Goal: Task Accomplishment & Management: Use online tool/utility

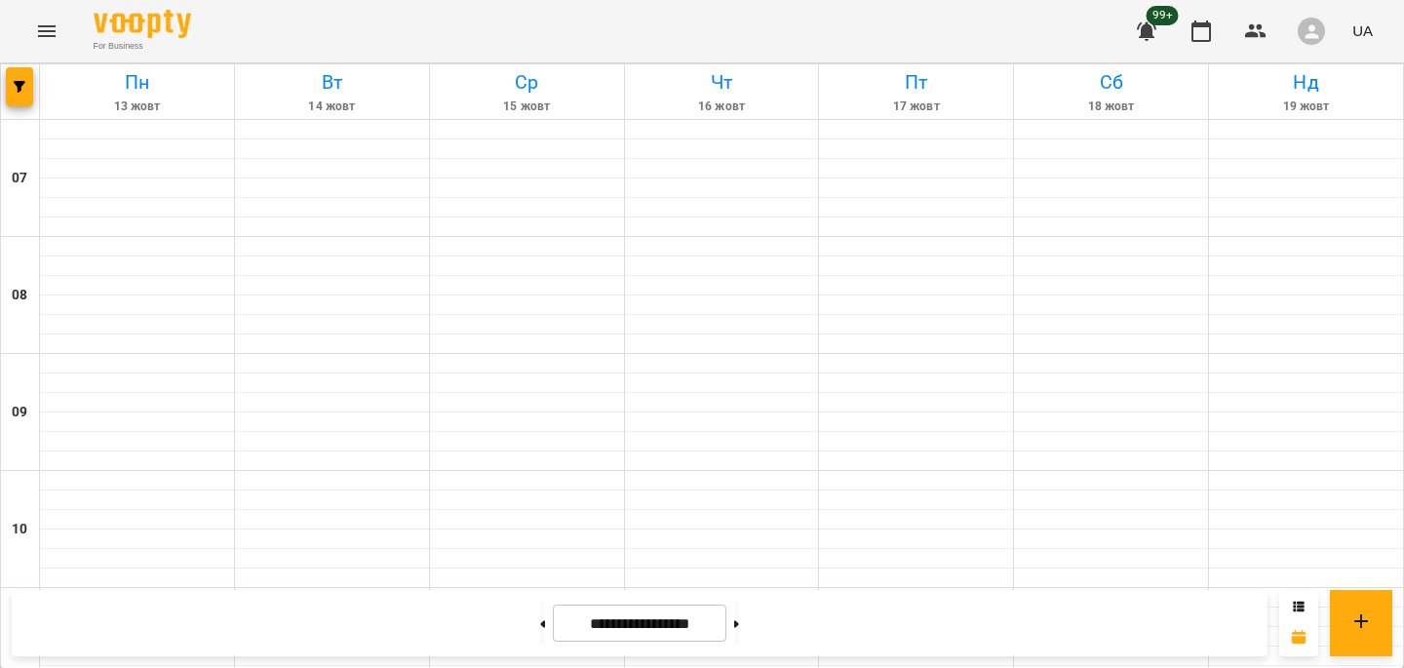
click at [41, 24] on icon "Menu" at bounding box center [46, 30] width 23 height 23
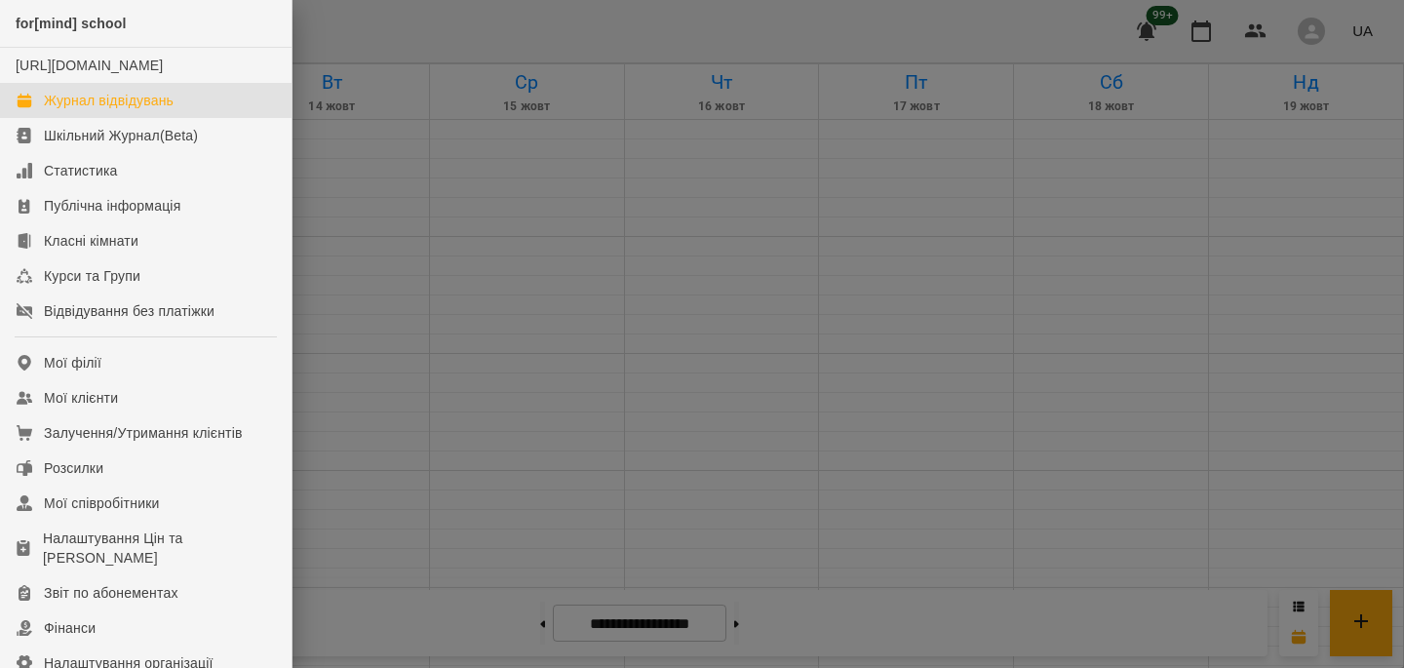
click at [75, 110] on div "Журнал відвідувань" at bounding box center [109, 100] width 130 height 19
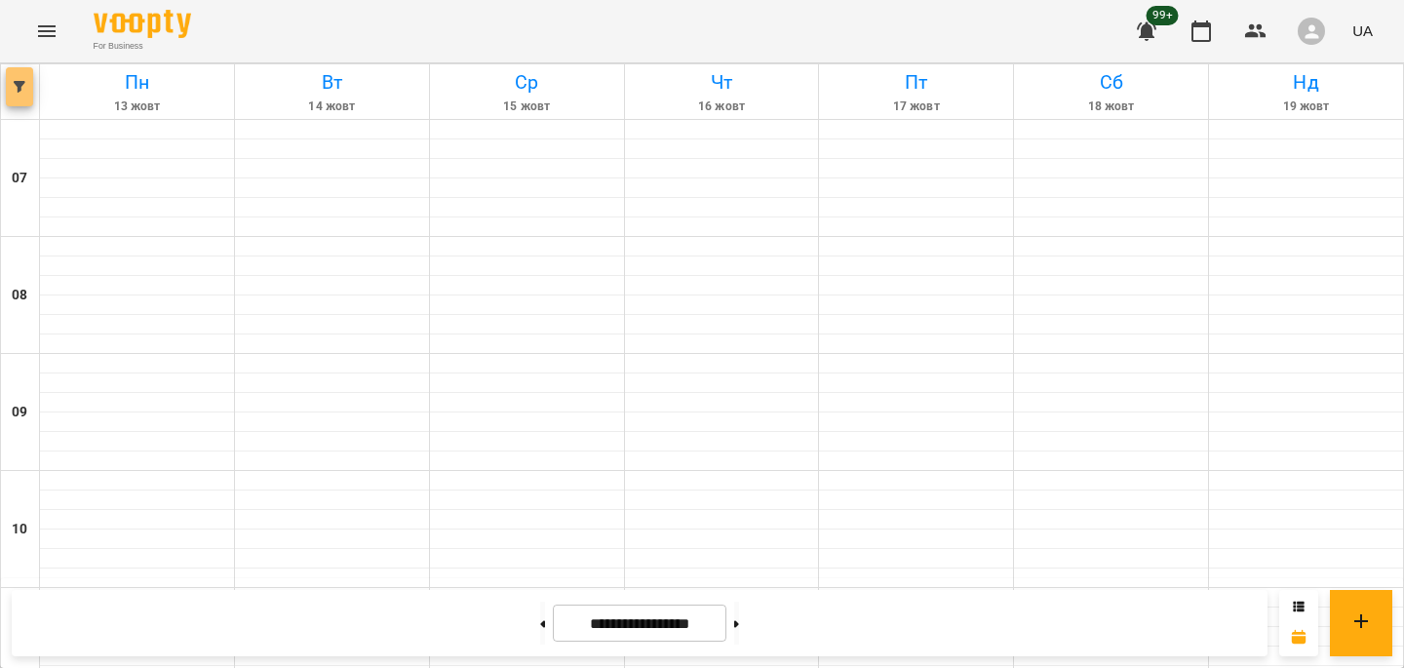
click at [22, 87] on icon "button" at bounding box center [20, 87] width 12 height 12
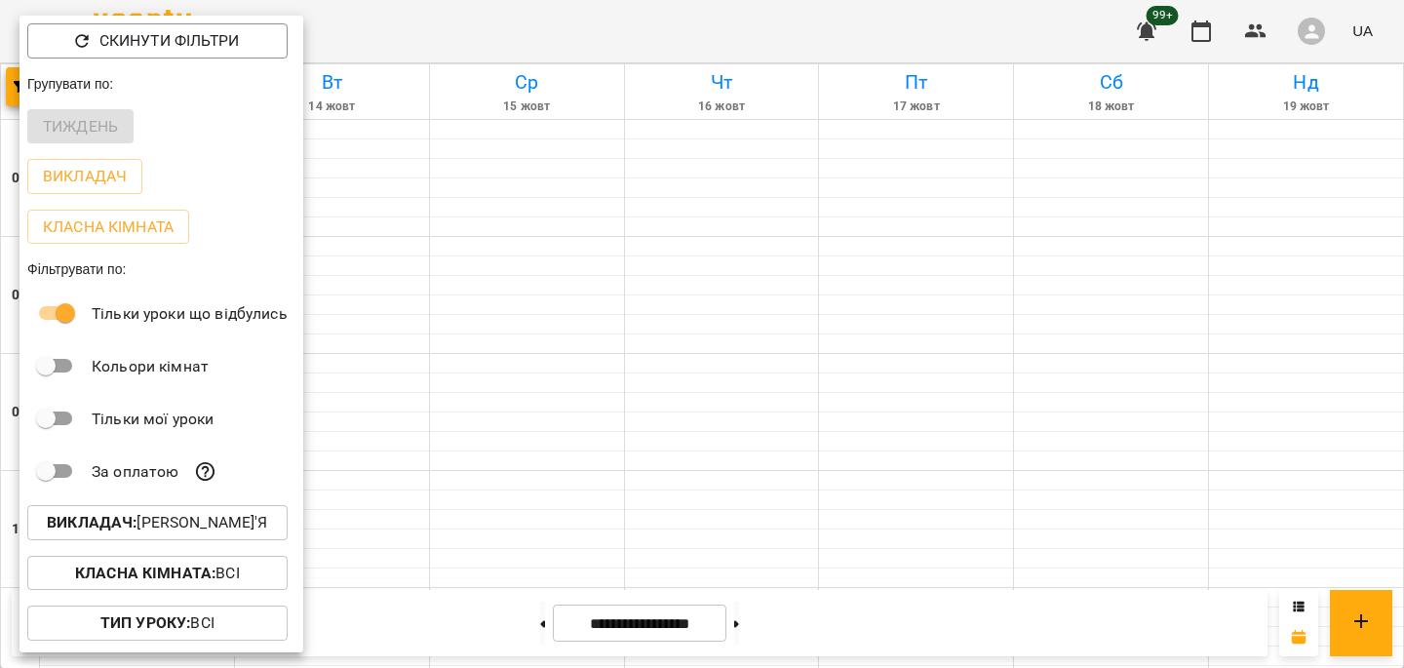
click at [116, 522] on b "Викладач :" at bounding box center [92, 522] width 90 height 19
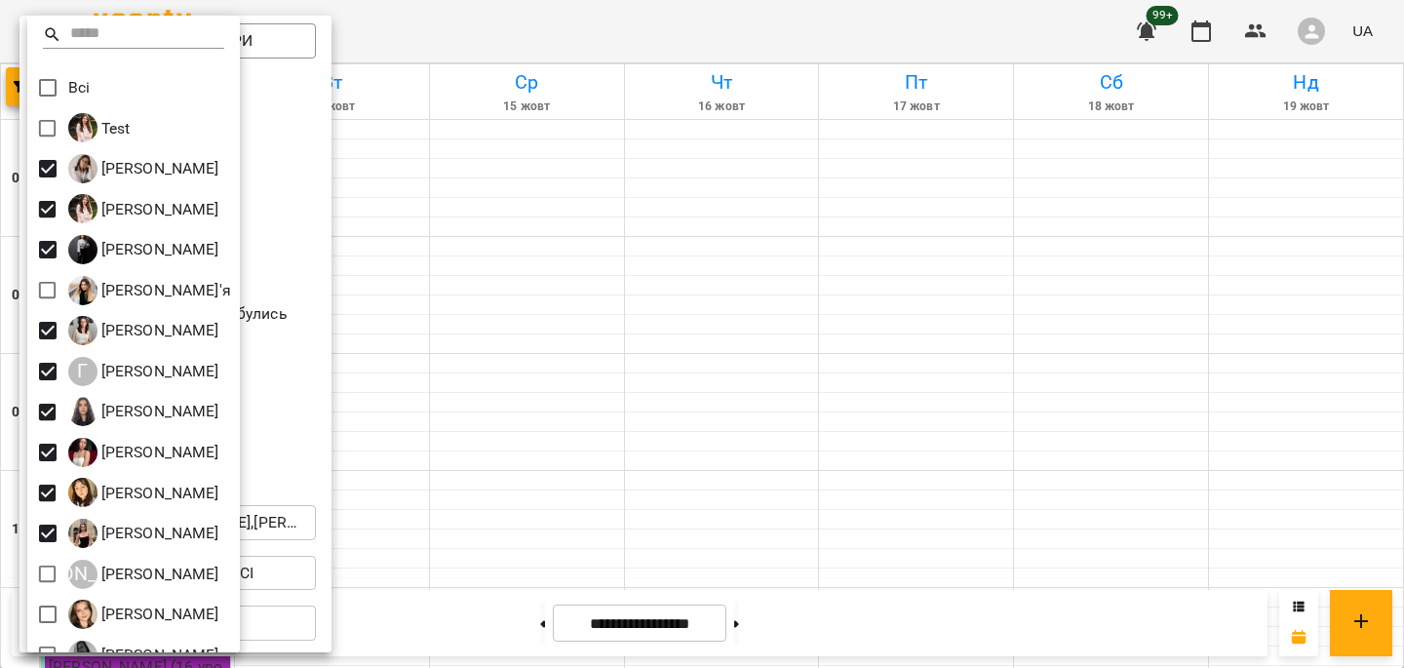
scroll to position [229, 0]
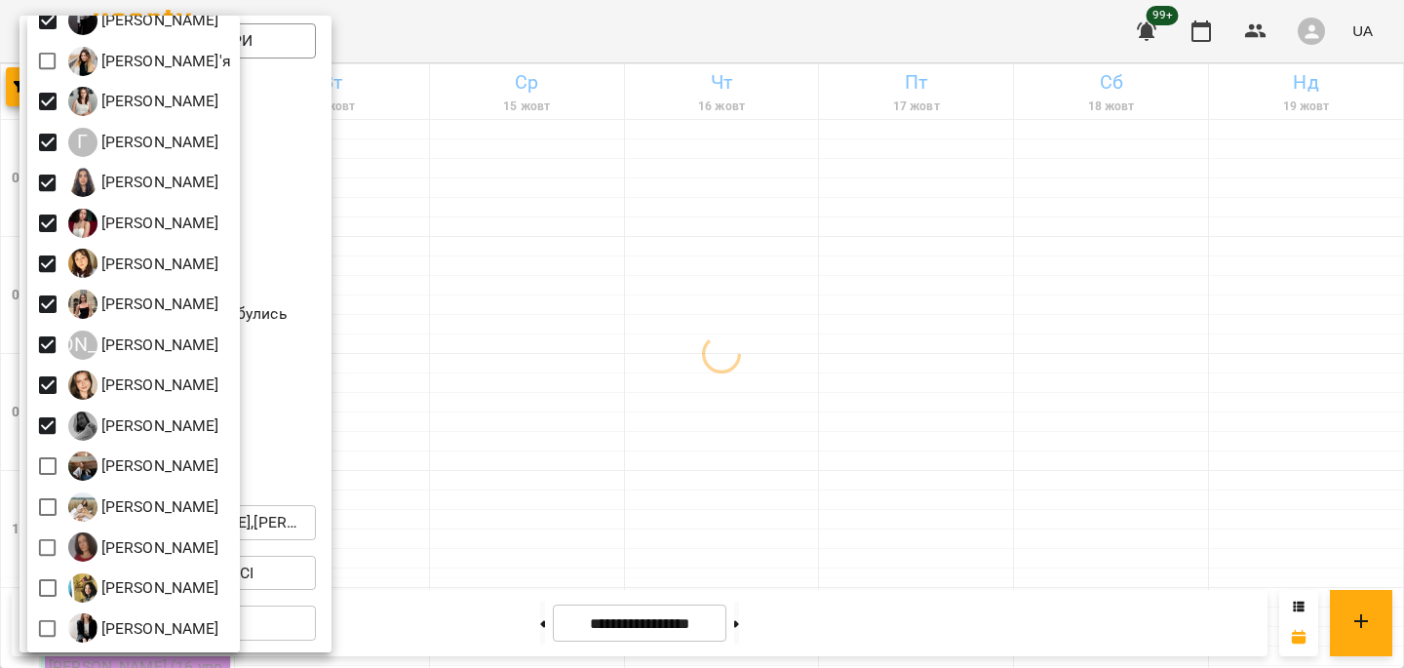
click at [41, 449] on div "Всі Test [PERSON_NAME] [PERSON_NAME] [PERSON_NAME] Ніколаєвських [PERSON_NAME]'…" at bounding box center [133, 334] width 213 height 637
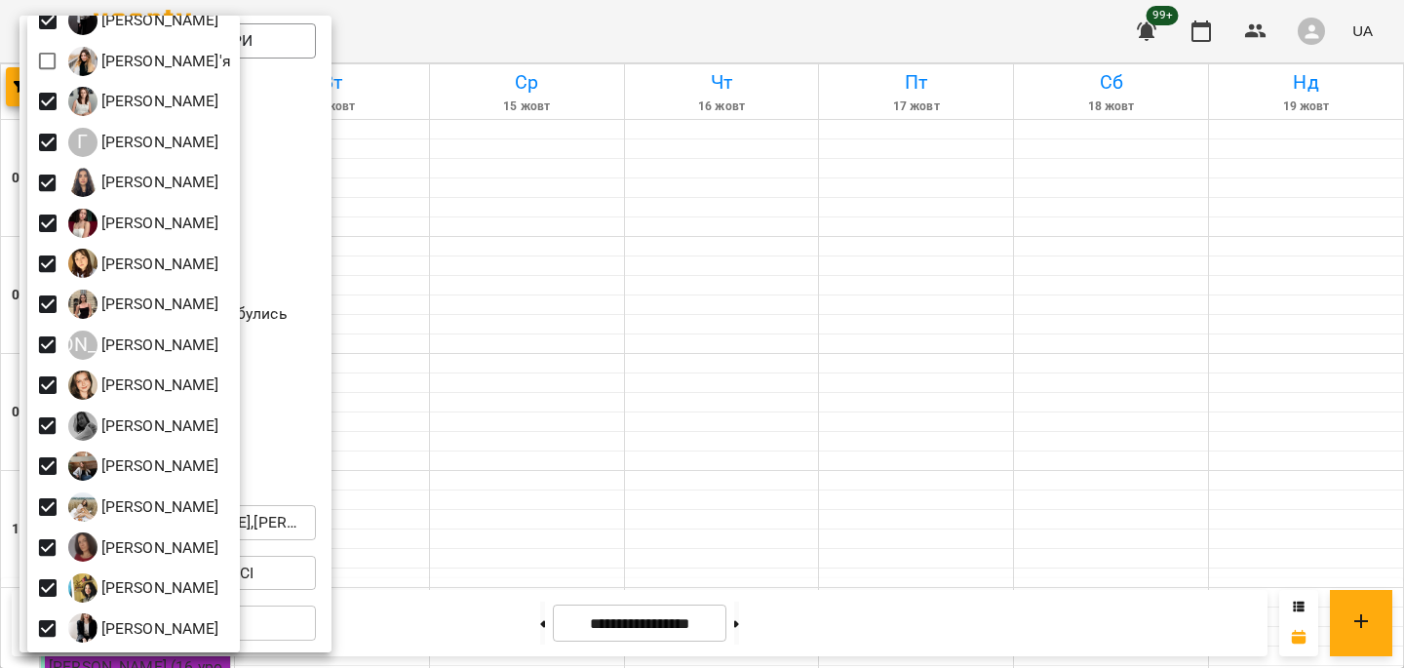
click at [322, 440] on div at bounding box center [702, 334] width 1404 height 668
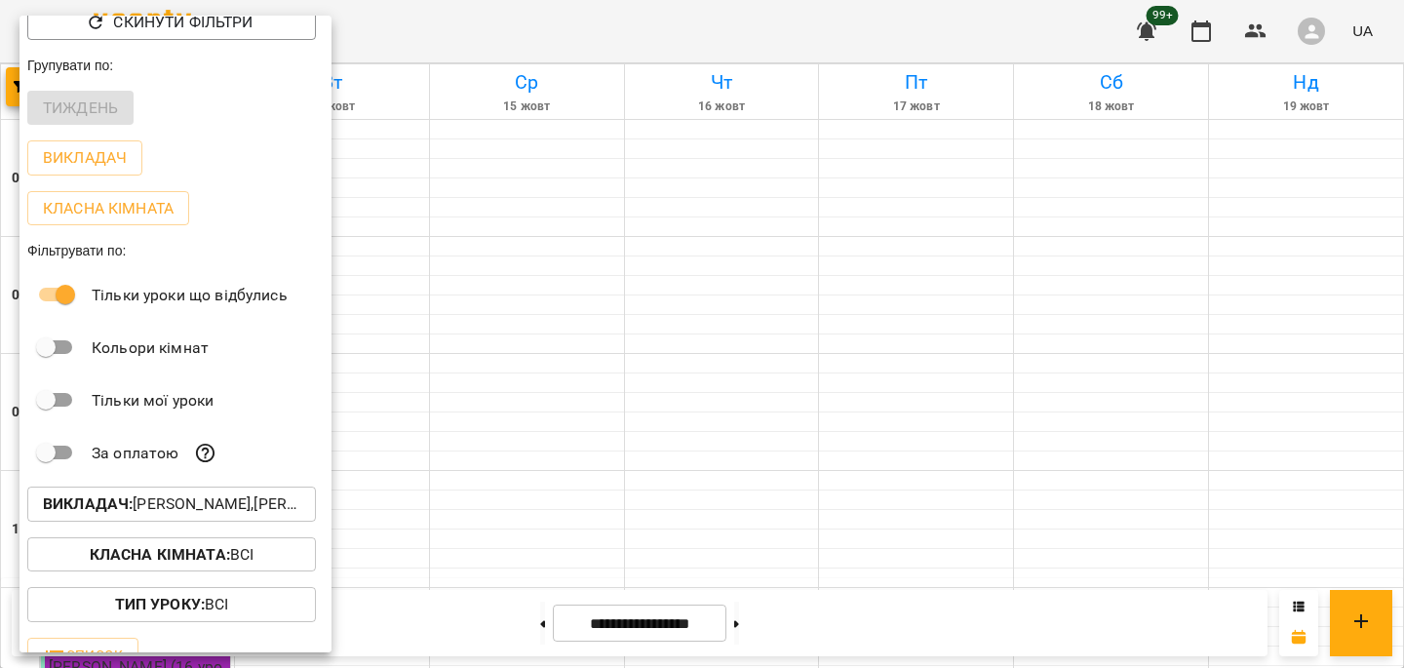
scroll to position [52, 0]
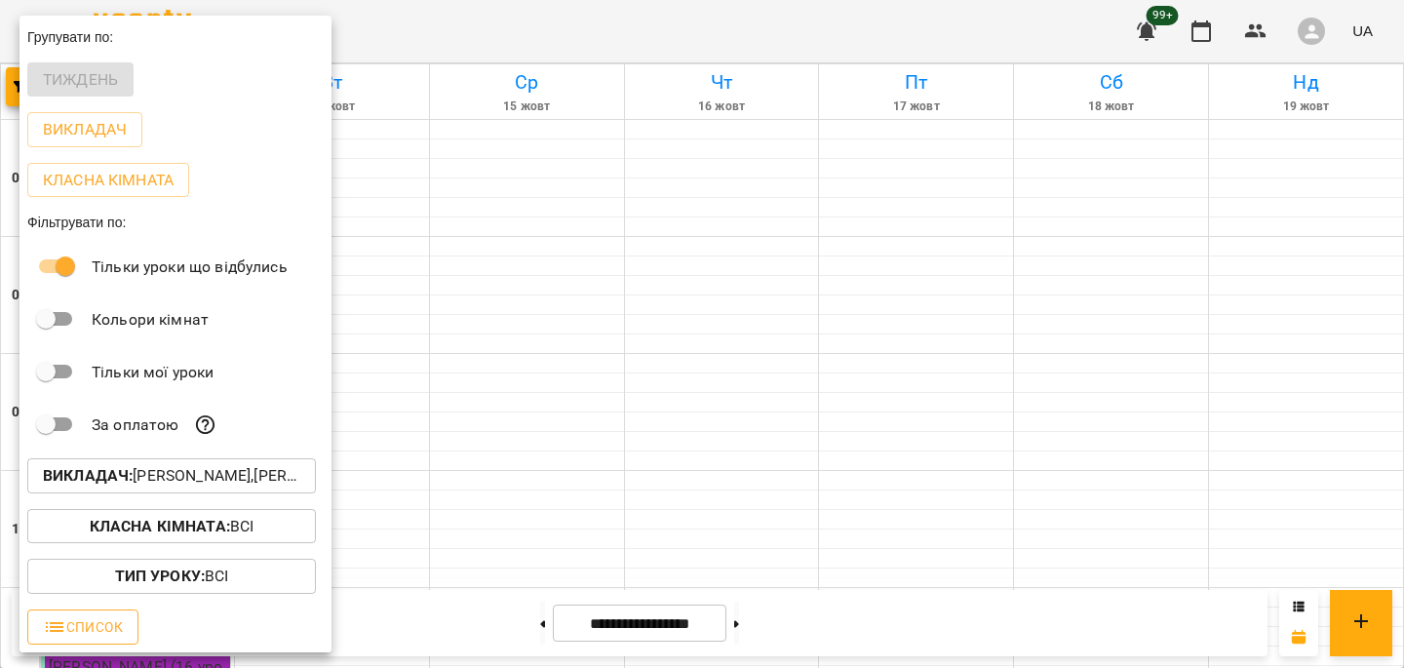
click at [61, 624] on icon "button" at bounding box center [54, 626] width 23 height 23
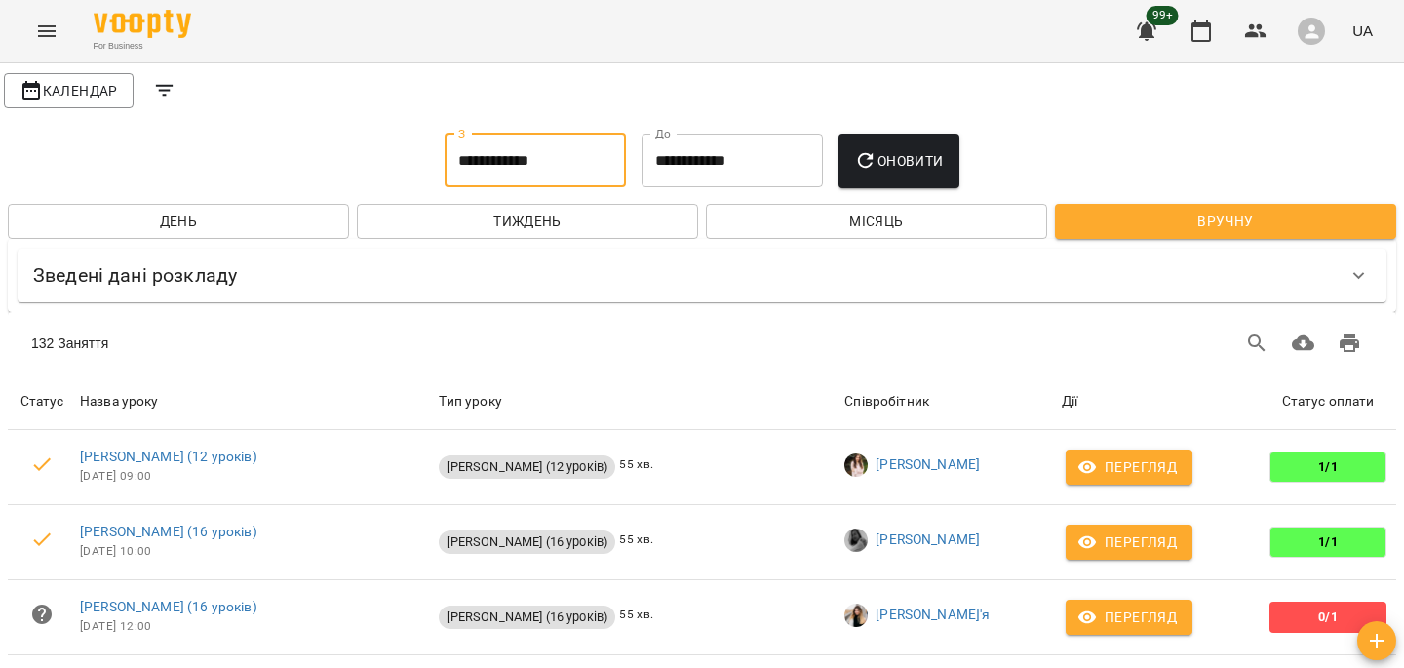
click at [514, 154] on input "**********" at bounding box center [535, 161] width 181 height 55
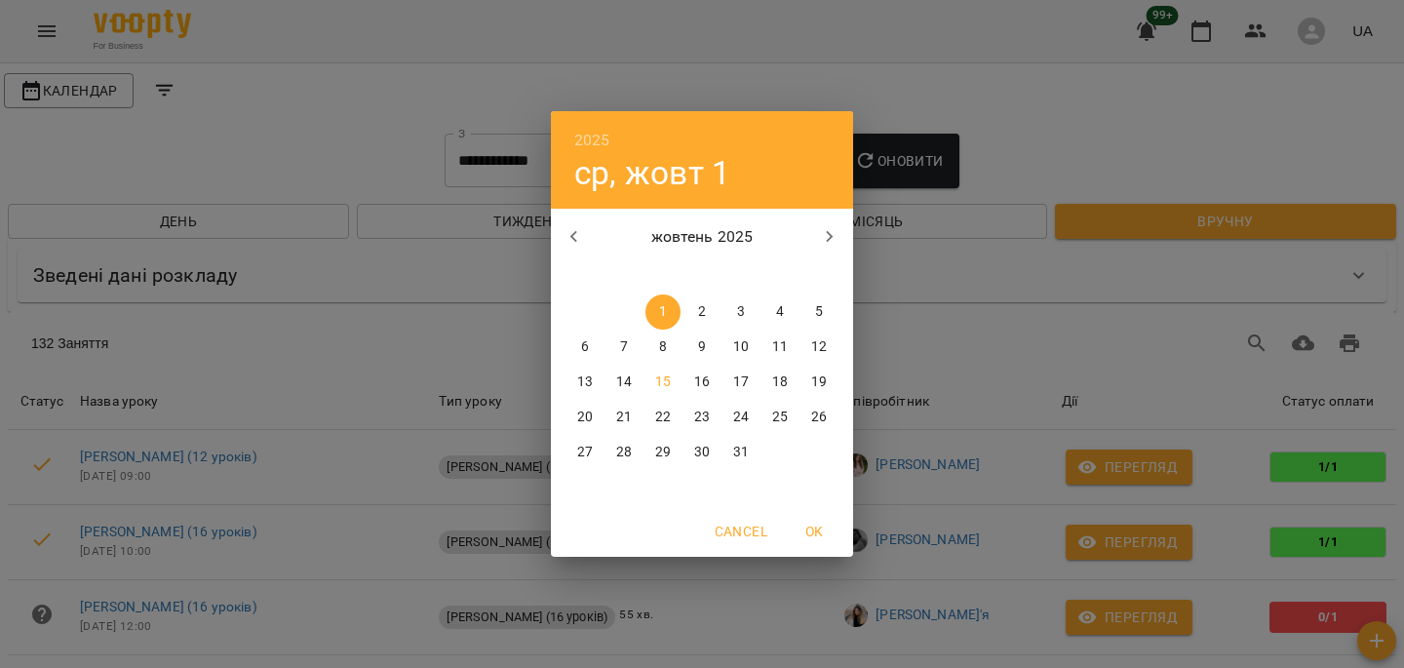
click at [579, 231] on icon "button" at bounding box center [573, 236] width 23 height 23
click at [582, 319] on p "1" at bounding box center [585, 311] width 8 height 19
type input "**********"
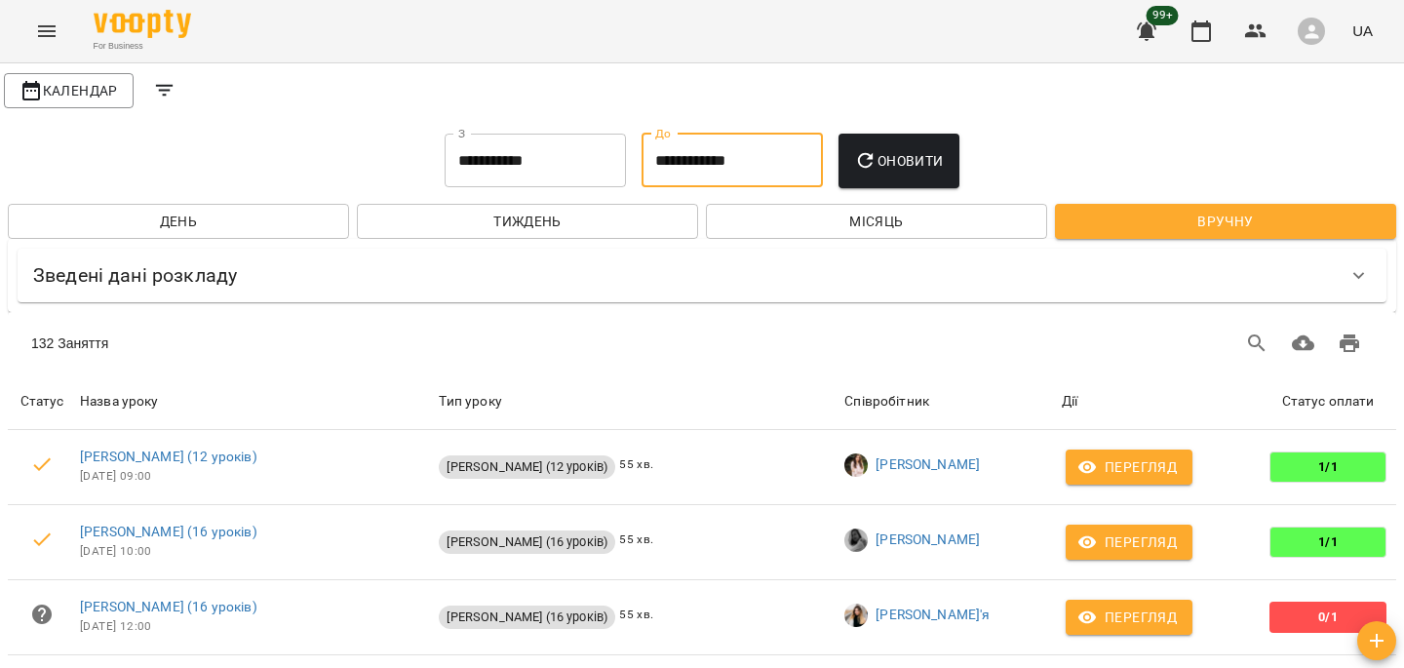
click at [692, 168] on input "**********" at bounding box center [731, 161] width 181 height 55
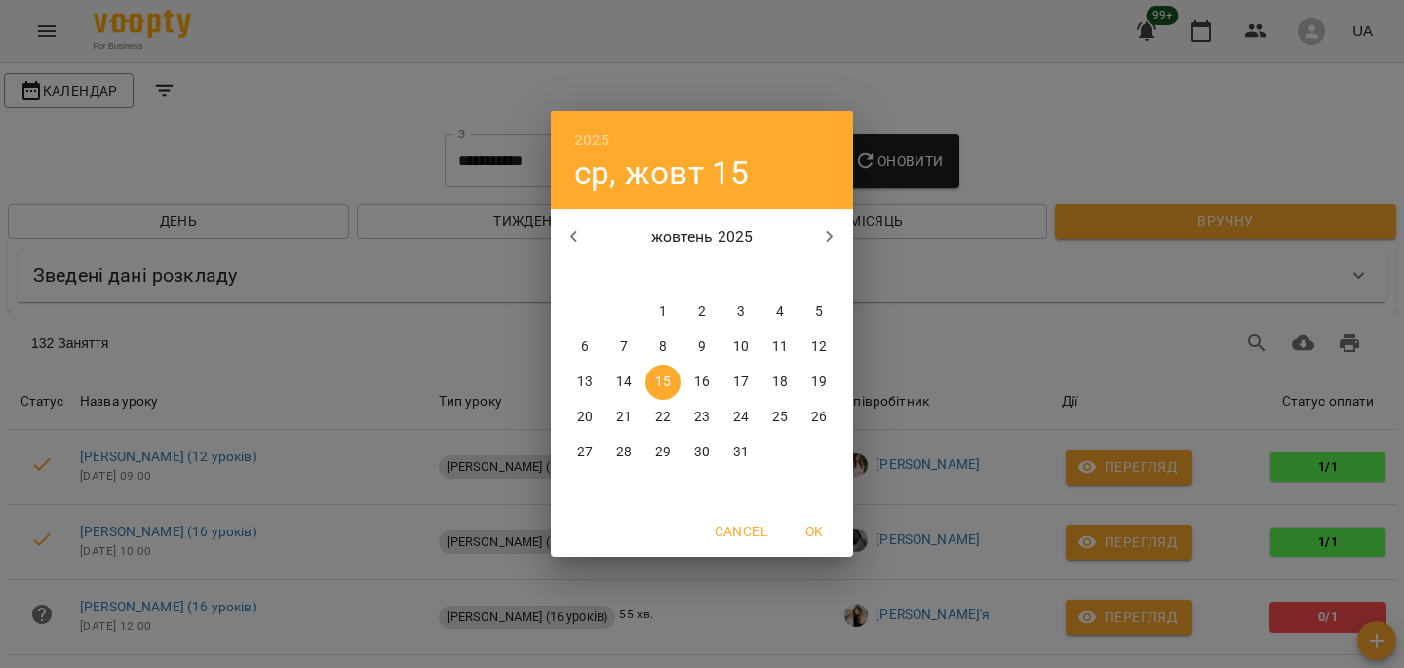
click at [606, 240] on p "жовтень 2025" at bounding box center [703, 236] width 210 height 23
click at [584, 247] on icon "button" at bounding box center [573, 236] width 23 height 23
click at [615, 468] on button "30" at bounding box center [623, 452] width 35 height 35
type input "**********"
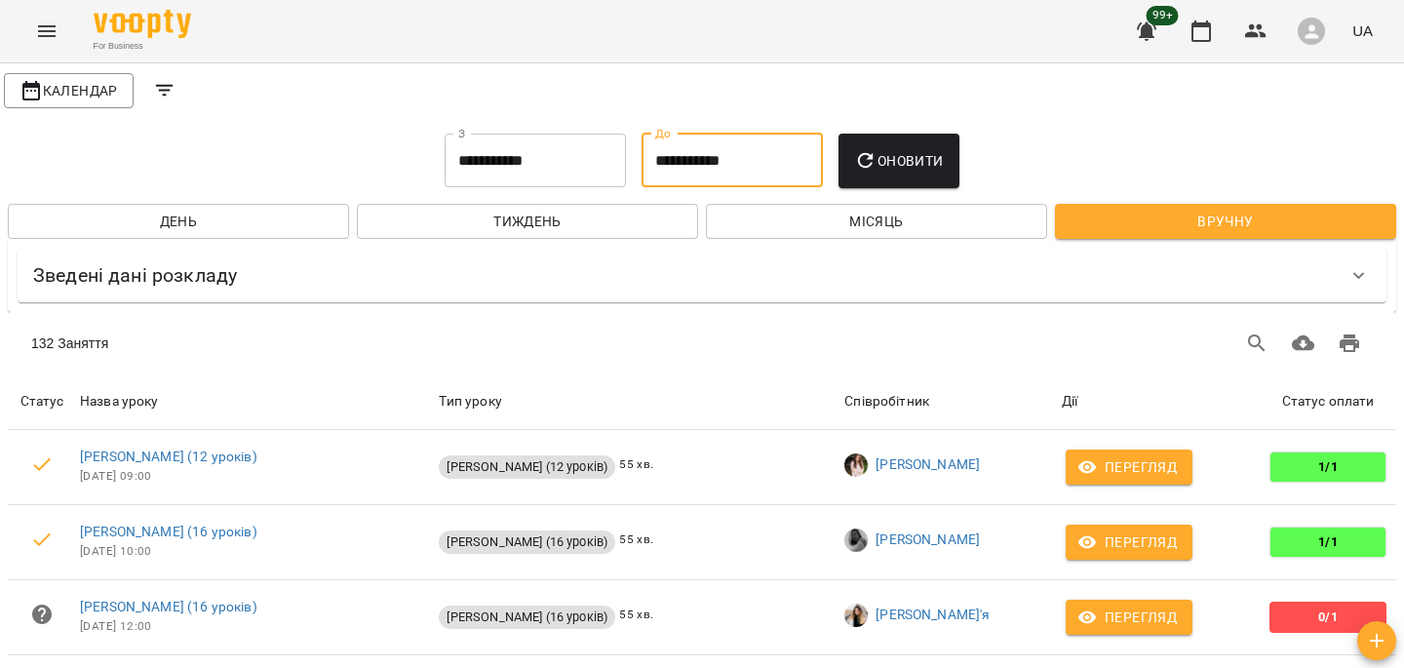
click at [868, 175] on button "Оновити" at bounding box center [898, 161] width 120 height 55
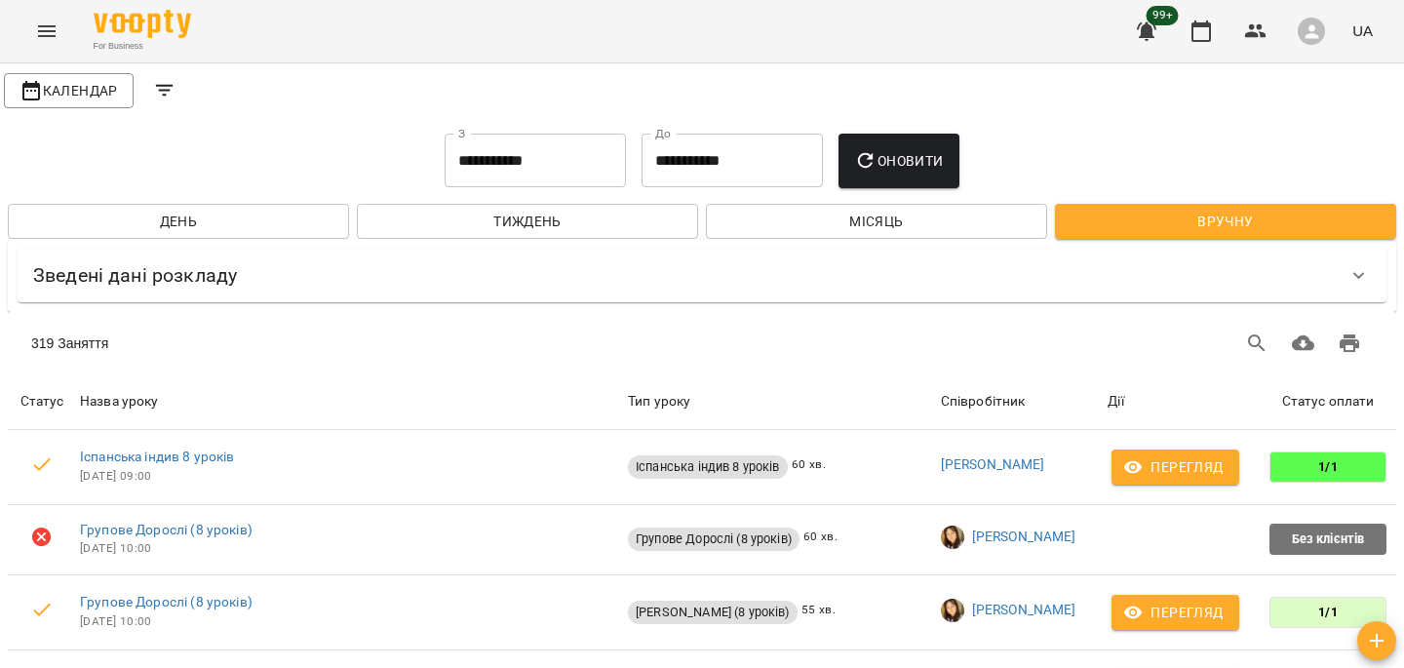
scroll to position [0, 0]
click at [898, 228] on span "Місяць" at bounding box center [876, 221] width 310 height 23
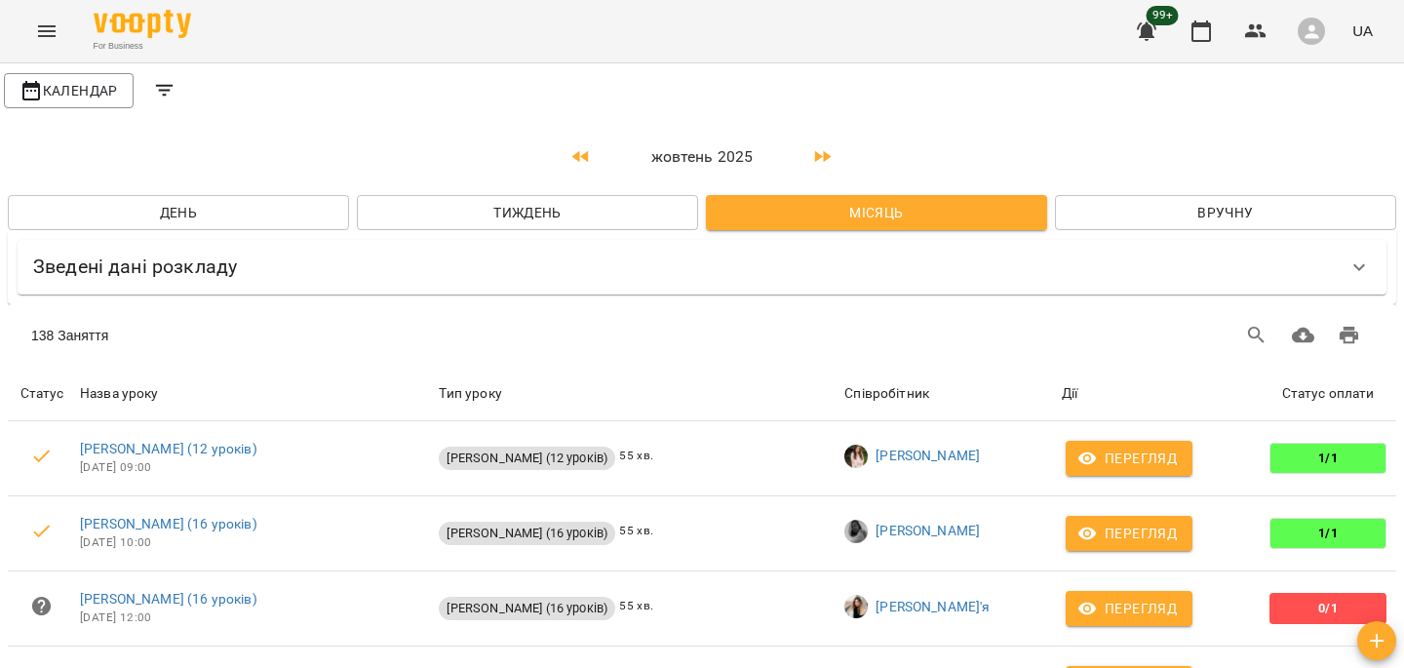
click at [1110, 224] on button "Вручну" at bounding box center [1225, 212] width 341 height 35
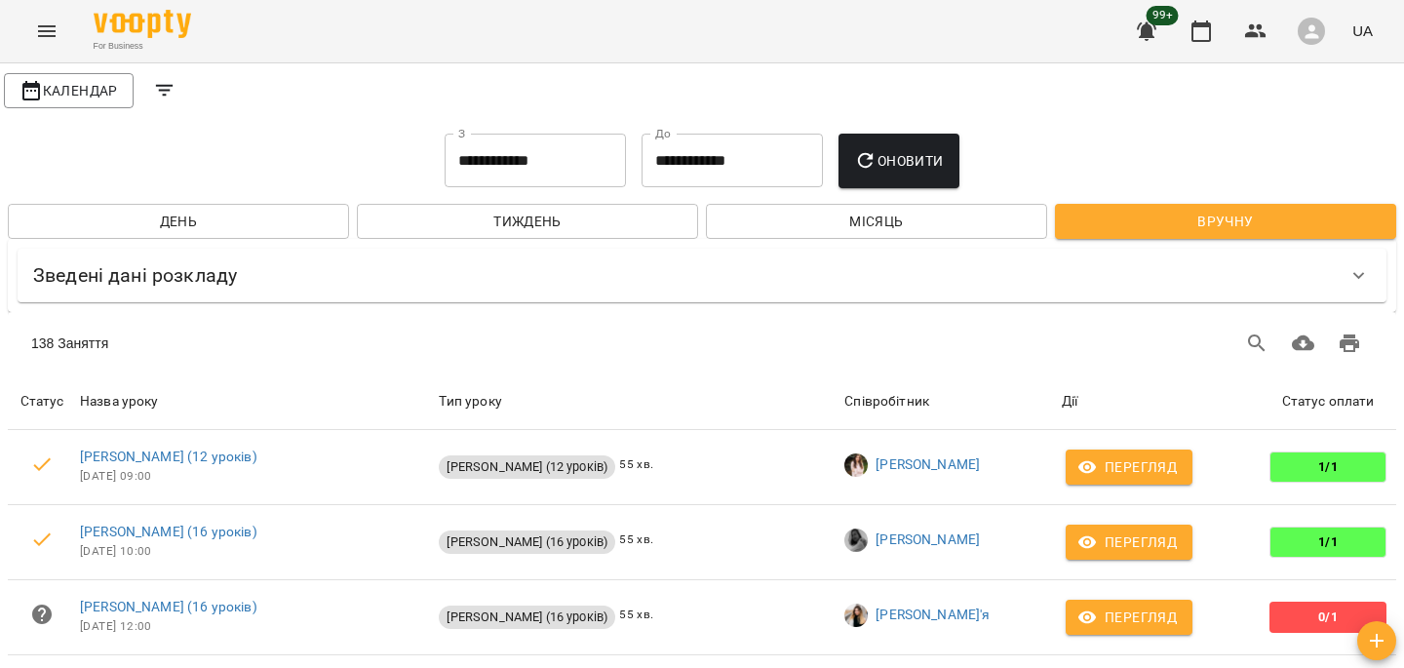
click at [512, 183] on input "**********" at bounding box center [535, 161] width 181 height 55
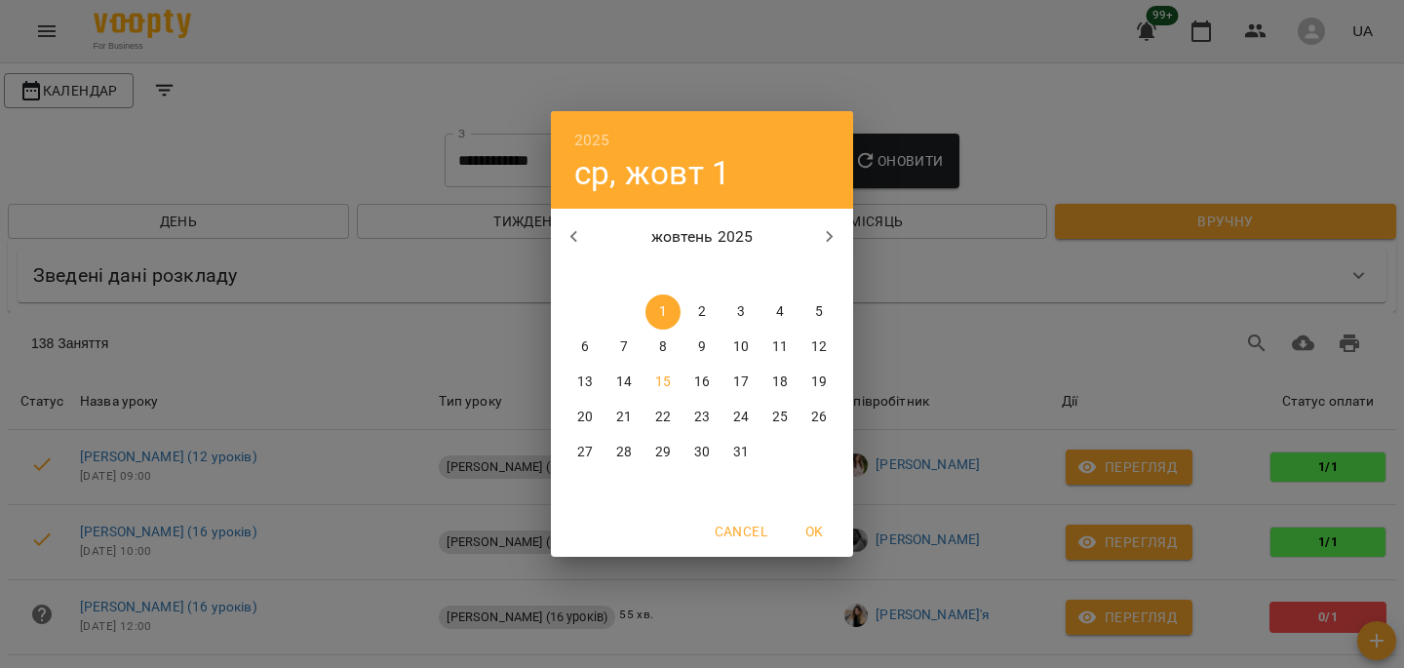
click at [950, 245] on div "2025 ср, жовт 1 жовтень 2025 пн вт ср чт пт сб нд 29 30 1 2 3 4 5 6 7 8 9 10 11…" at bounding box center [702, 334] width 1404 height 668
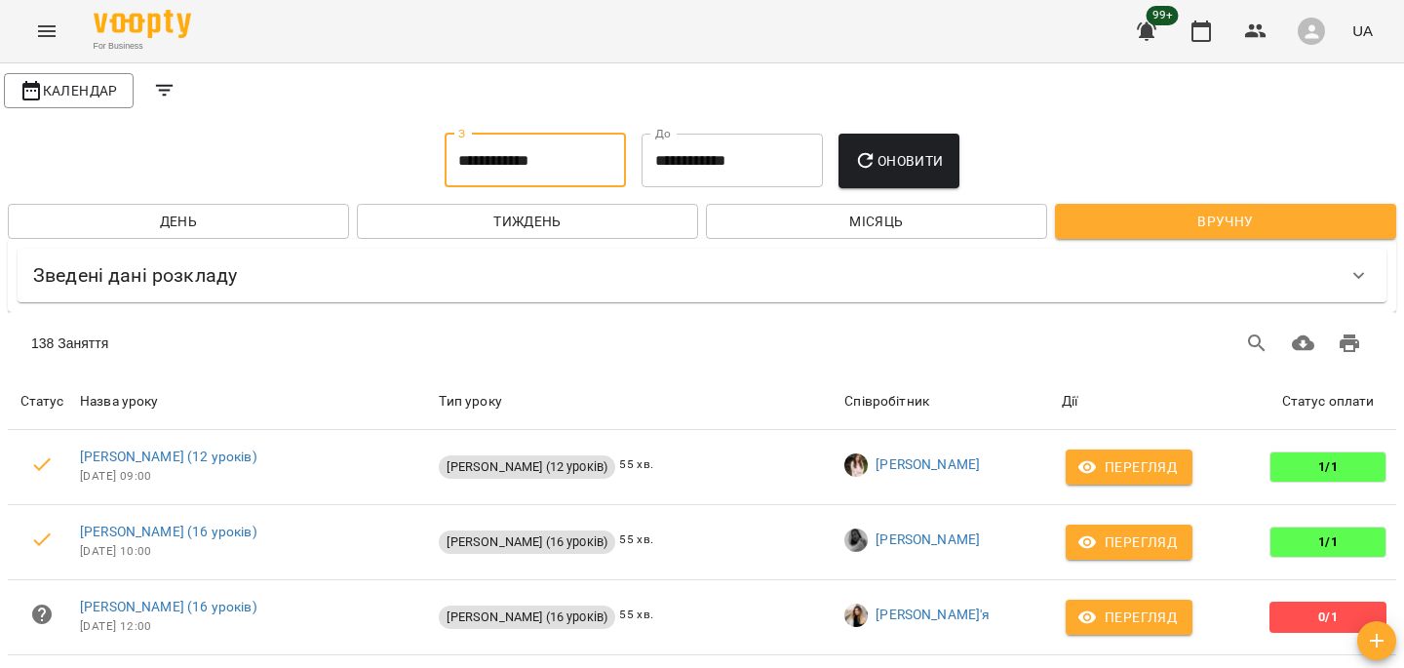
click at [939, 210] on span "Місяць" at bounding box center [876, 221] width 310 height 23
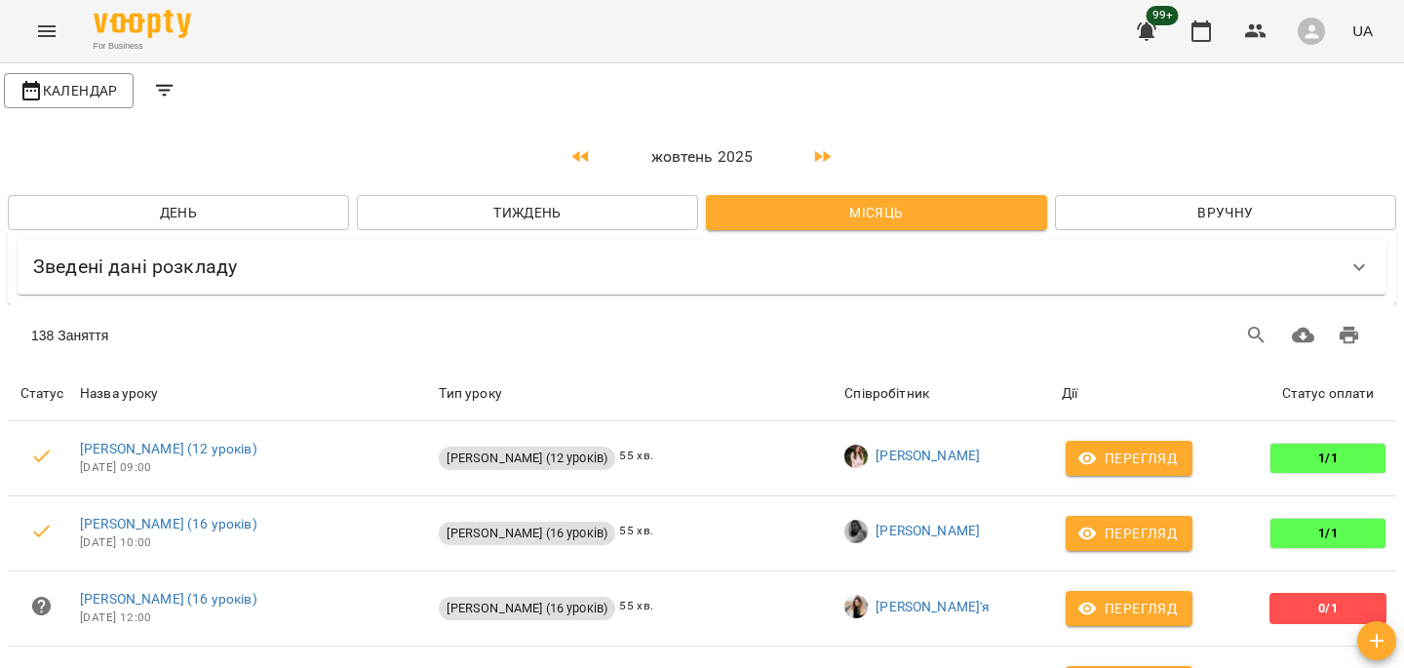
click at [573, 146] on icon "button" at bounding box center [580, 156] width 23 height 23
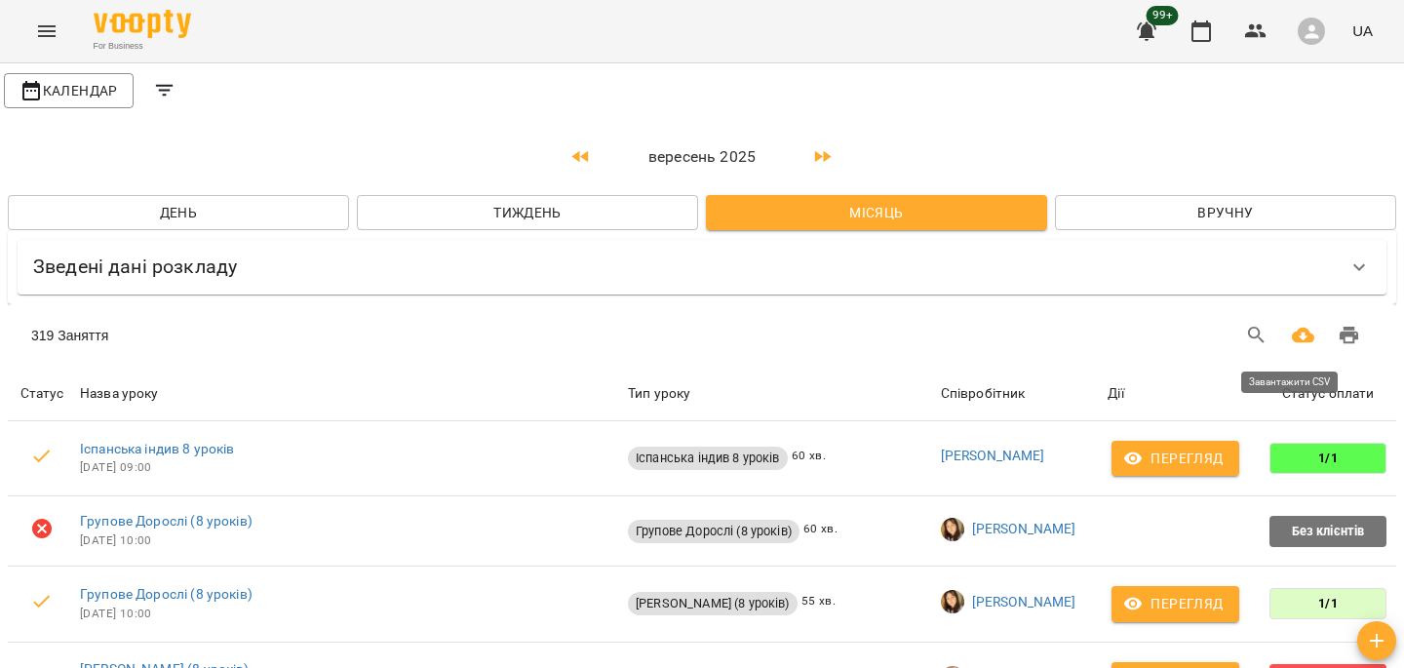
click at [1305, 330] on button "Завантажити CSV" at bounding box center [1303, 335] width 47 height 47
click at [1340, 328] on icon "Друк" at bounding box center [1349, 335] width 23 height 23
click at [30, 36] on button "Menu" at bounding box center [46, 31] width 47 height 47
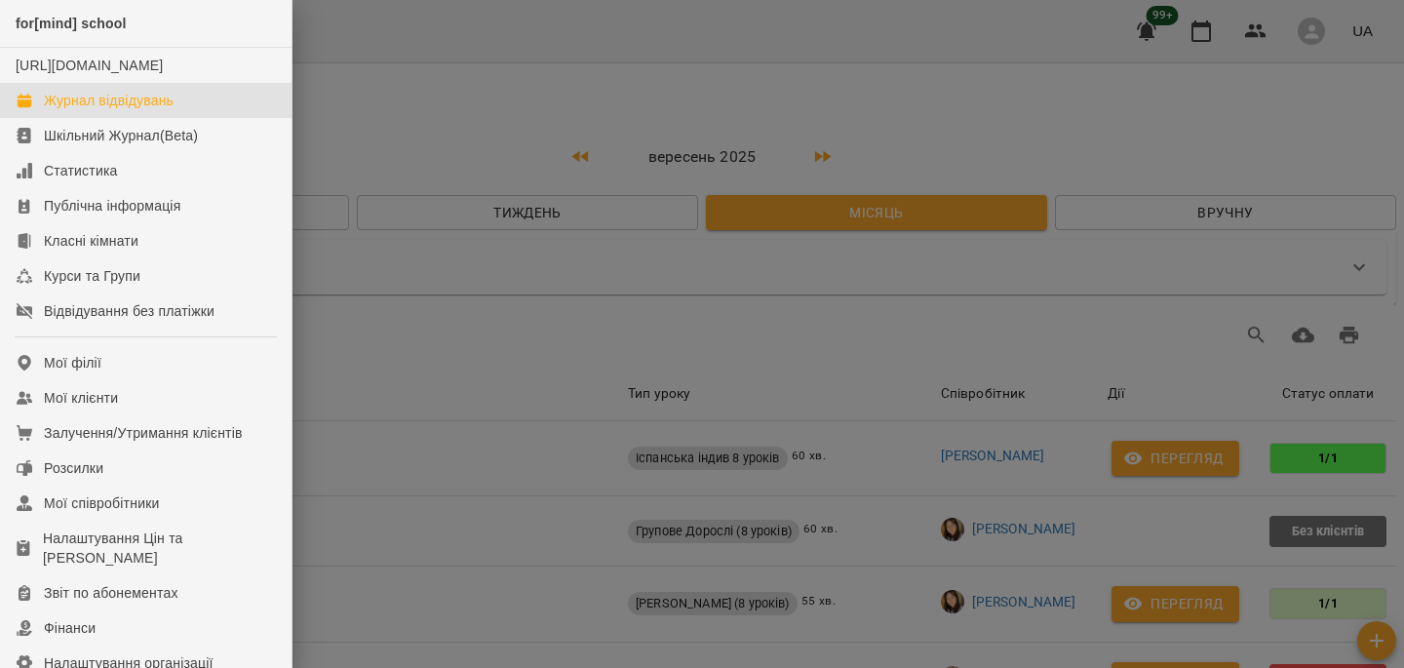
click at [462, 269] on div at bounding box center [702, 334] width 1404 height 668
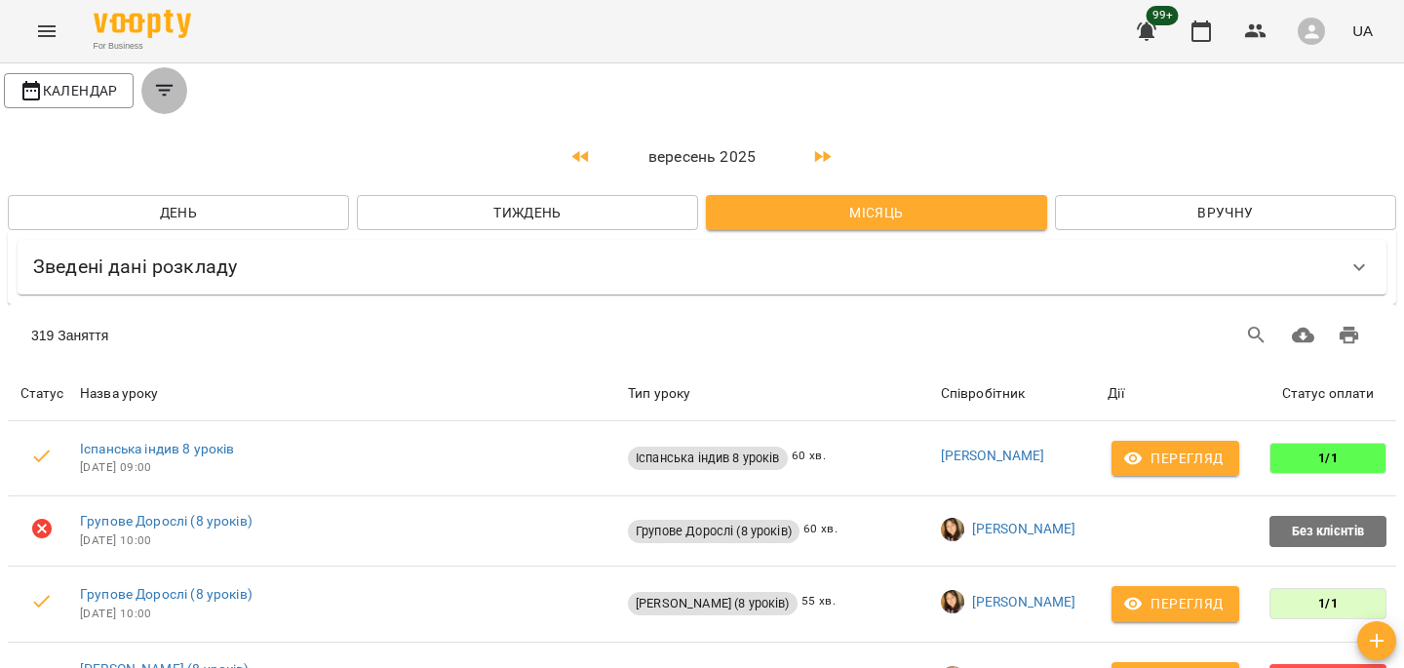
click at [172, 91] on icon "Filters" at bounding box center [164, 90] width 23 height 23
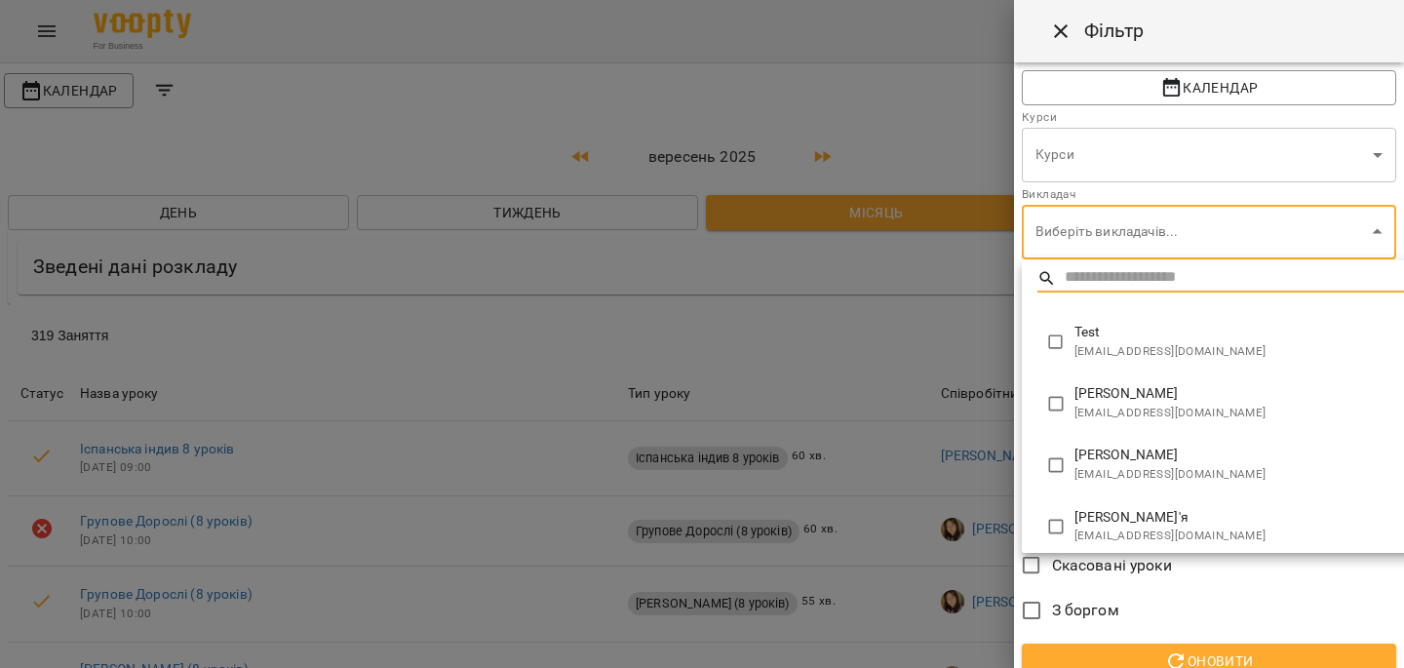
scroll to position [8, 0]
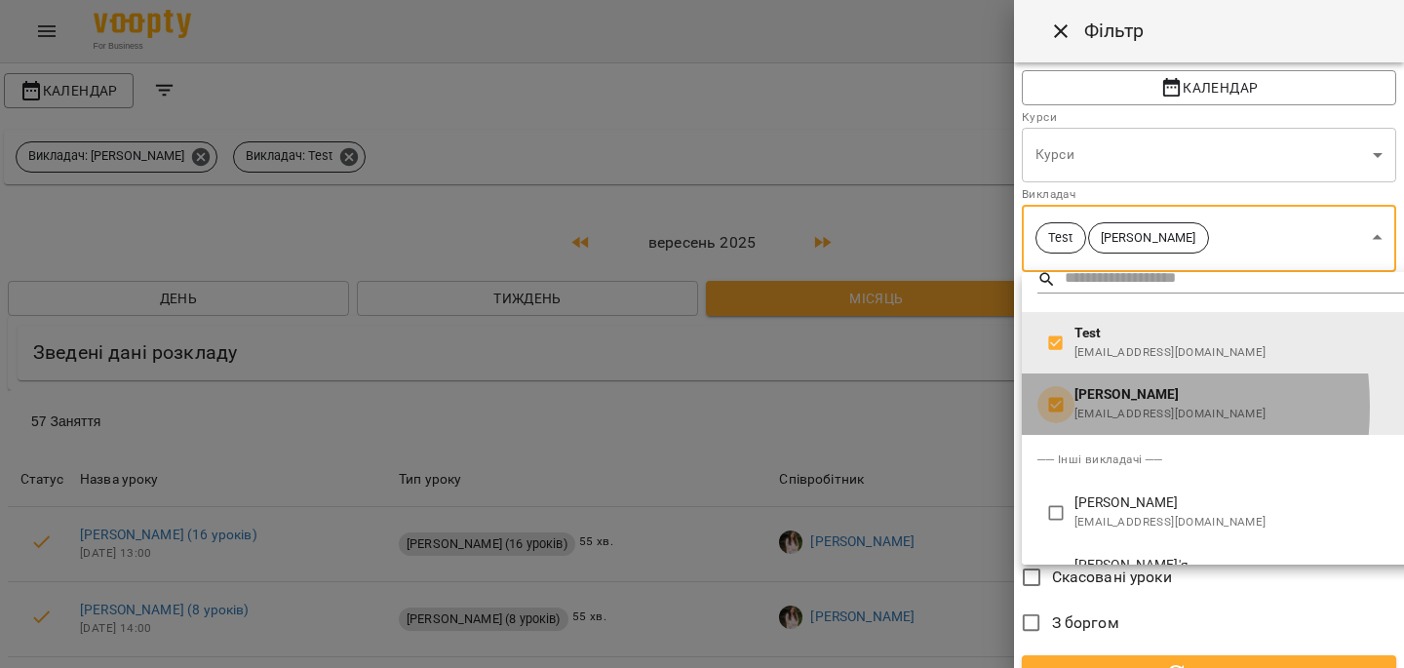
type input "**********"
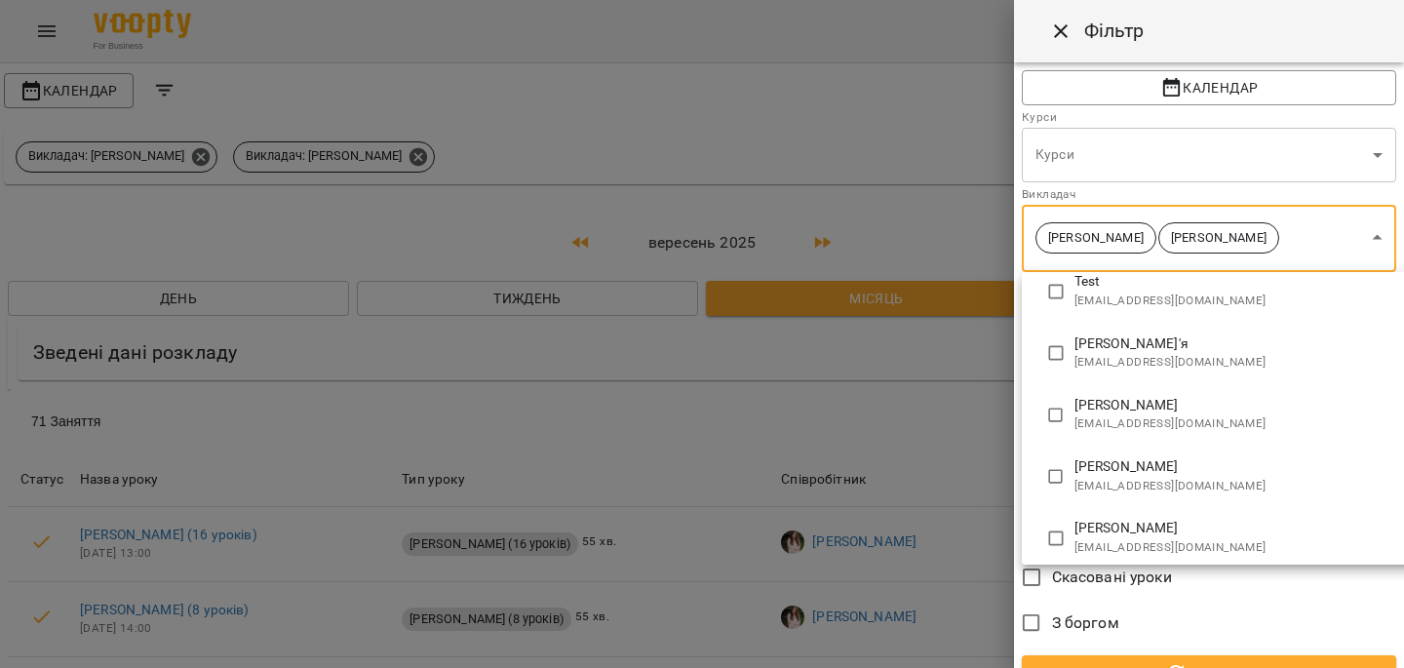
click at [1054, 399] on span at bounding box center [1055, 415] width 37 height 37
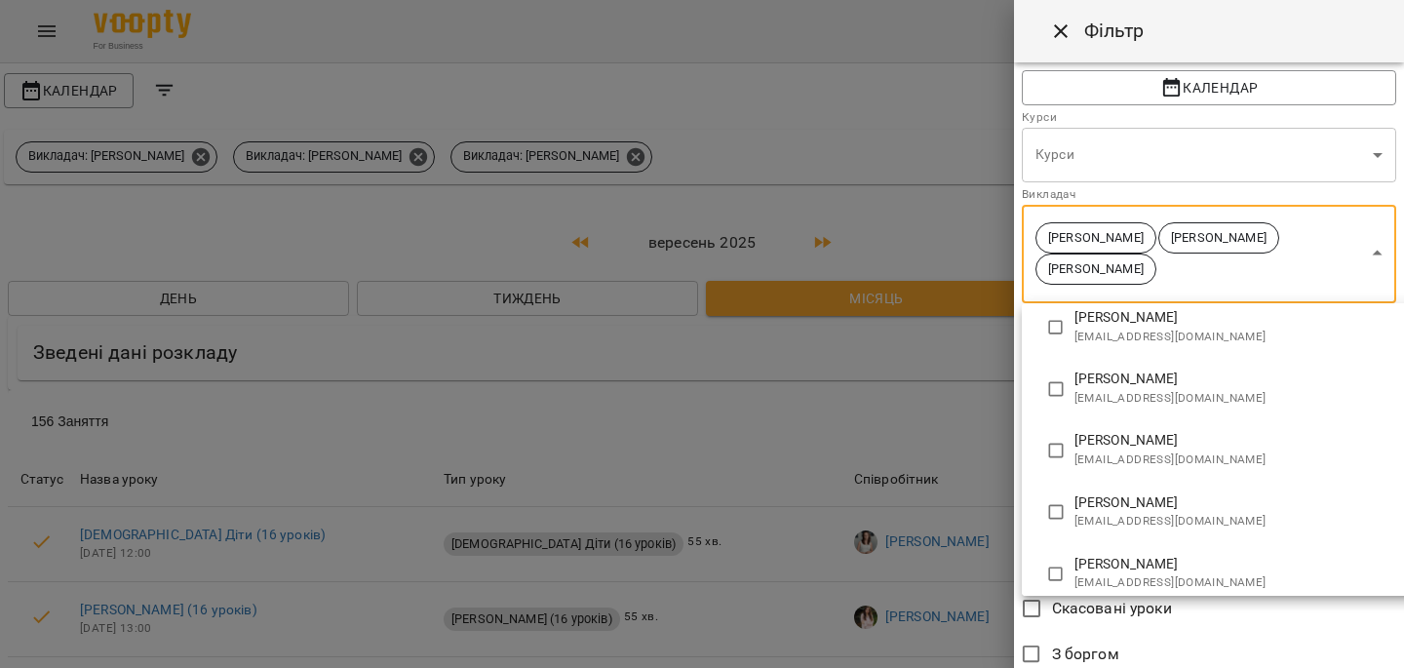
scroll to position [988, 0]
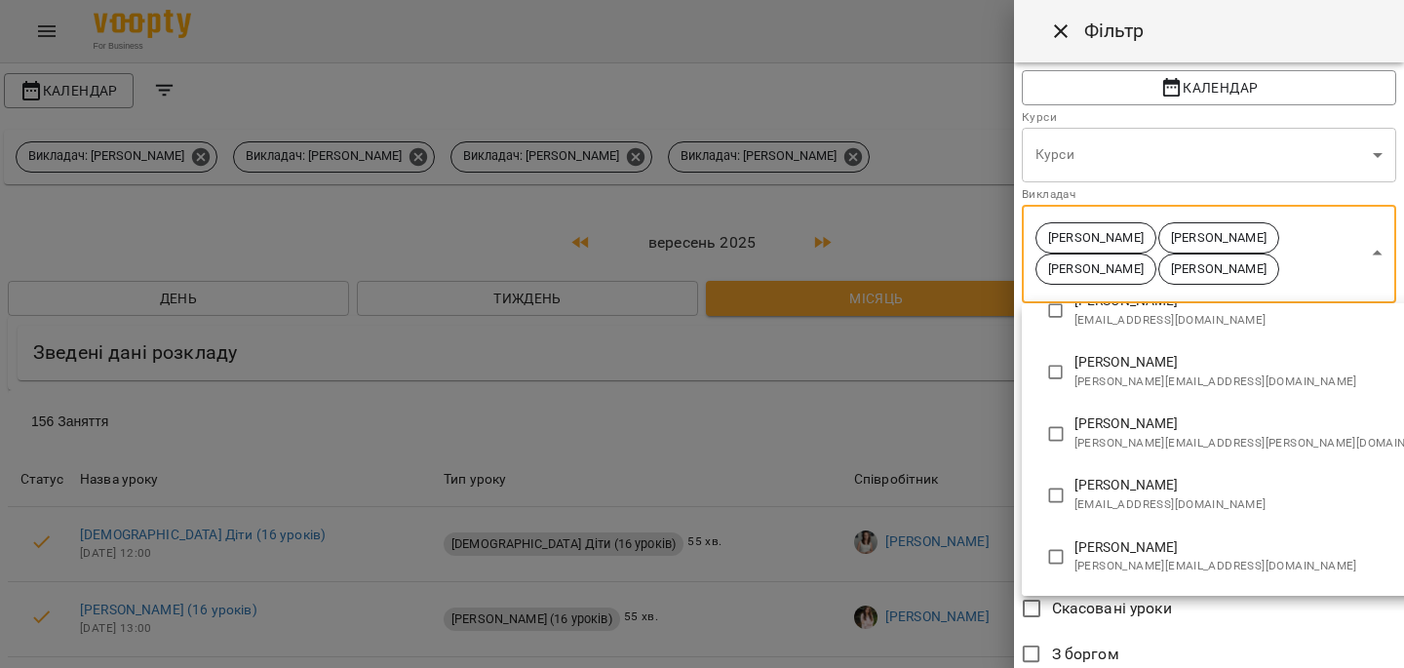
click at [1061, 539] on span at bounding box center [1055, 556] width 37 height 37
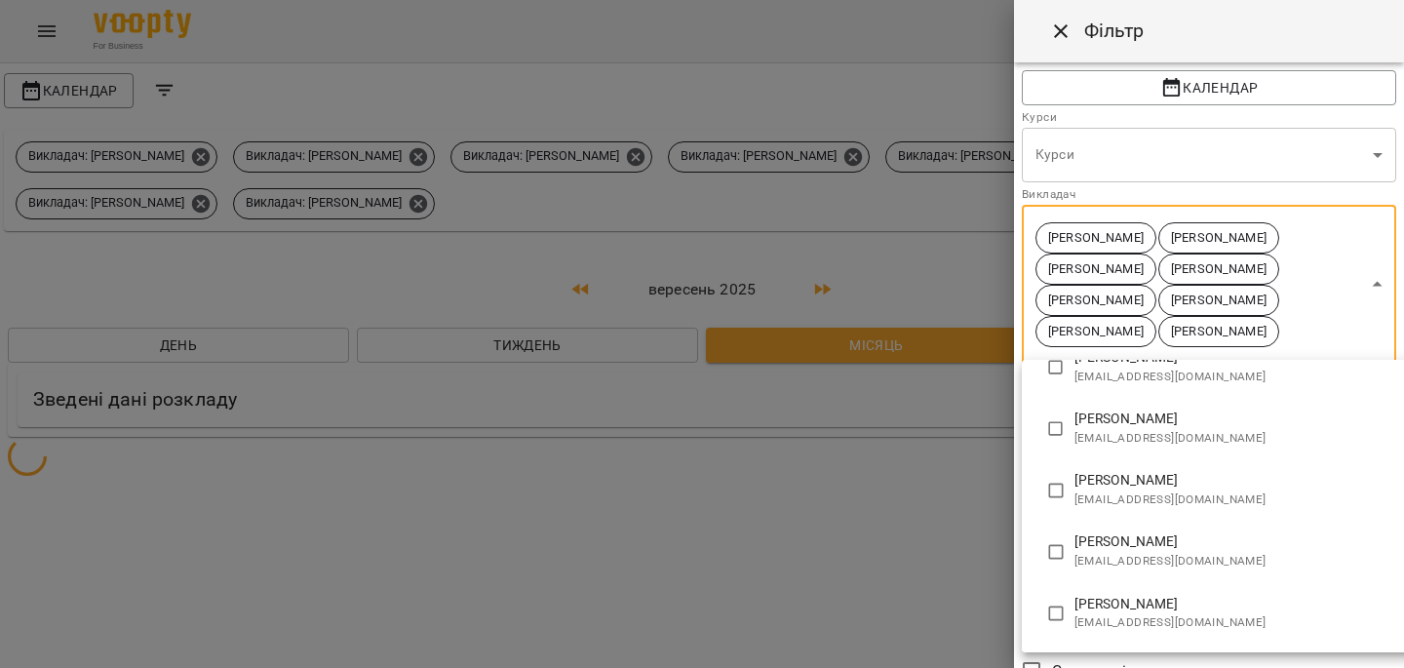
click at [1058, 598] on span at bounding box center [1055, 613] width 37 height 37
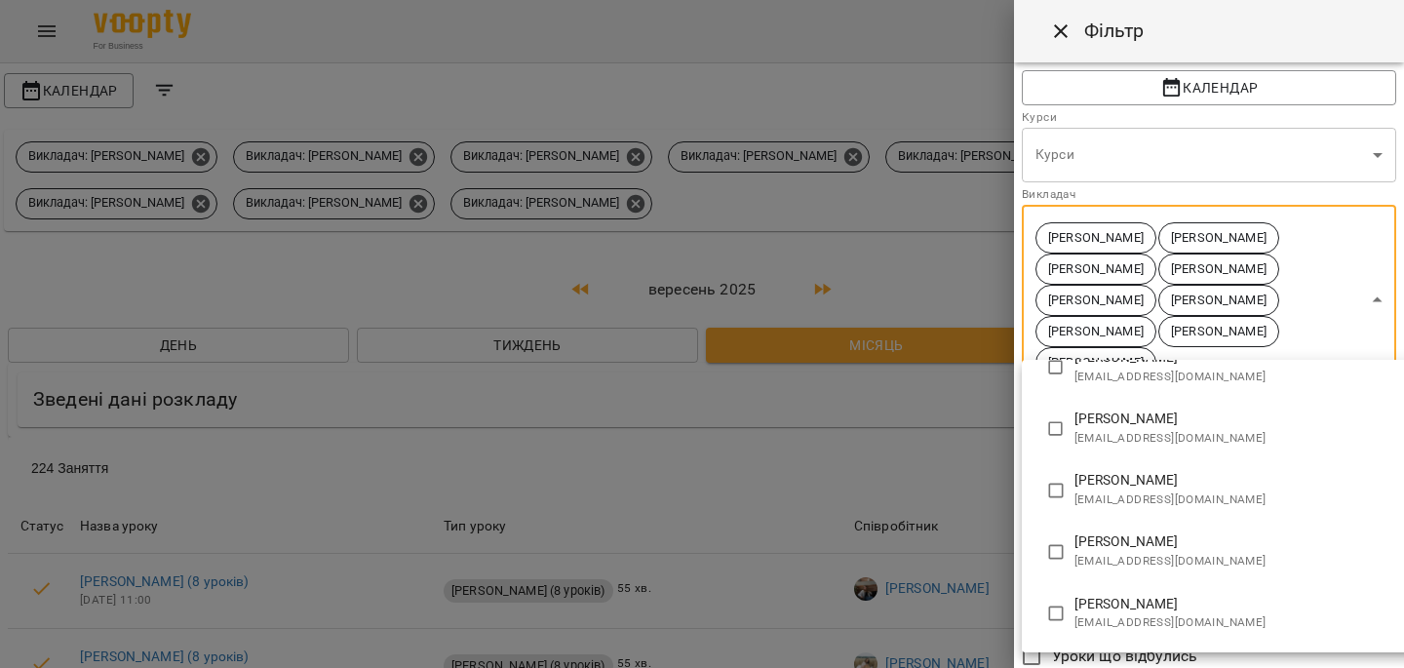
click at [1057, 595] on span at bounding box center [1055, 613] width 37 height 37
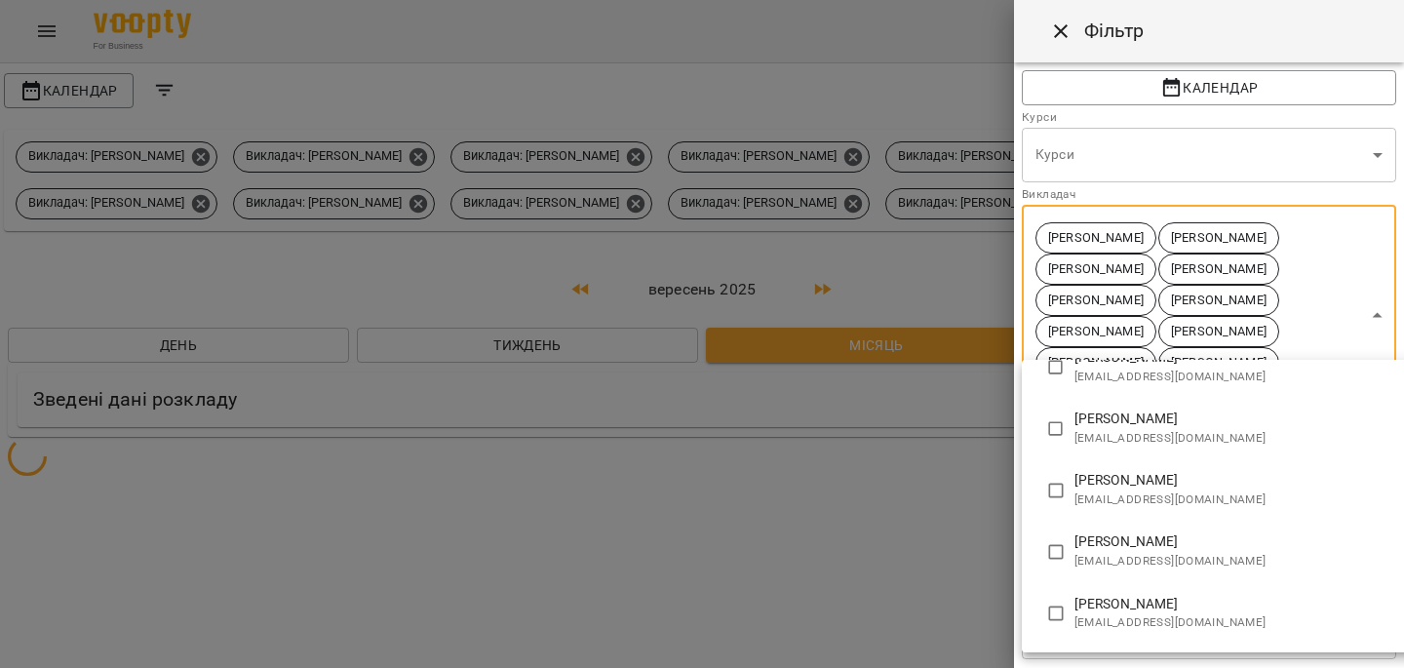
click at [1057, 599] on span at bounding box center [1055, 613] width 37 height 37
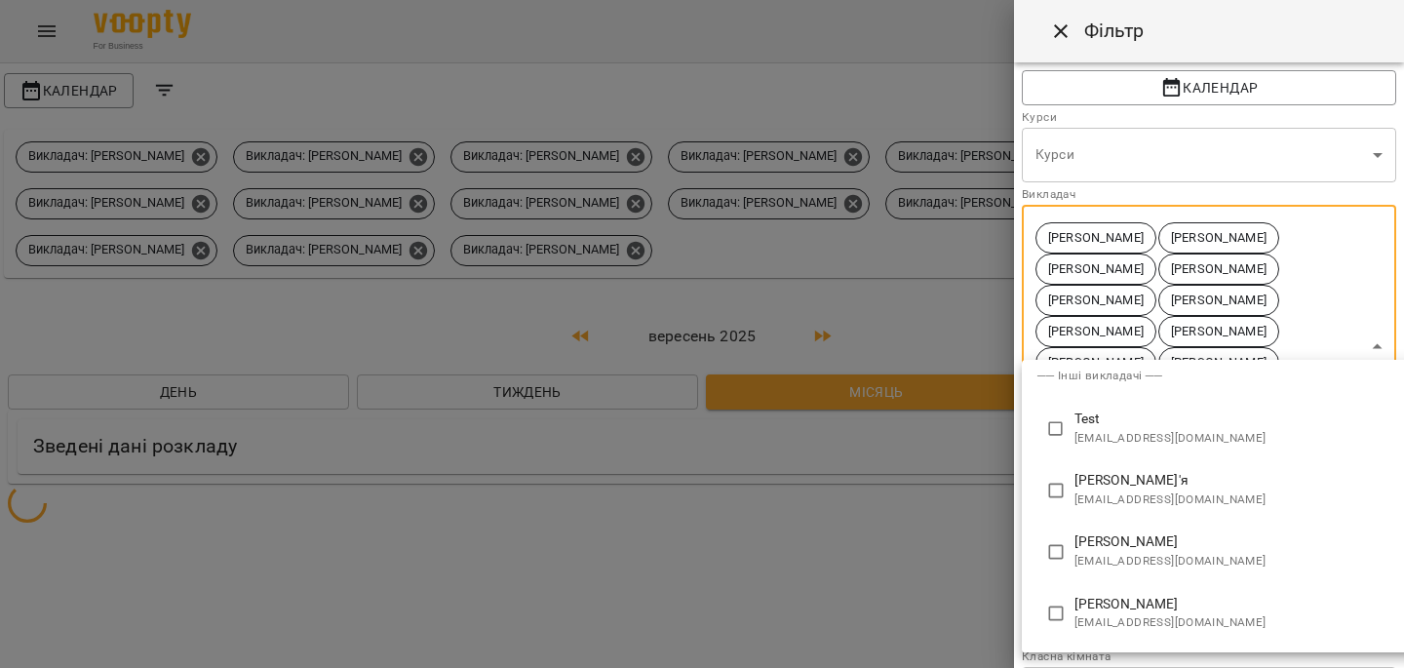
click at [1057, 596] on span at bounding box center [1055, 613] width 37 height 37
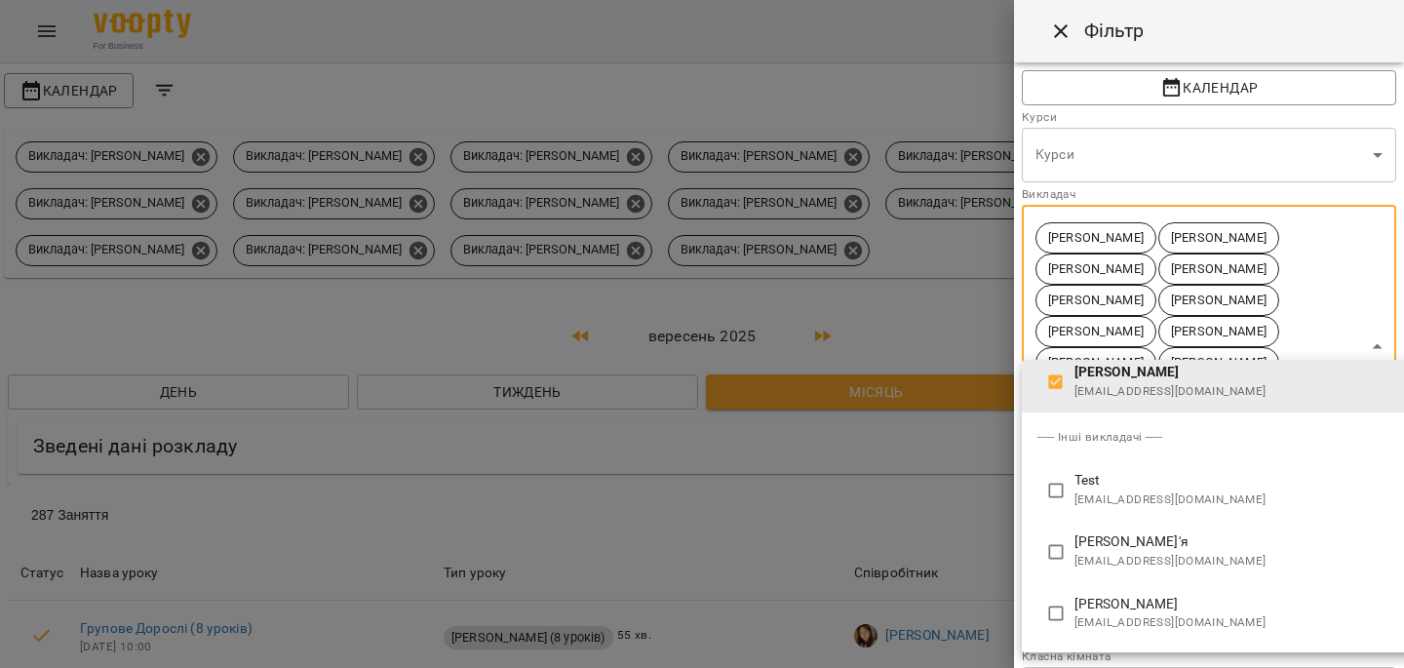
click at [1057, 594] on li "[PERSON_NAME] [EMAIL_ADDRESS][DOMAIN_NAME]" at bounding box center [1250, 613] width 456 height 61
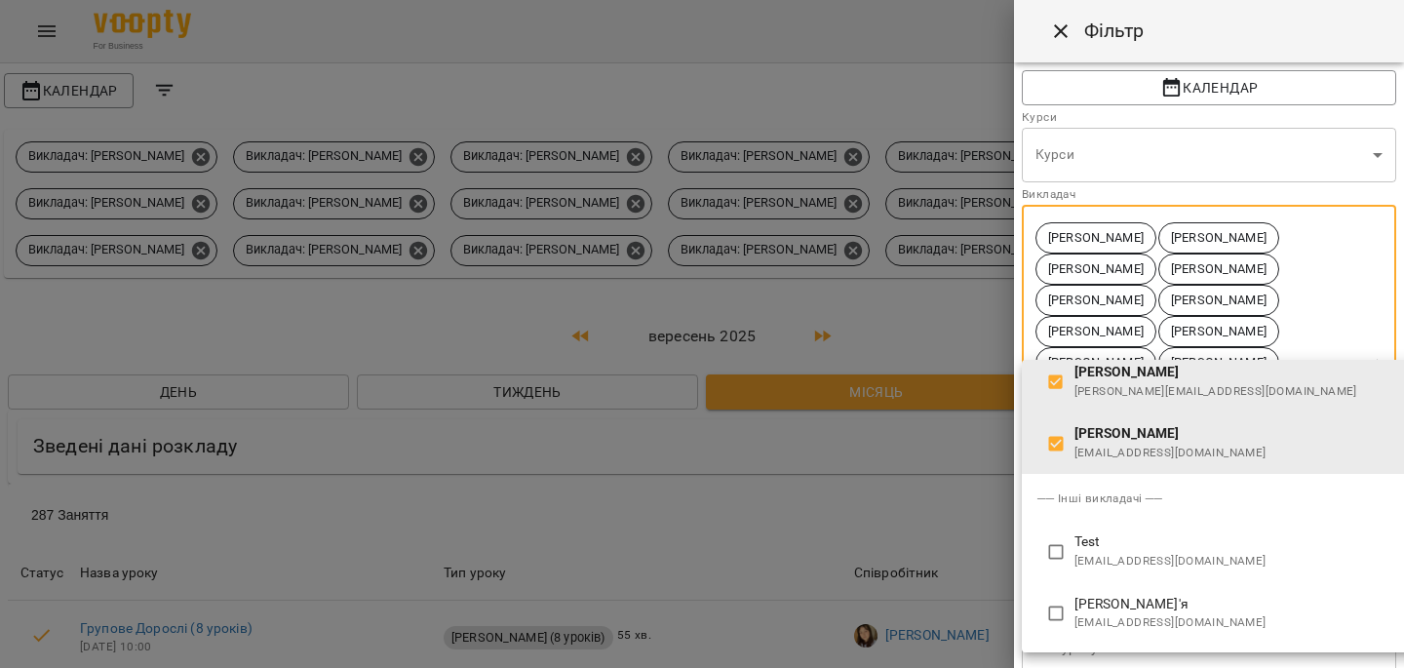
type input "**********"
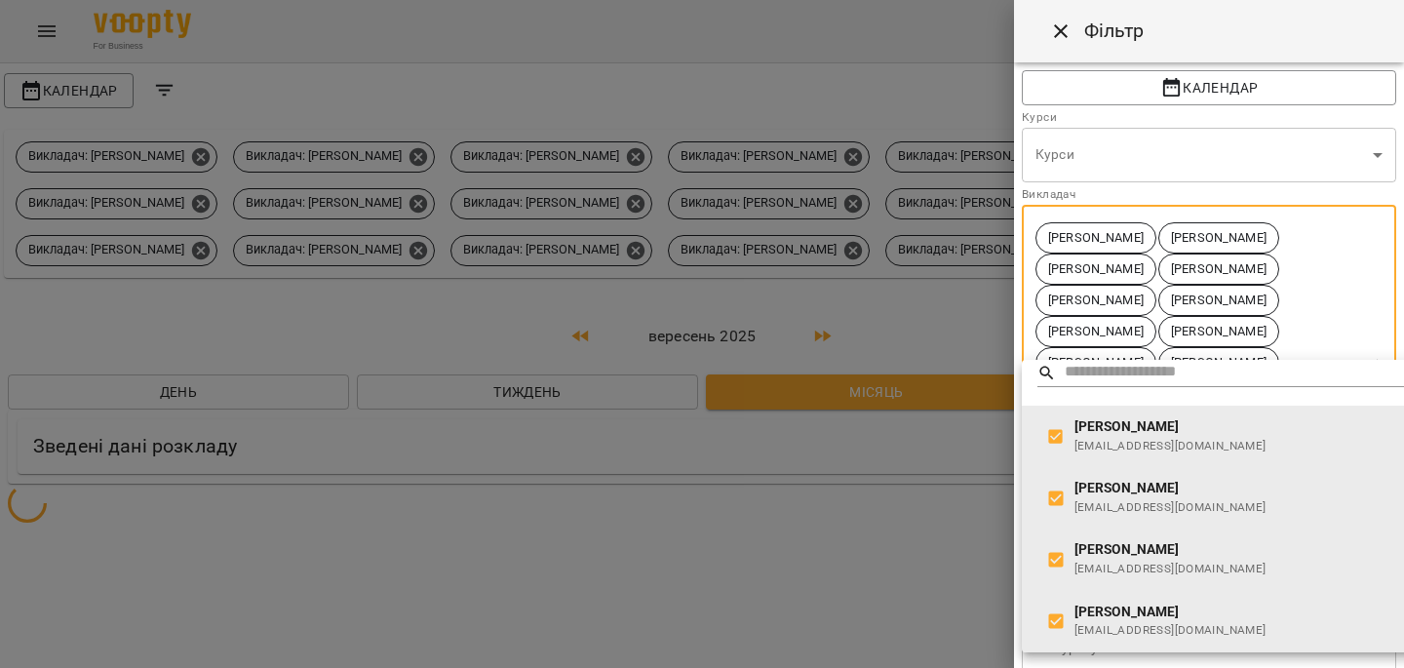
scroll to position [0, 0]
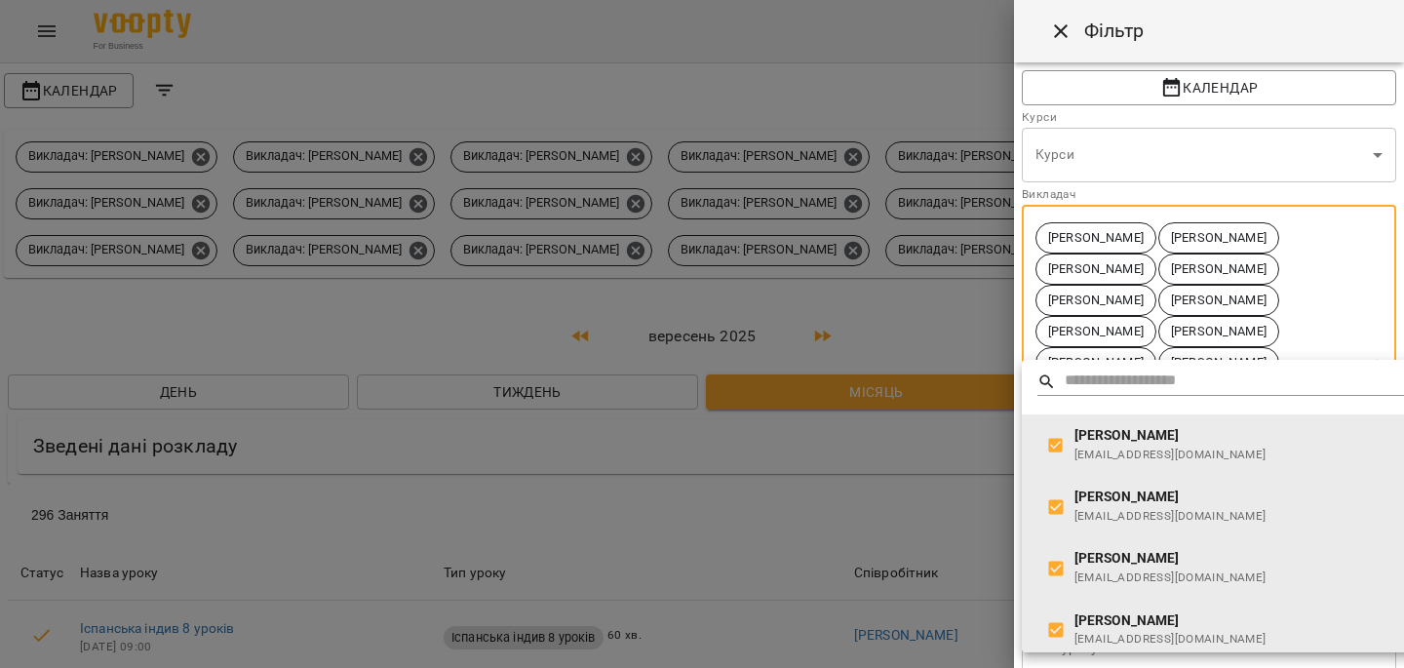
click at [1343, 265] on div at bounding box center [702, 334] width 1404 height 668
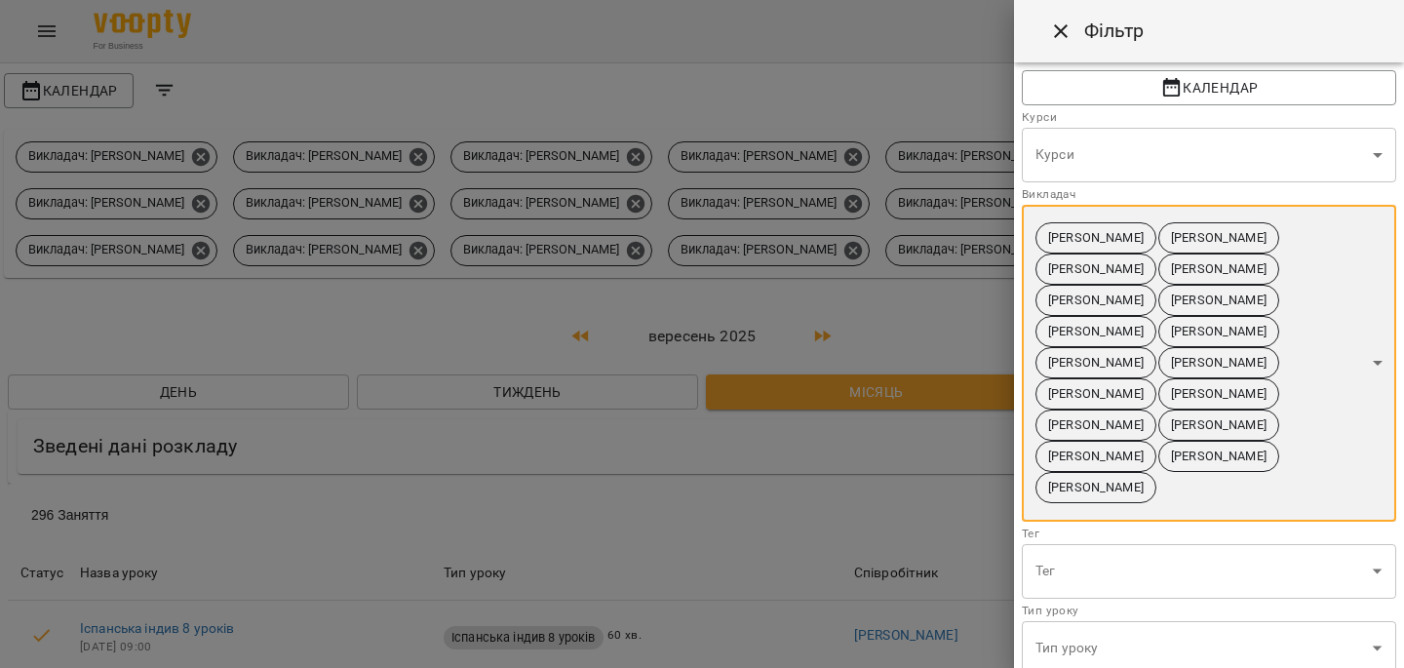
scroll to position [350, 0]
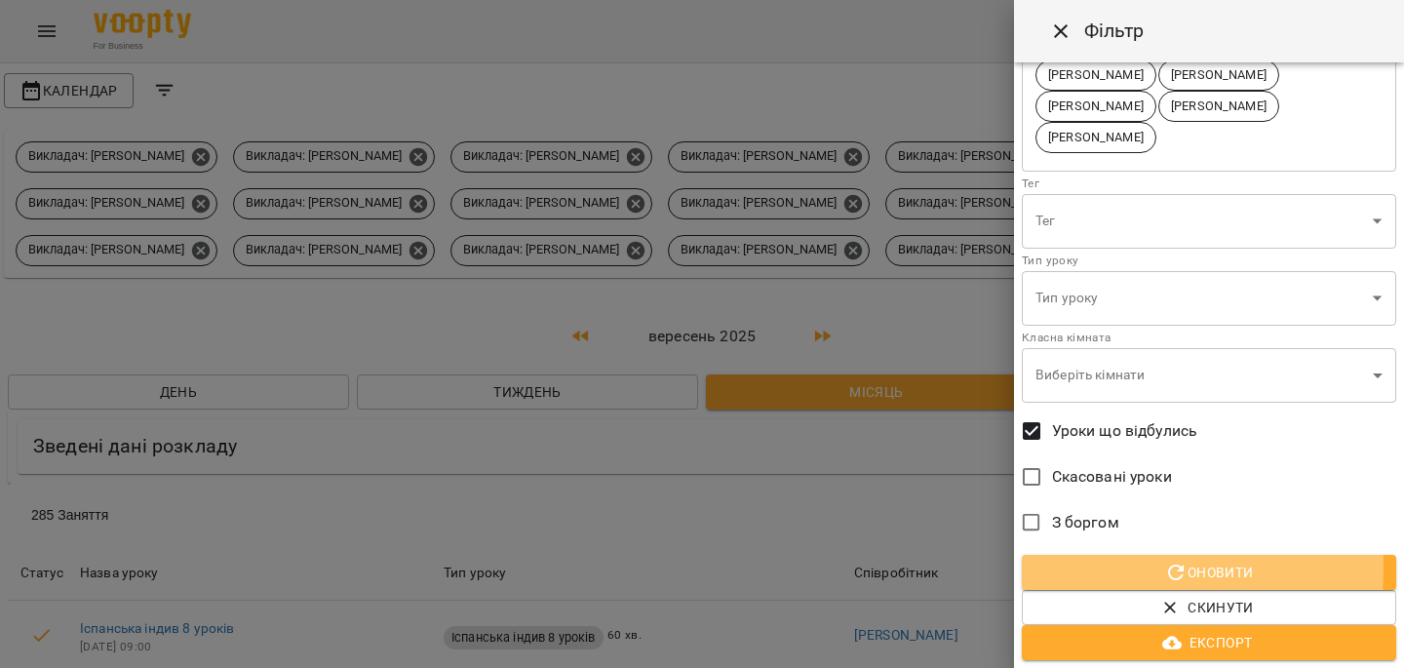
click at [1078, 568] on span "Оновити" at bounding box center [1208, 572] width 343 height 23
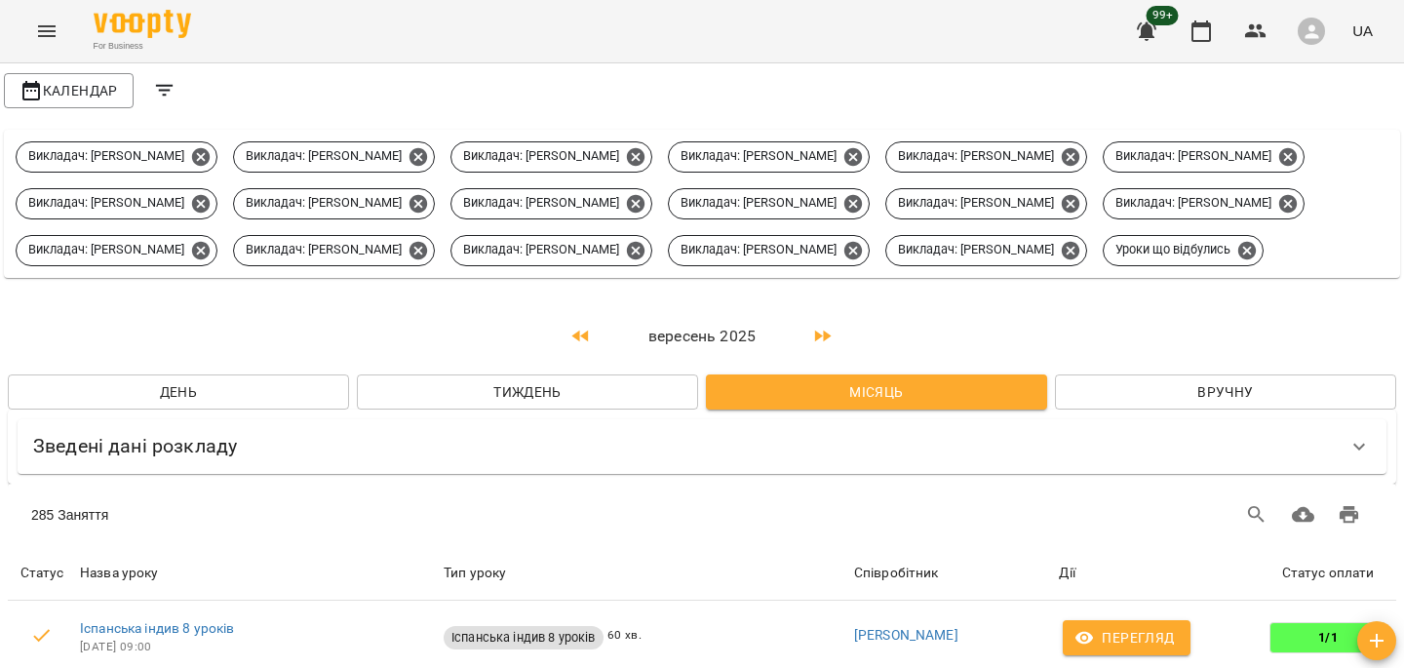
scroll to position [0, 0]
click at [169, 93] on icon "Filters" at bounding box center [164, 90] width 23 height 23
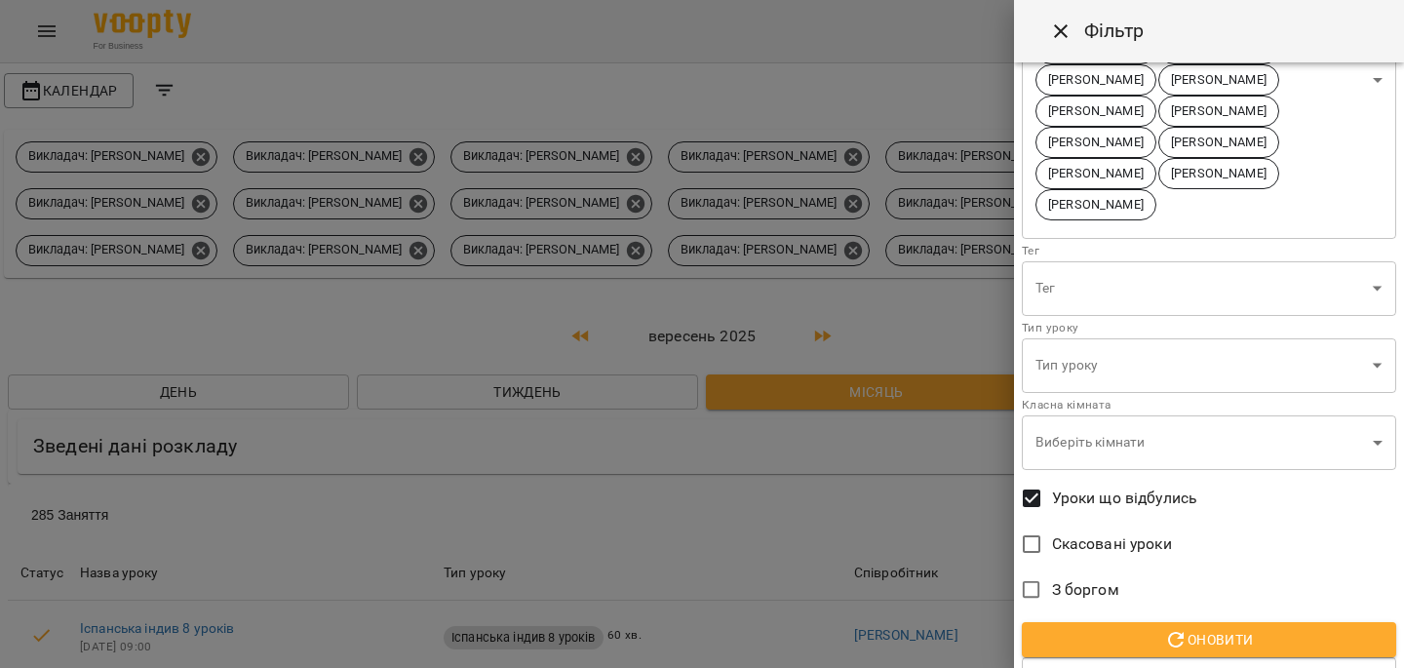
scroll to position [350, 0]
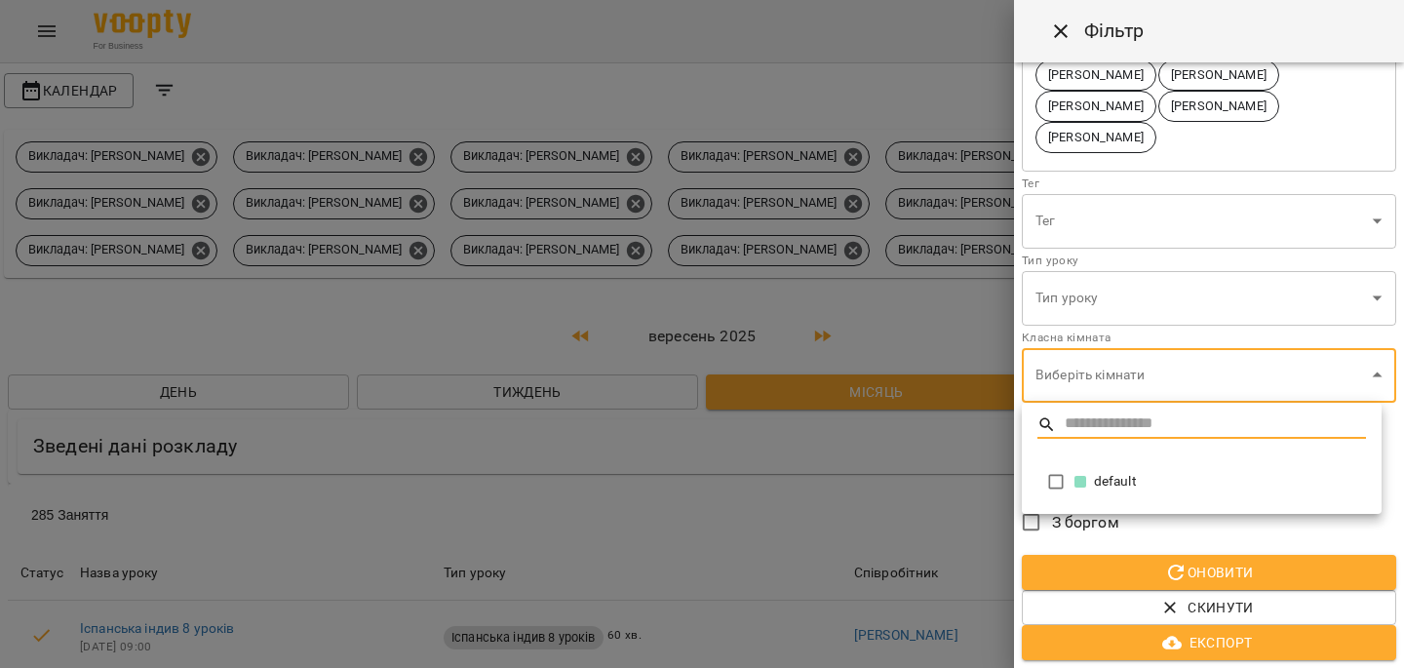
click at [1180, 304] on div at bounding box center [702, 334] width 1404 height 668
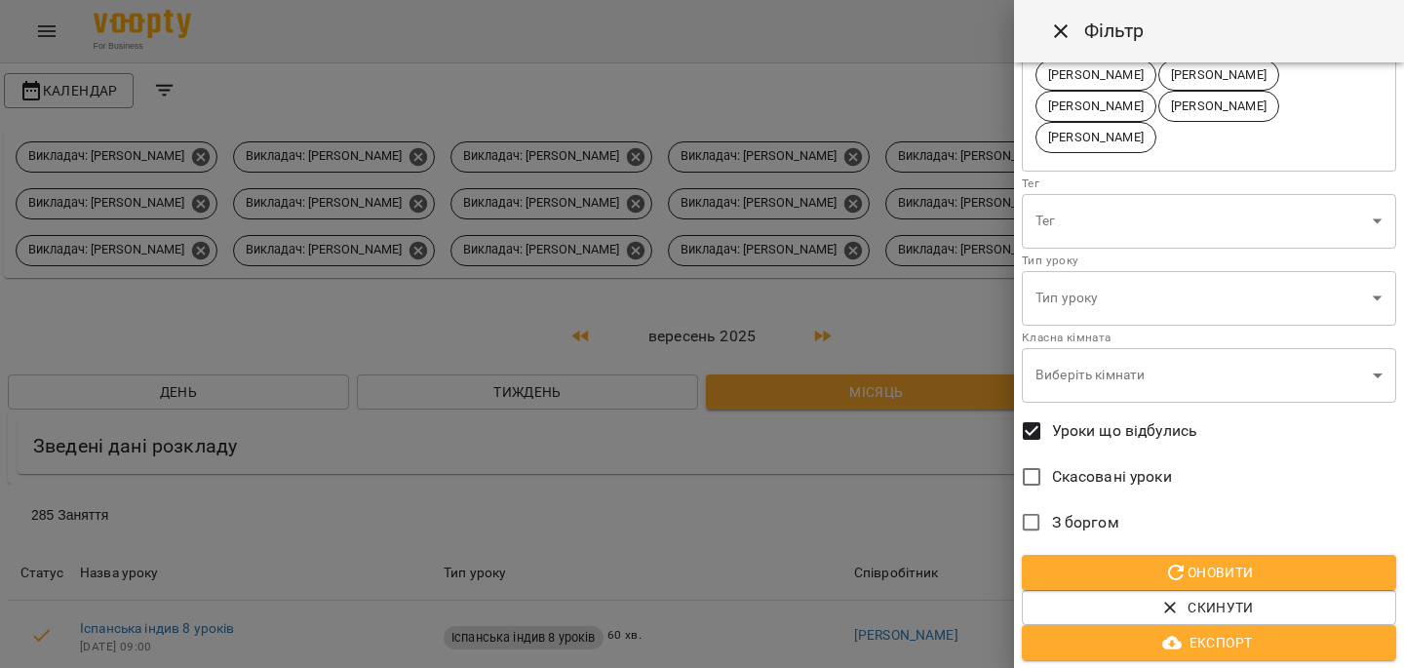
scroll to position [105, 0]
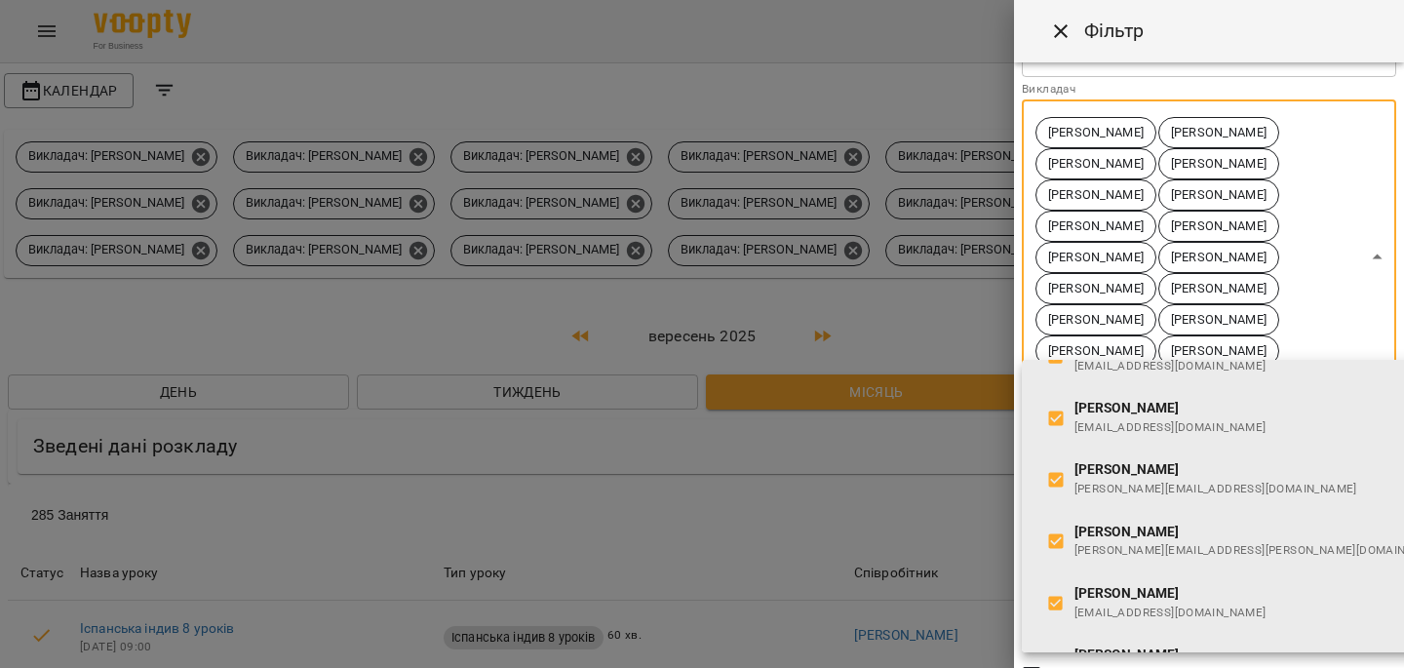
scroll to position [988, 0]
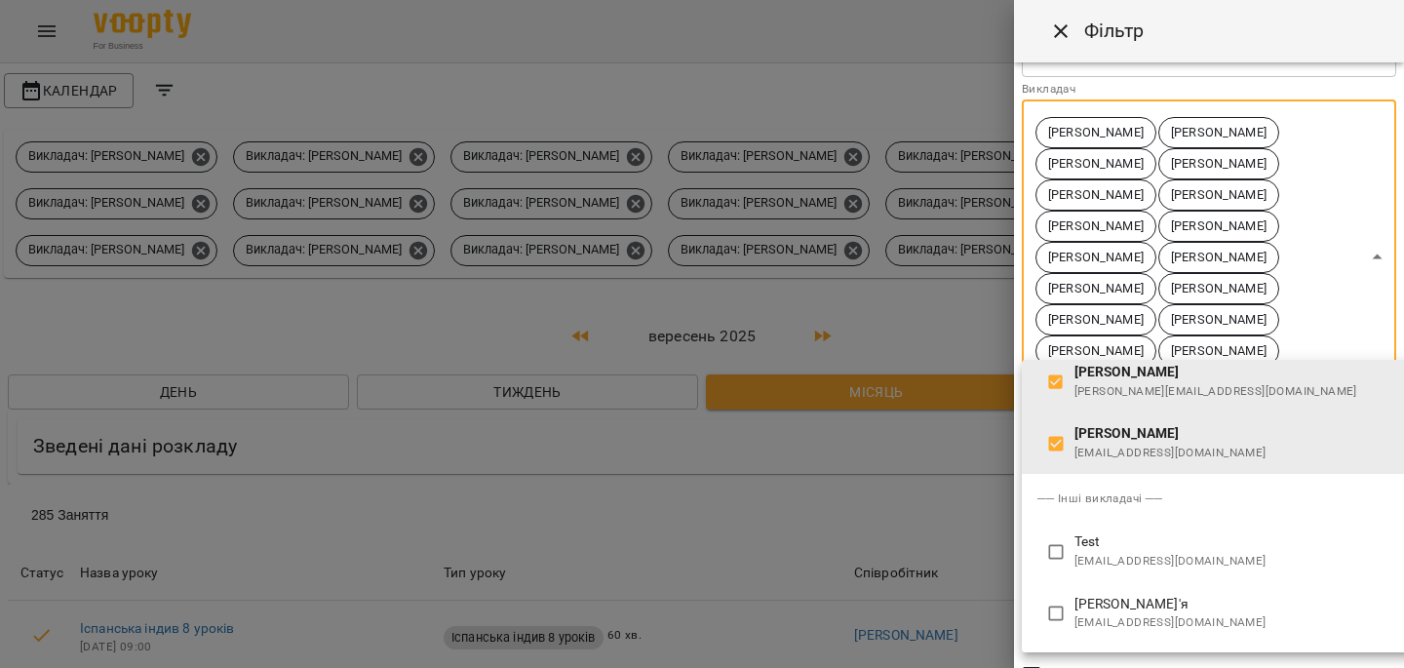
click at [986, 547] on div at bounding box center [702, 334] width 1404 height 668
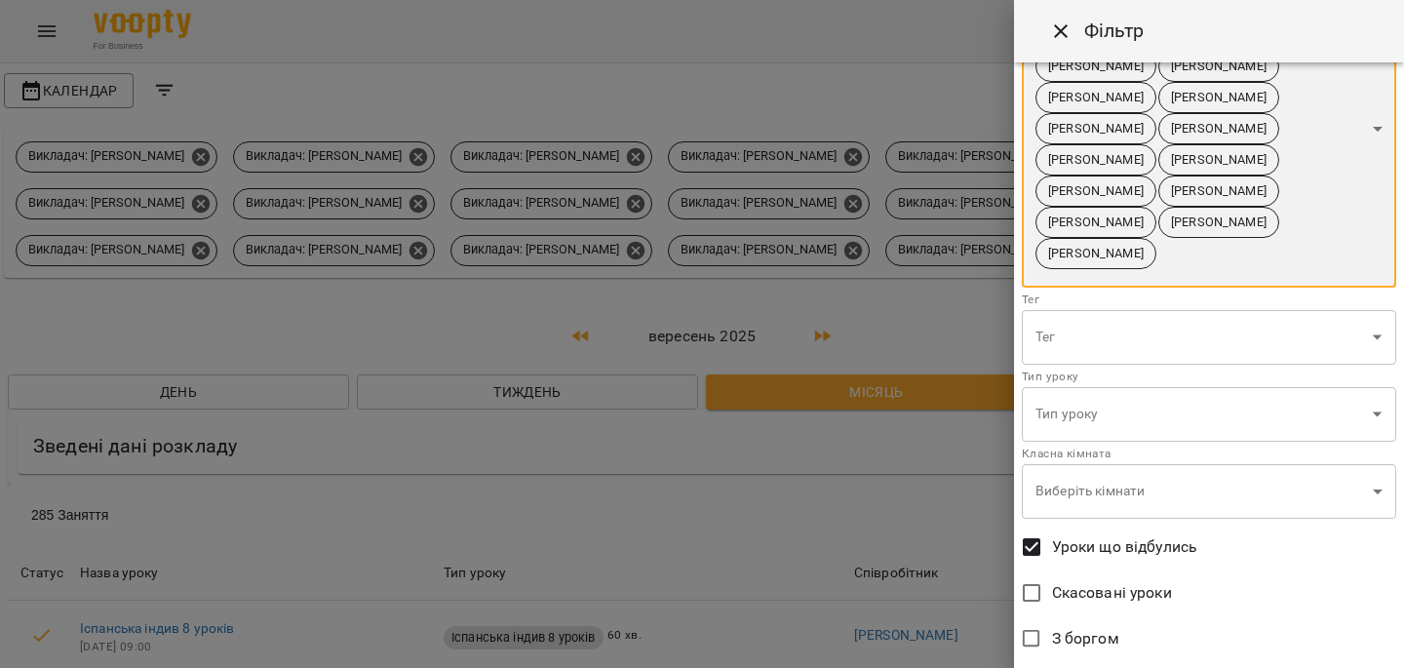
scroll to position [350, 0]
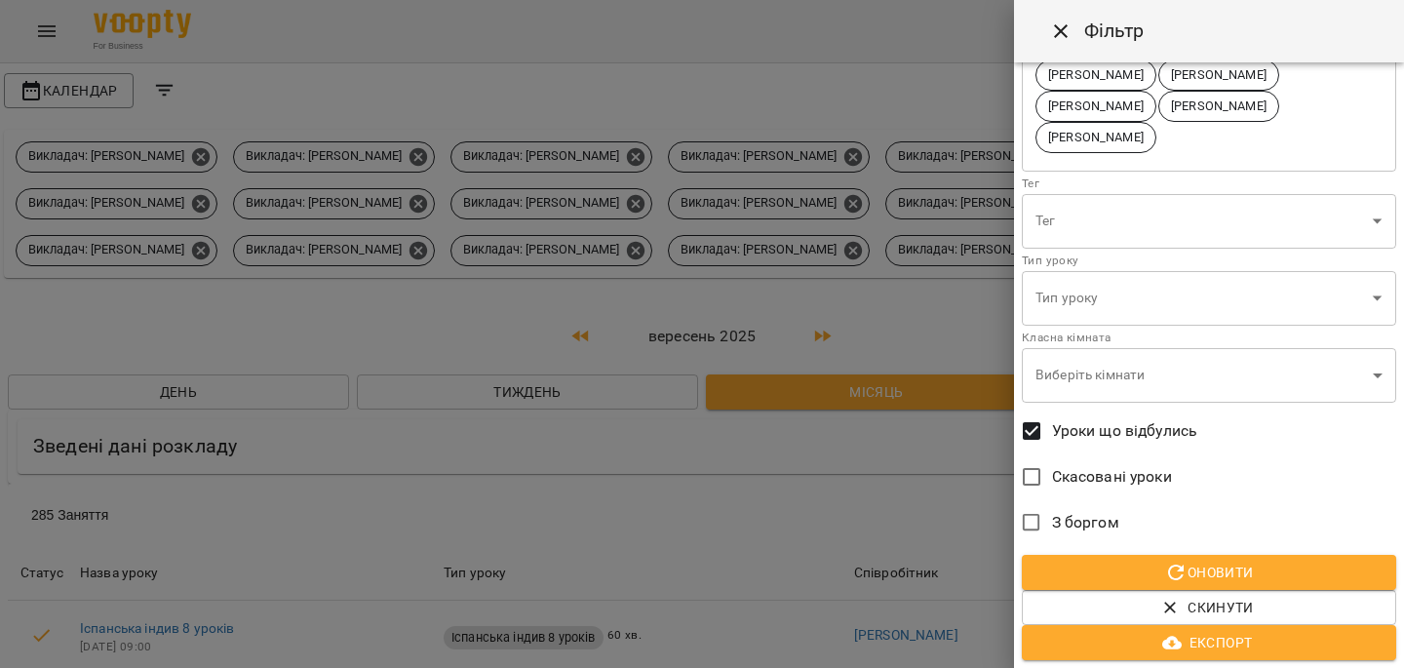
click at [1094, 562] on span "Оновити" at bounding box center [1208, 572] width 343 height 23
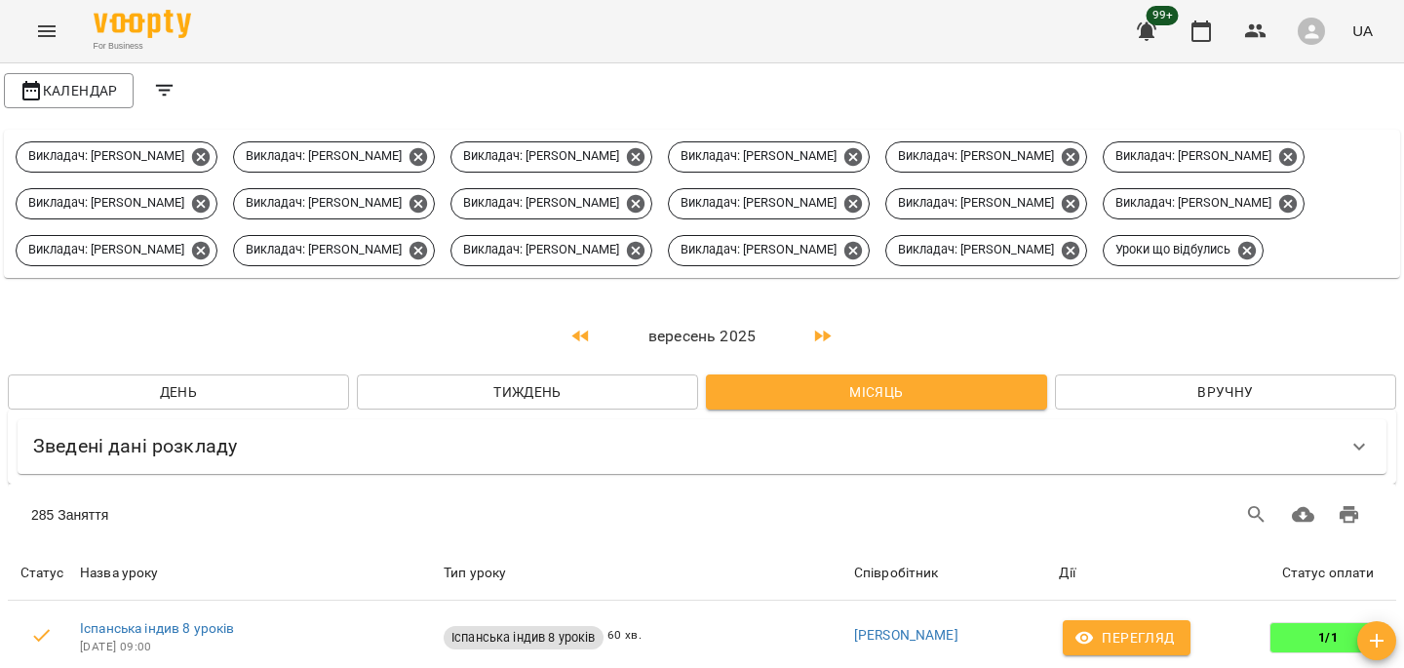
scroll to position [0, 0]
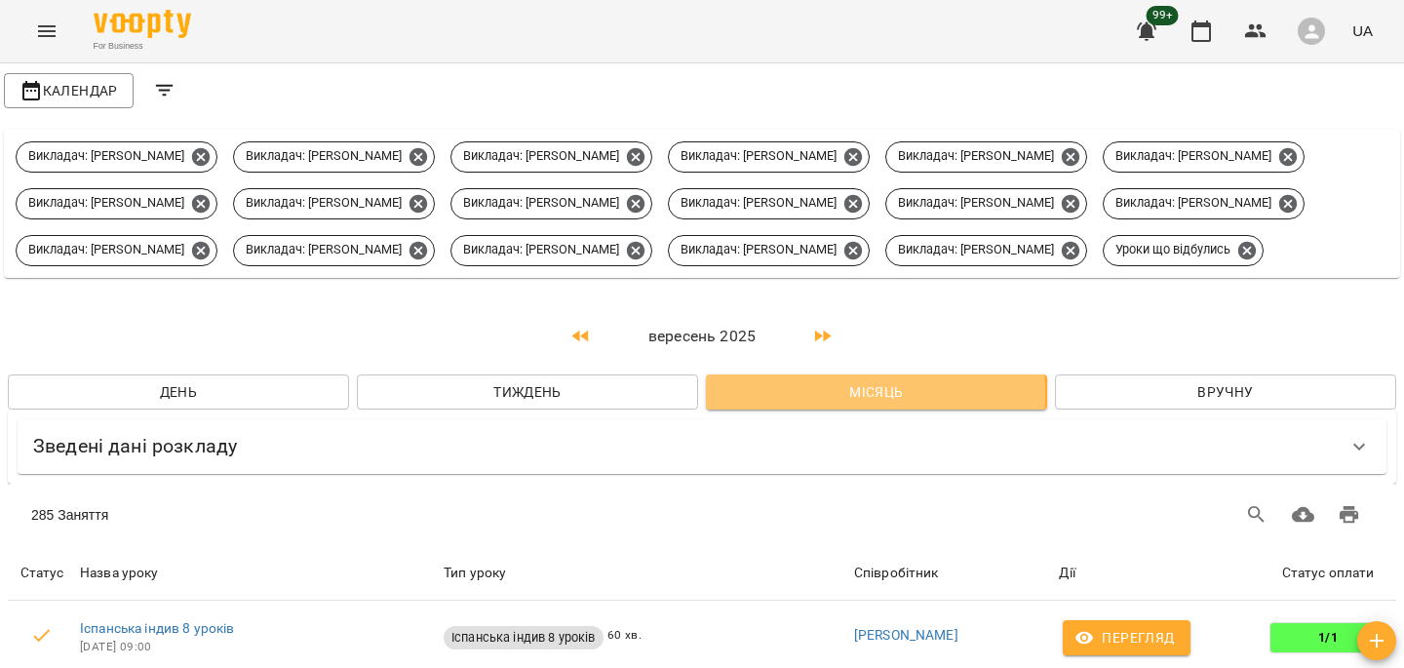
click at [771, 404] on span "Місяць" at bounding box center [876, 391] width 310 height 23
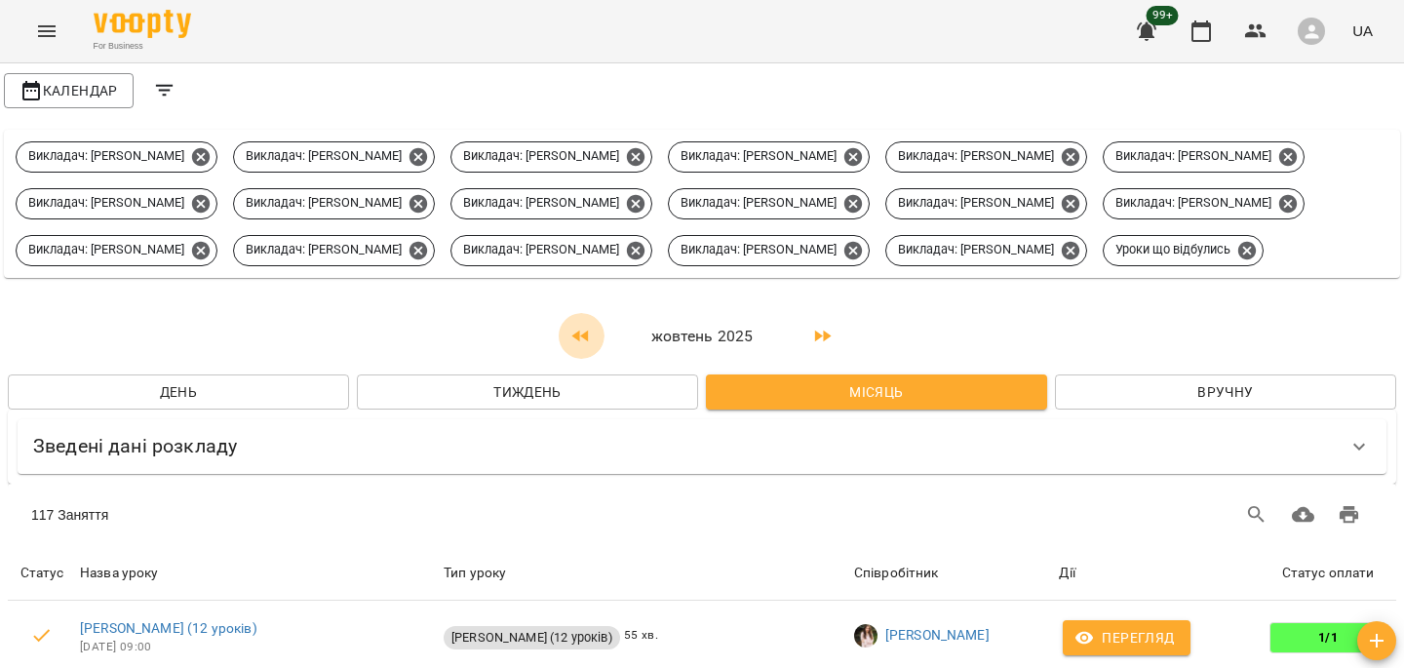
click at [585, 360] on button "button" at bounding box center [581, 336] width 47 height 47
click at [81, 23] on div "For Business 99+ UA" at bounding box center [702, 31] width 1404 height 62
click at [54, 33] on icon "Menu" at bounding box center [46, 30] width 23 height 23
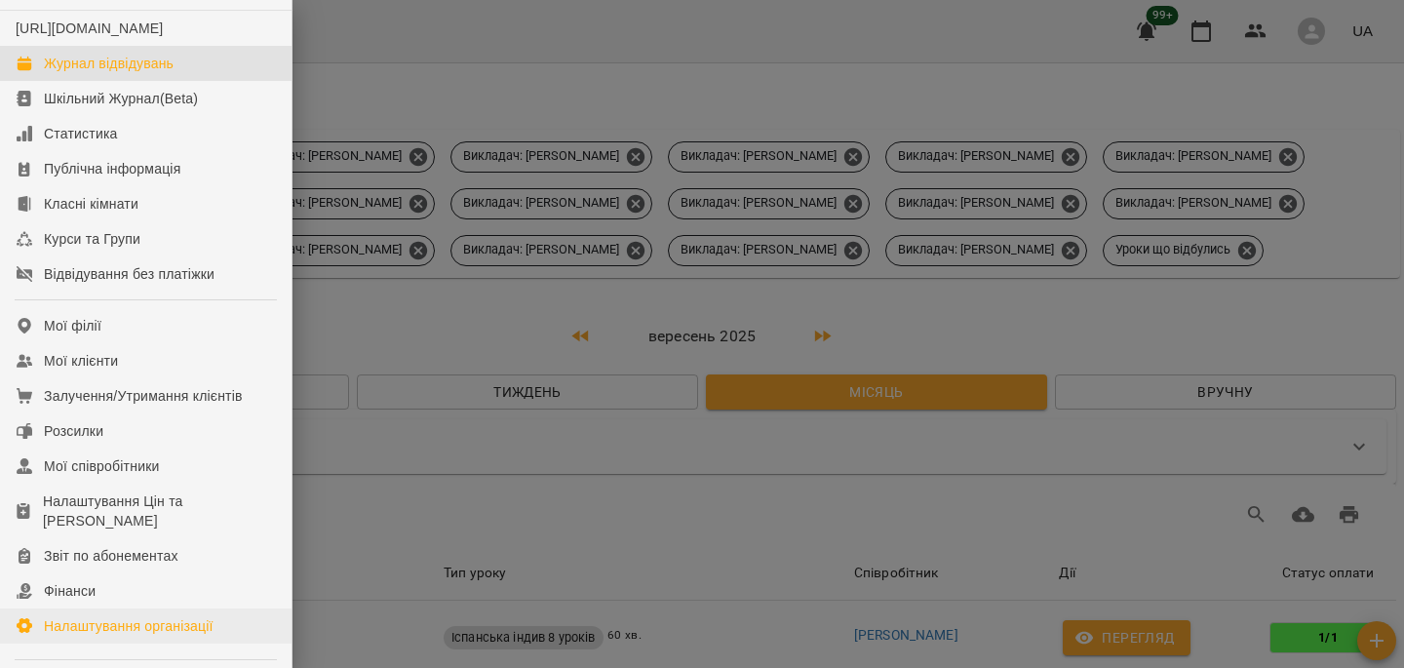
scroll to position [232, 0]
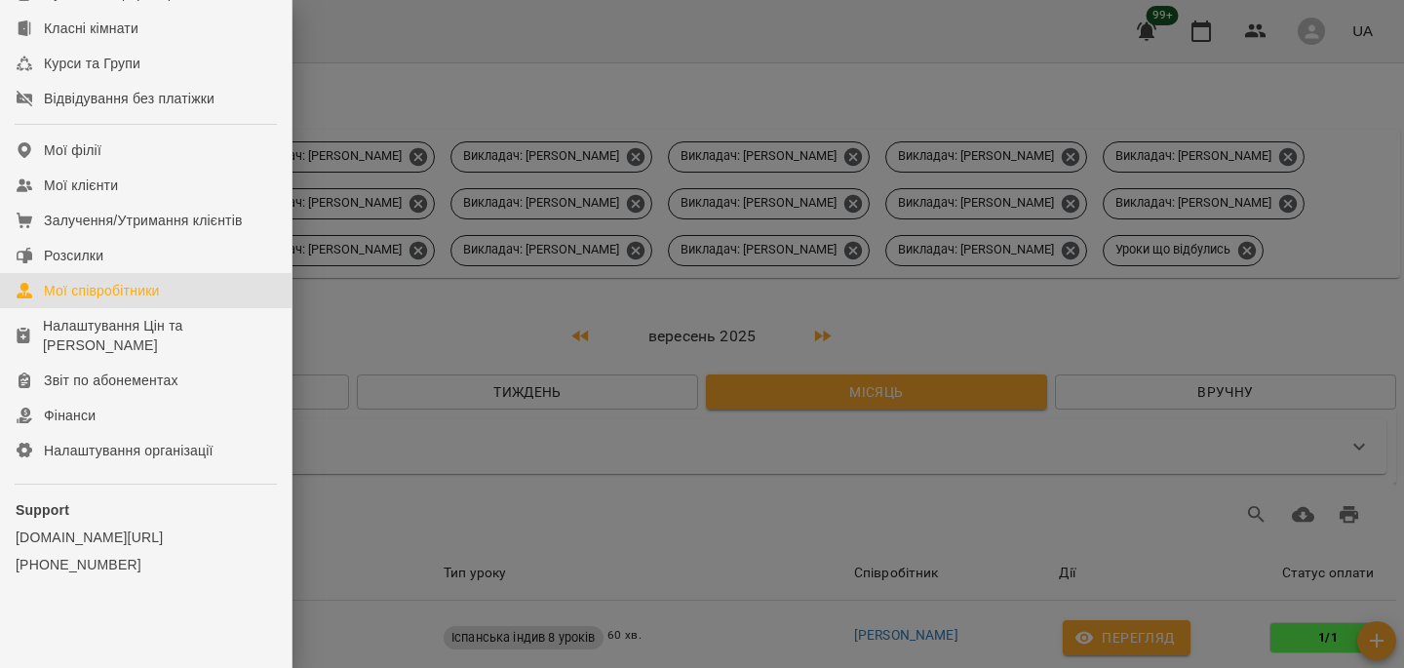
click at [175, 299] on link "Мої співробітники" at bounding box center [145, 290] width 291 height 35
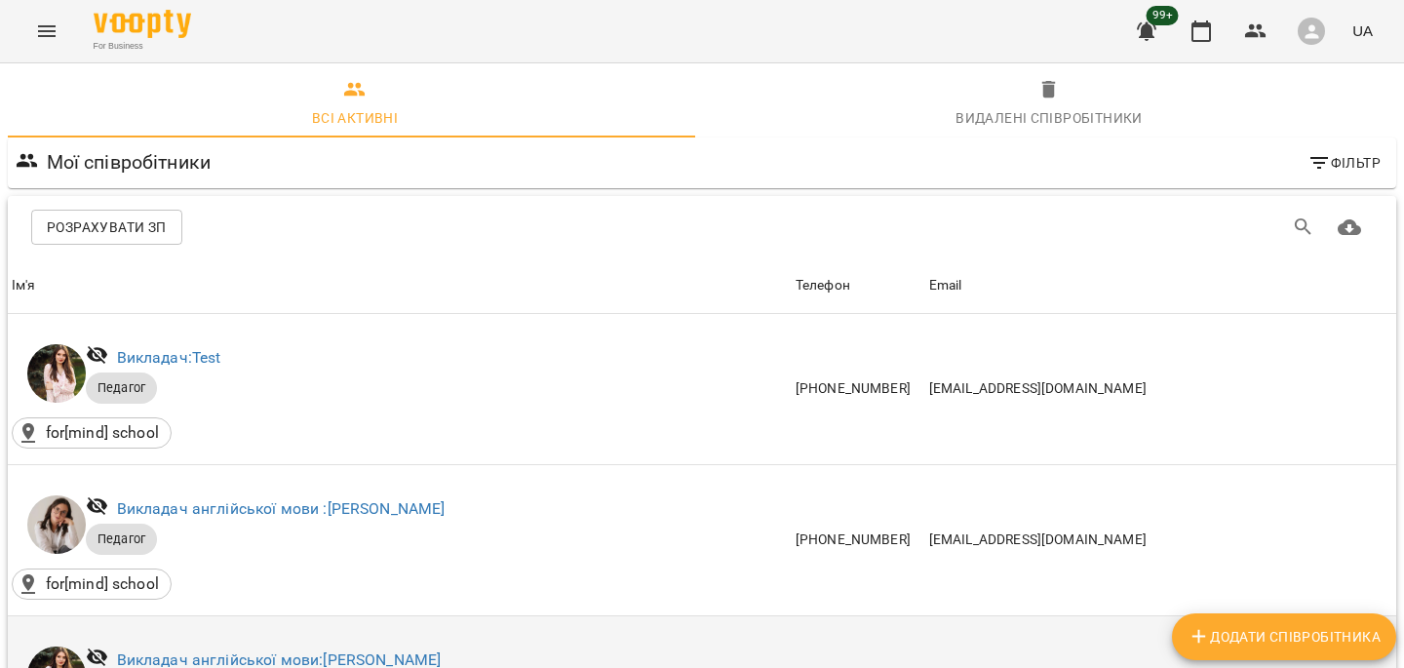
scroll to position [216, 0]
click at [276, 650] on link "Викладач англійської мови: [PERSON_NAME]" at bounding box center [279, 659] width 325 height 19
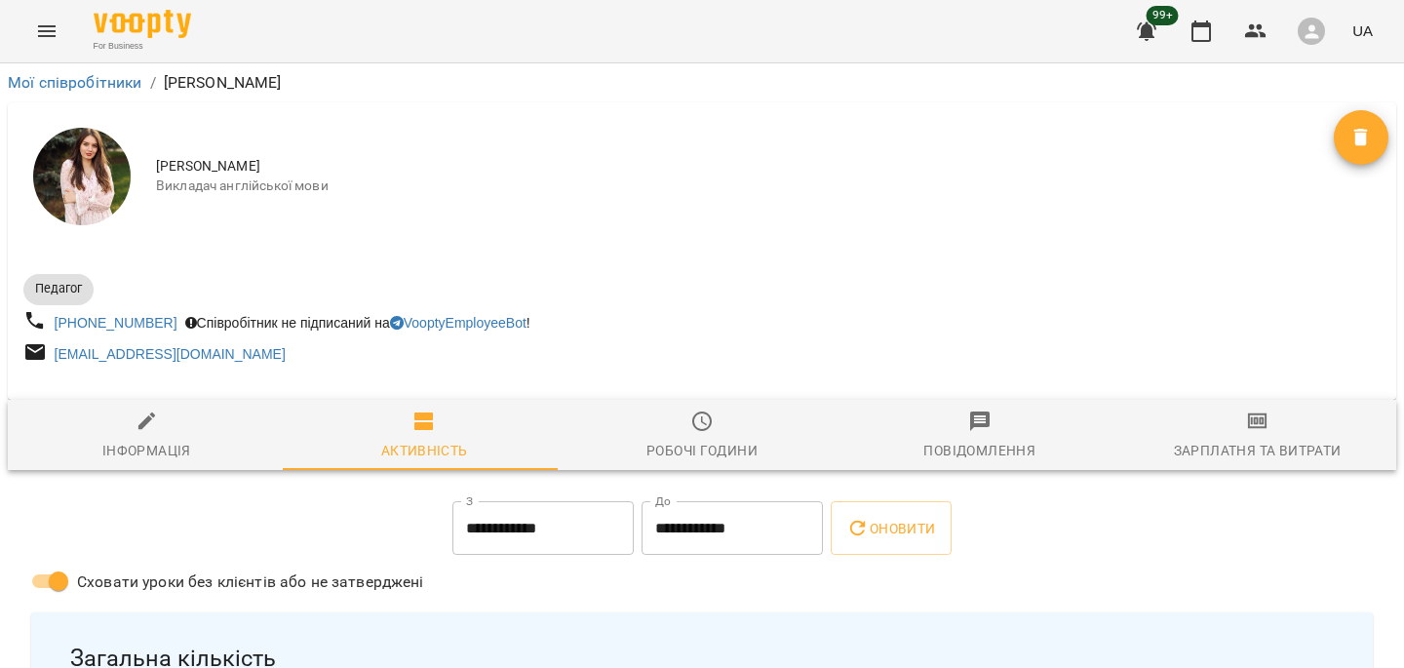
click at [1213, 410] on button "Зарплатня та Витрати" at bounding box center [1257, 435] width 278 height 70
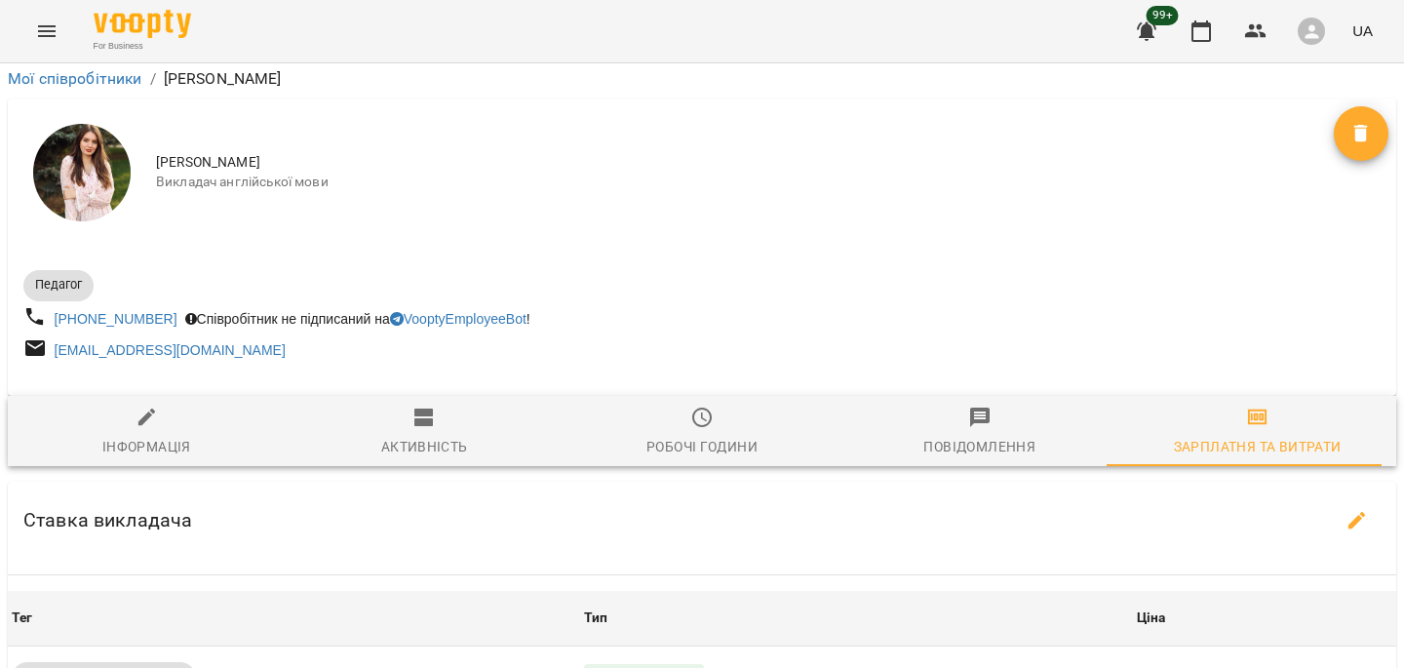
scroll to position [1172, 0]
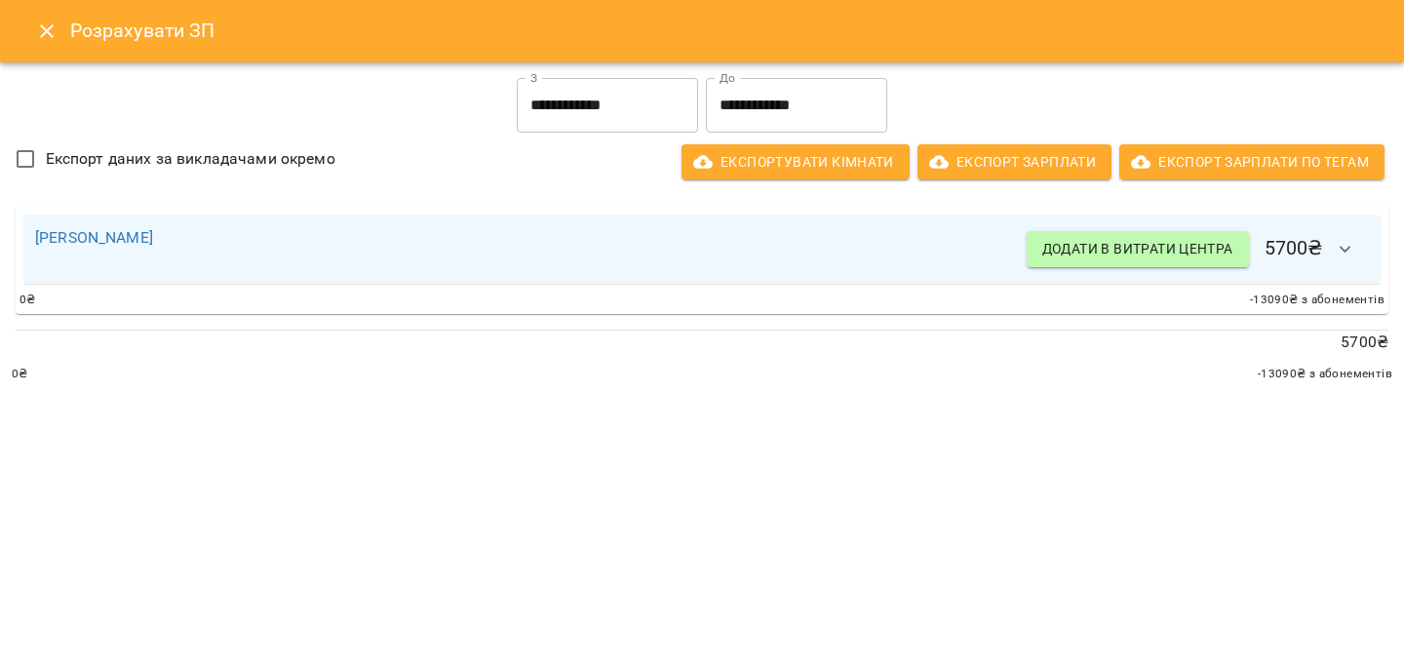
click at [547, 112] on input "**********" at bounding box center [607, 105] width 181 height 55
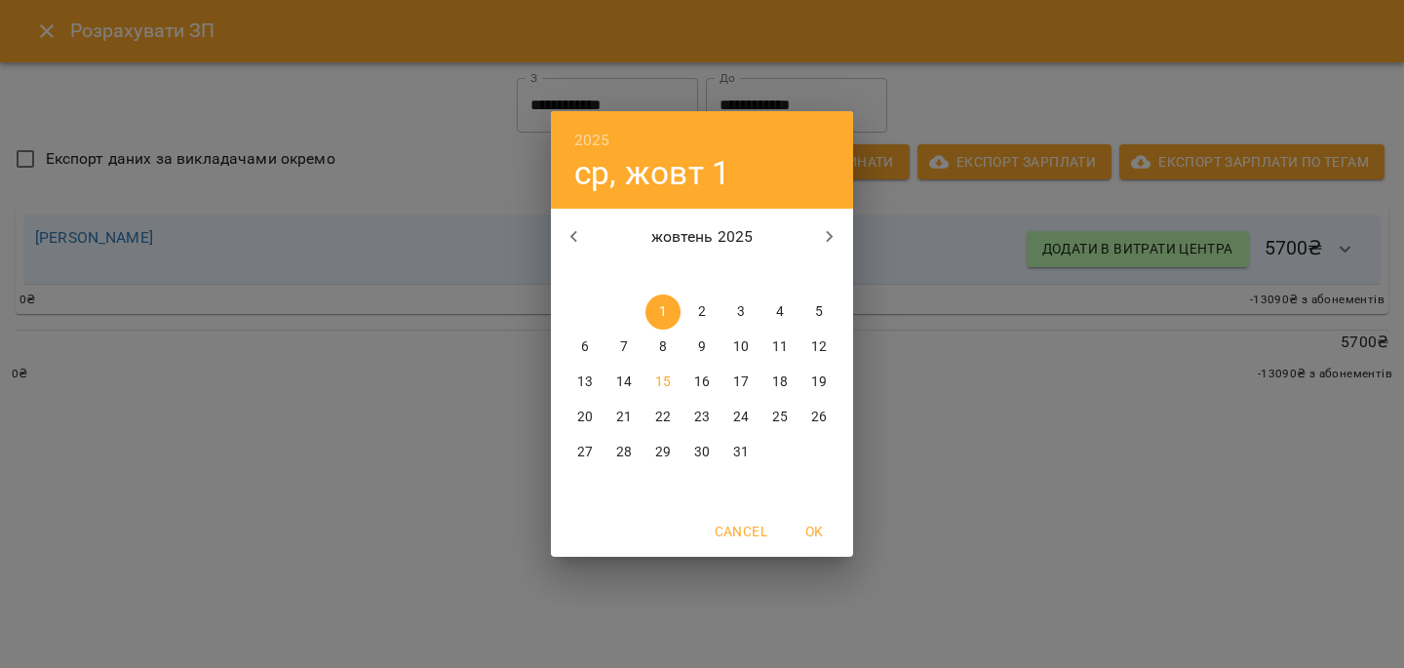
click at [565, 225] on icon "button" at bounding box center [573, 236] width 23 height 23
click at [594, 317] on span "1" at bounding box center [584, 311] width 35 height 19
type input "**********"
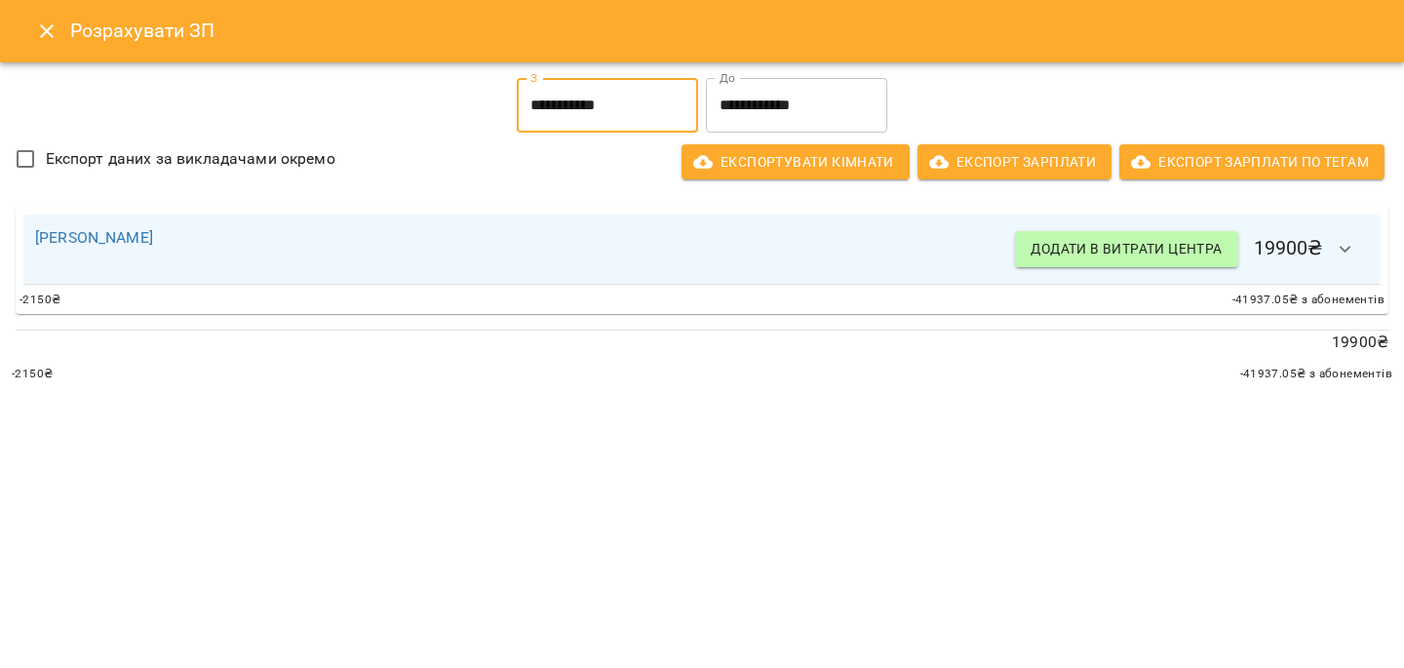
drag, startPoint x: 16, startPoint y: 33, endPoint x: 57, endPoint y: 40, distance: 41.5
click at [16, 33] on div "Розрахувати ЗП" at bounding box center [702, 31] width 1404 height 62
click at [81, 46] on h6 "Розрахувати ЗП" at bounding box center [725, 31] width 1310 height 30
click at [53, 41] on icon "Close" at bounding box center [46, 30] width 23 height 23
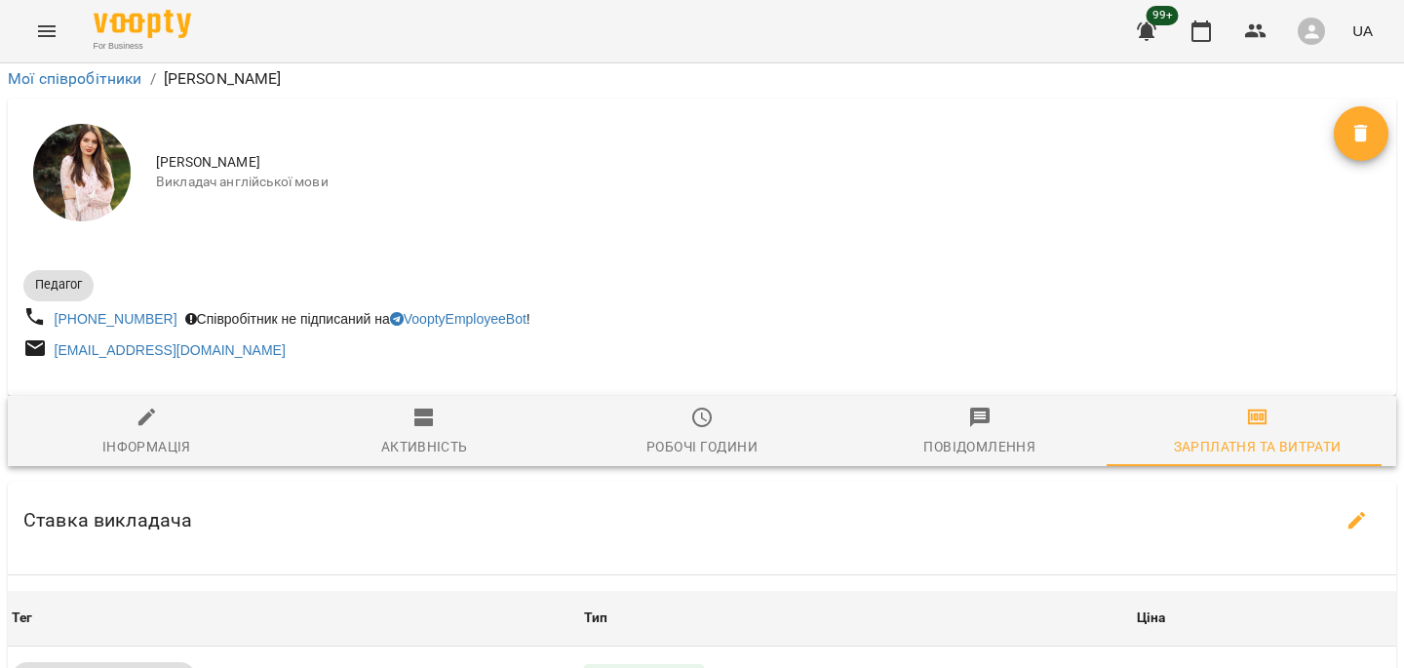
scroll to position [0, 0]
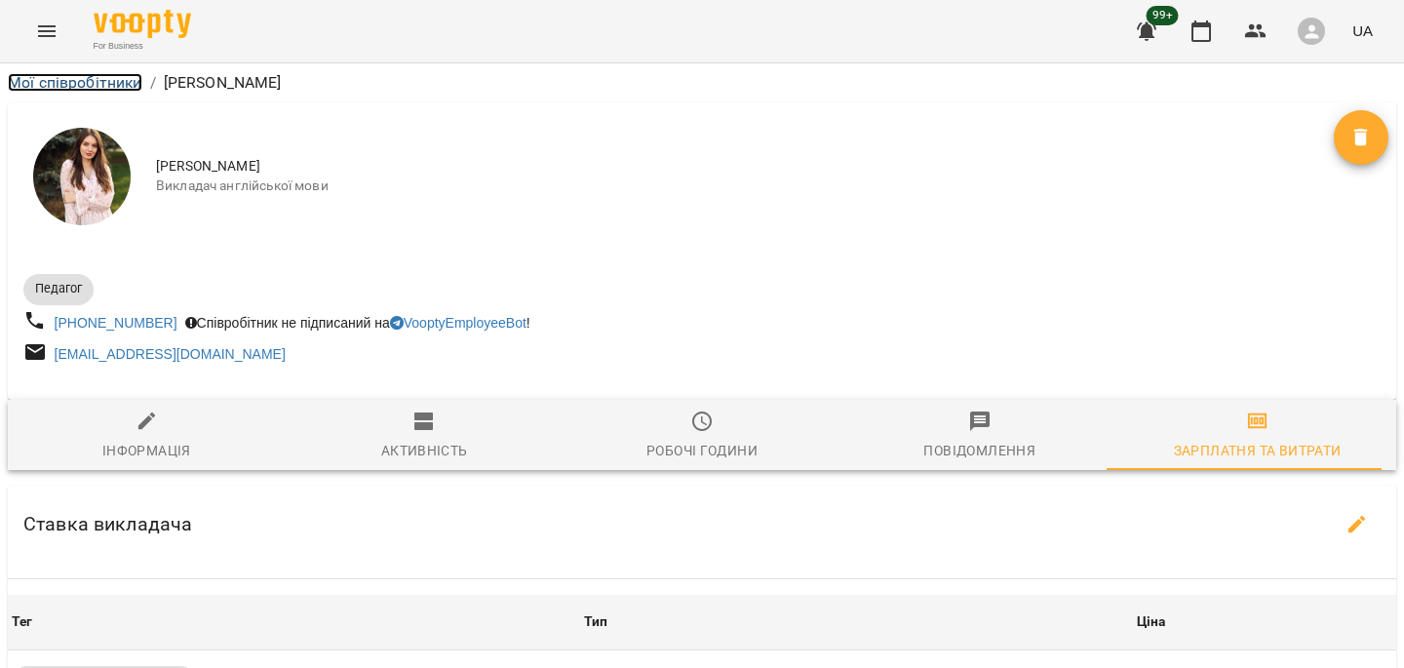
click at [48, 90] on link "Мої співробітники" at bounding box center [75, 82] width 135 height 19
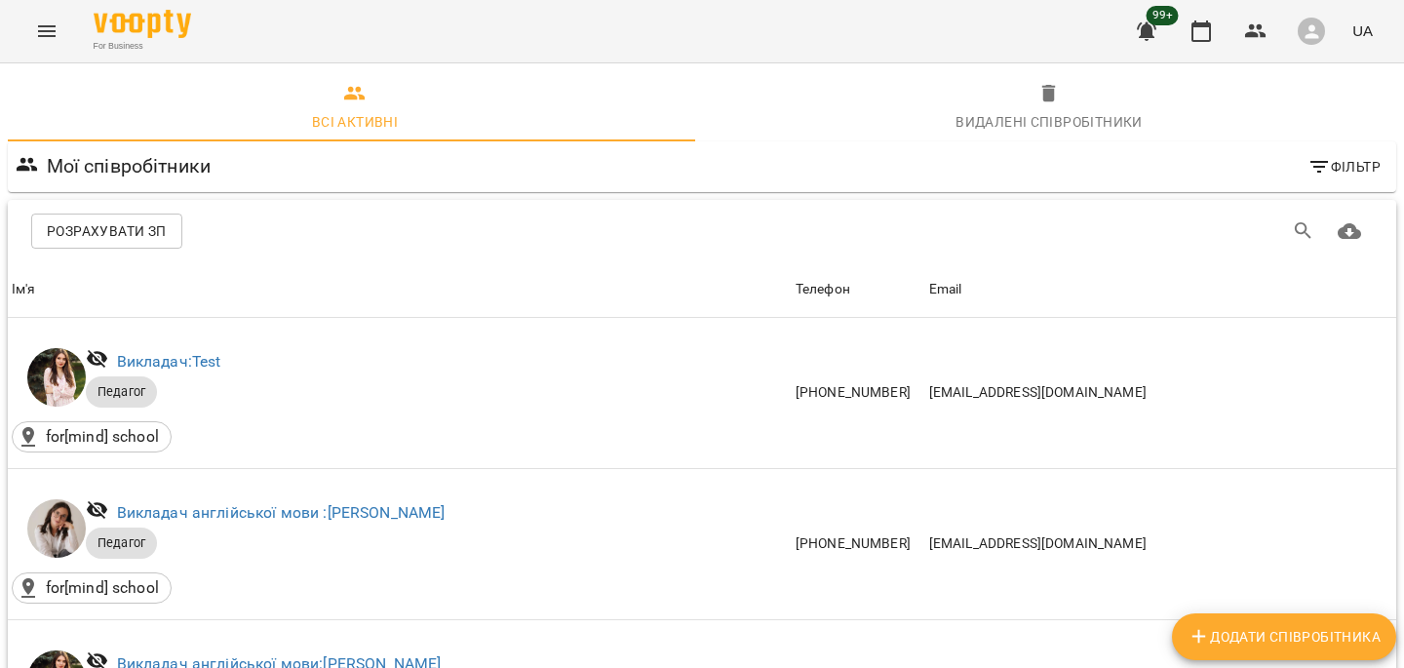
click at [105, 234] on span "Розрахувати ЗП" at bounding box center [107, 230] width 120 height 23
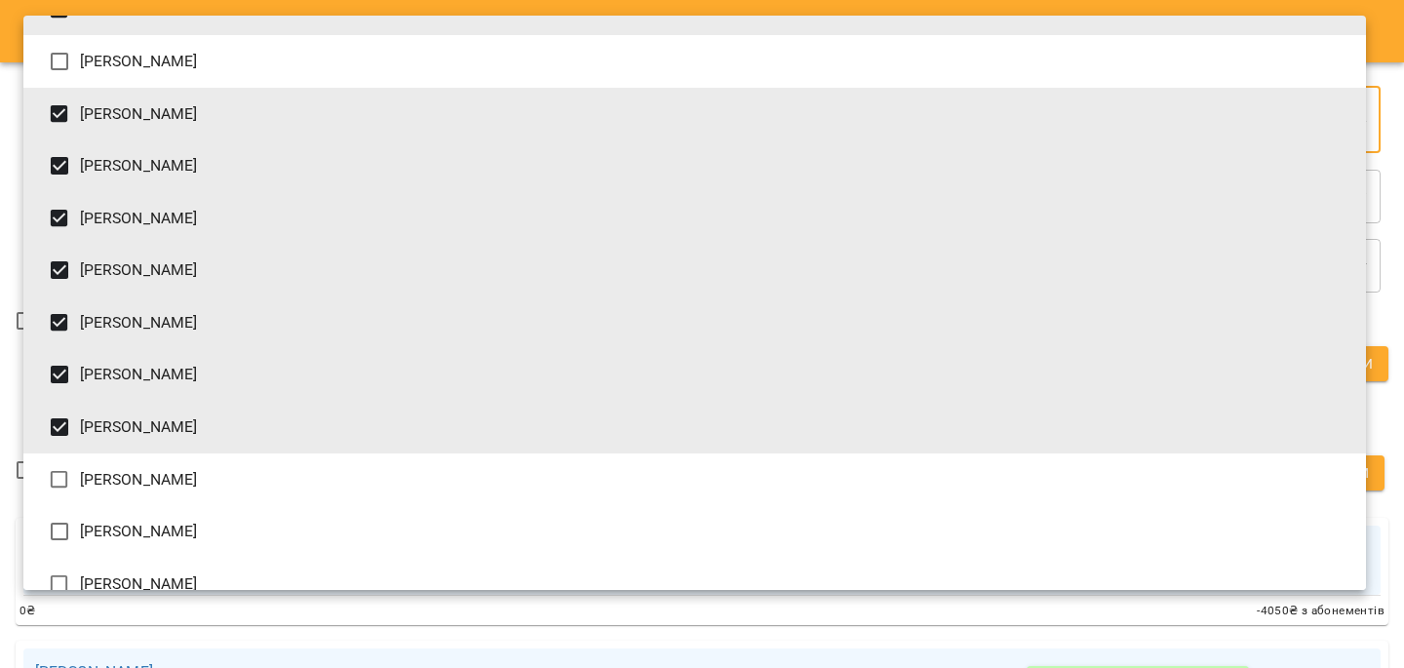
scroll to position [538, 0]
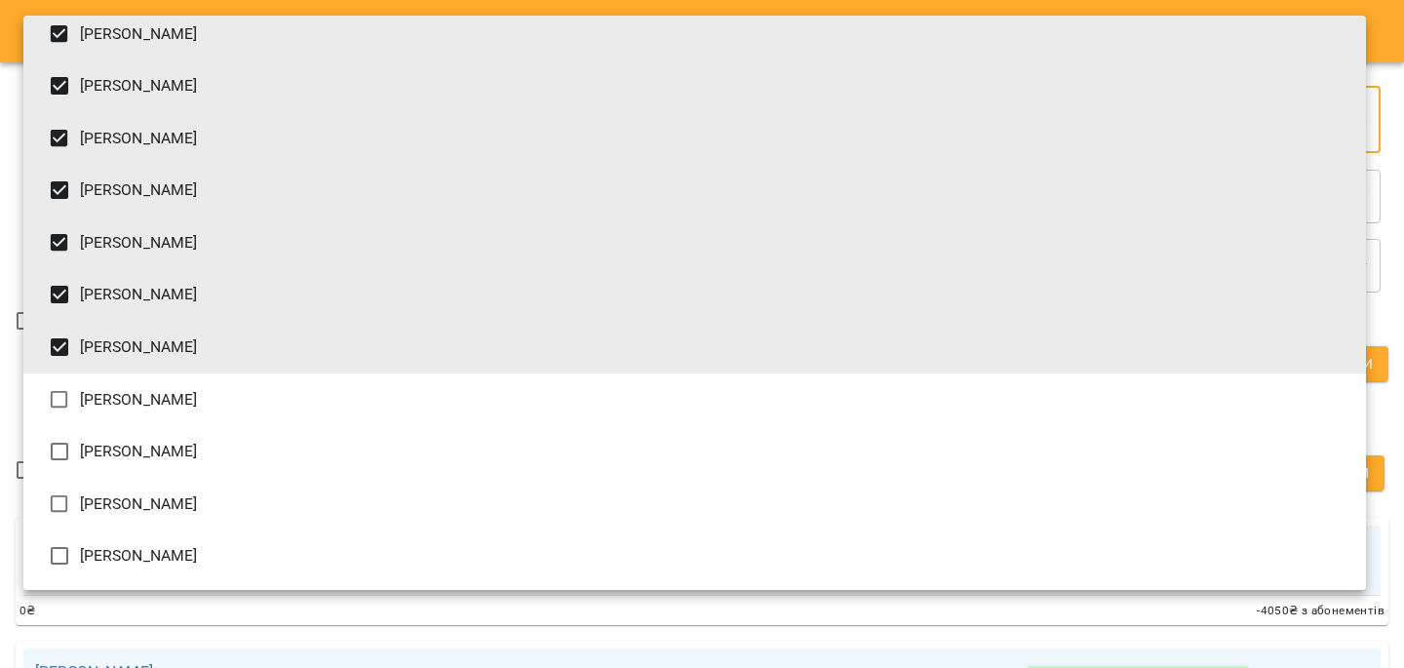
click at [67, 425] on li "[PERSON_NAME]" at bounding box center [694, 451] width 1342 height 53
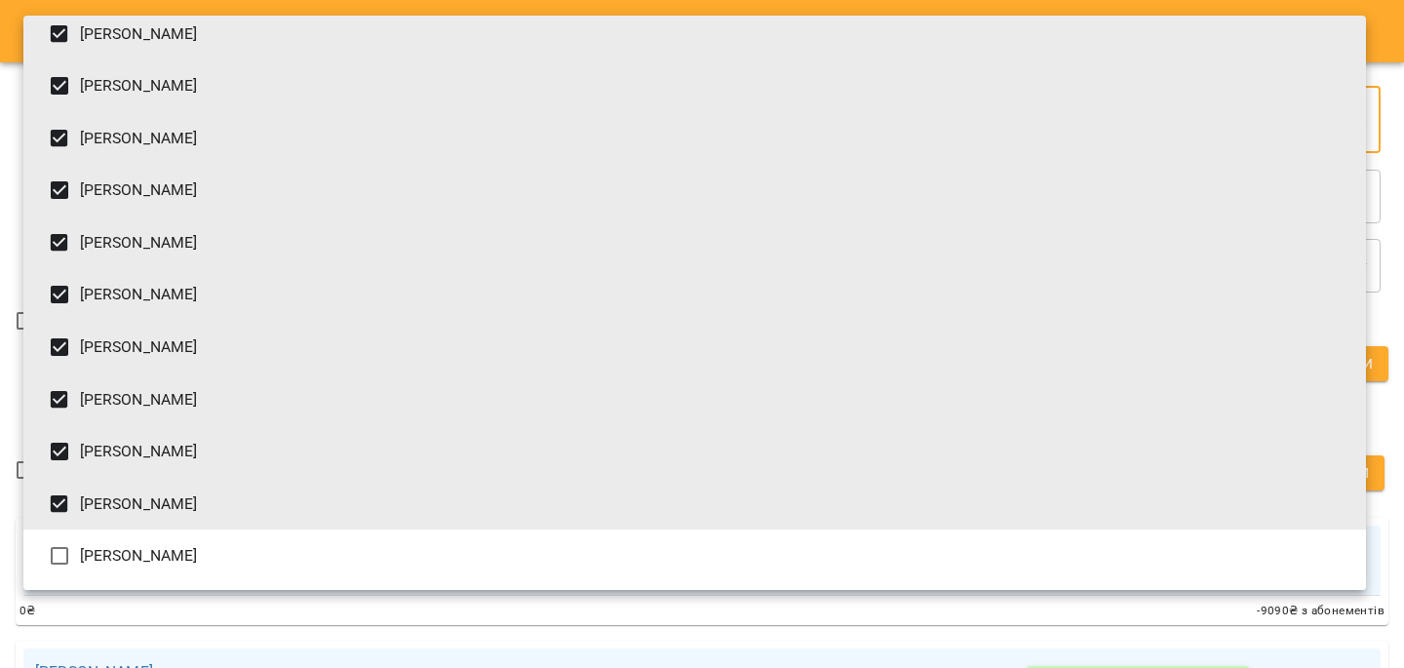
type input "**********"
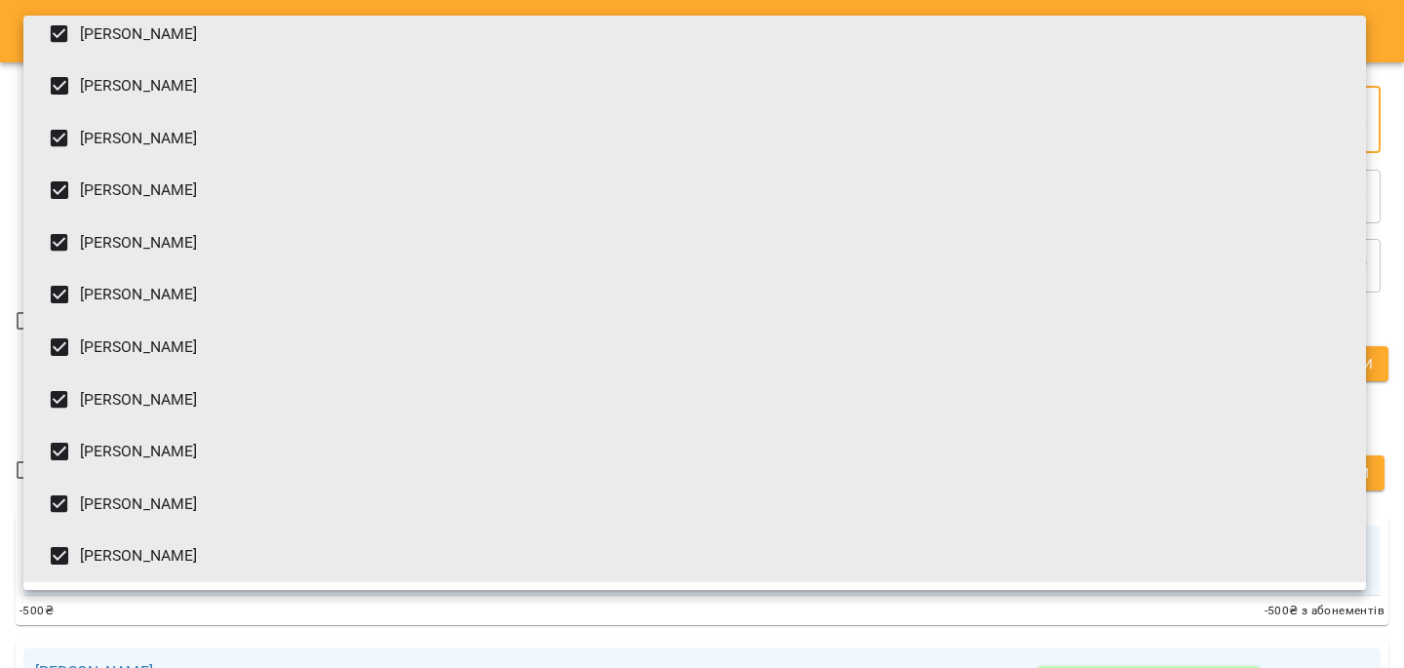
click at [10, 498] on div at bounding box center [702, 334] width 1404 height 668
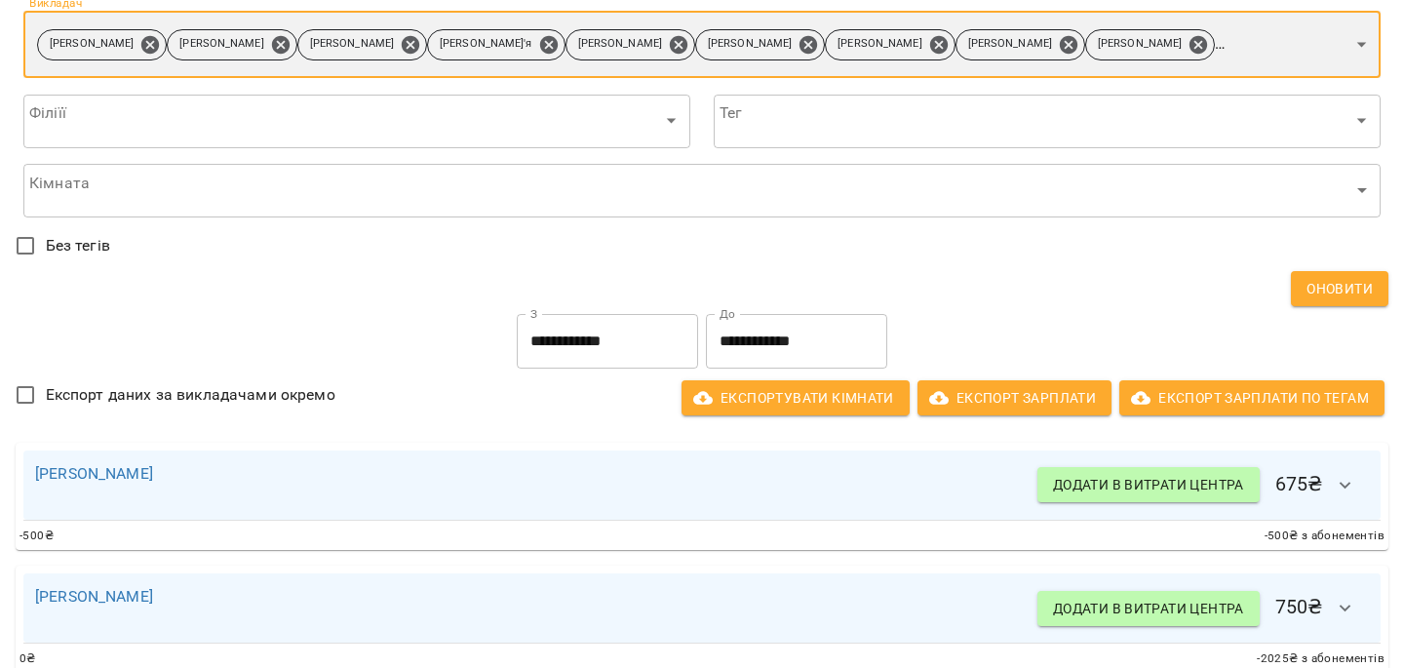
scroll to position [115, 0]
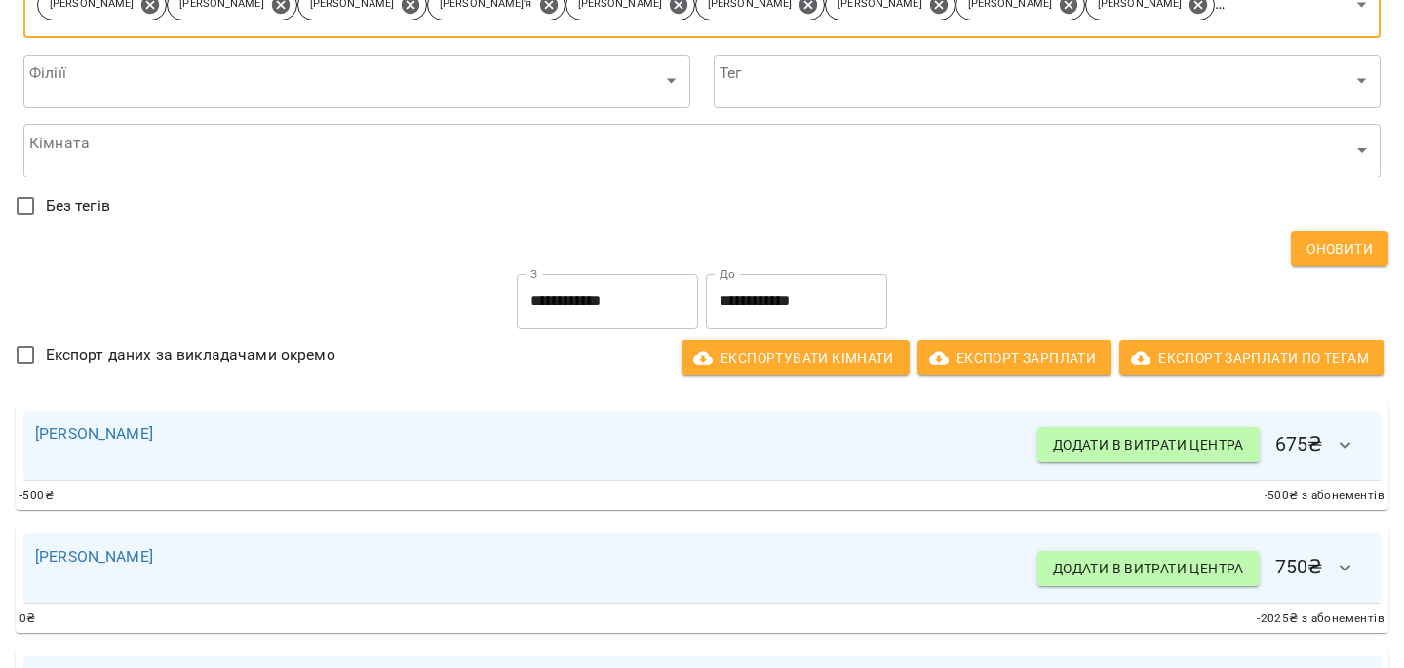
click at [569, 282] on input "**********" at bounding box center [607, 301] width 181 height 55
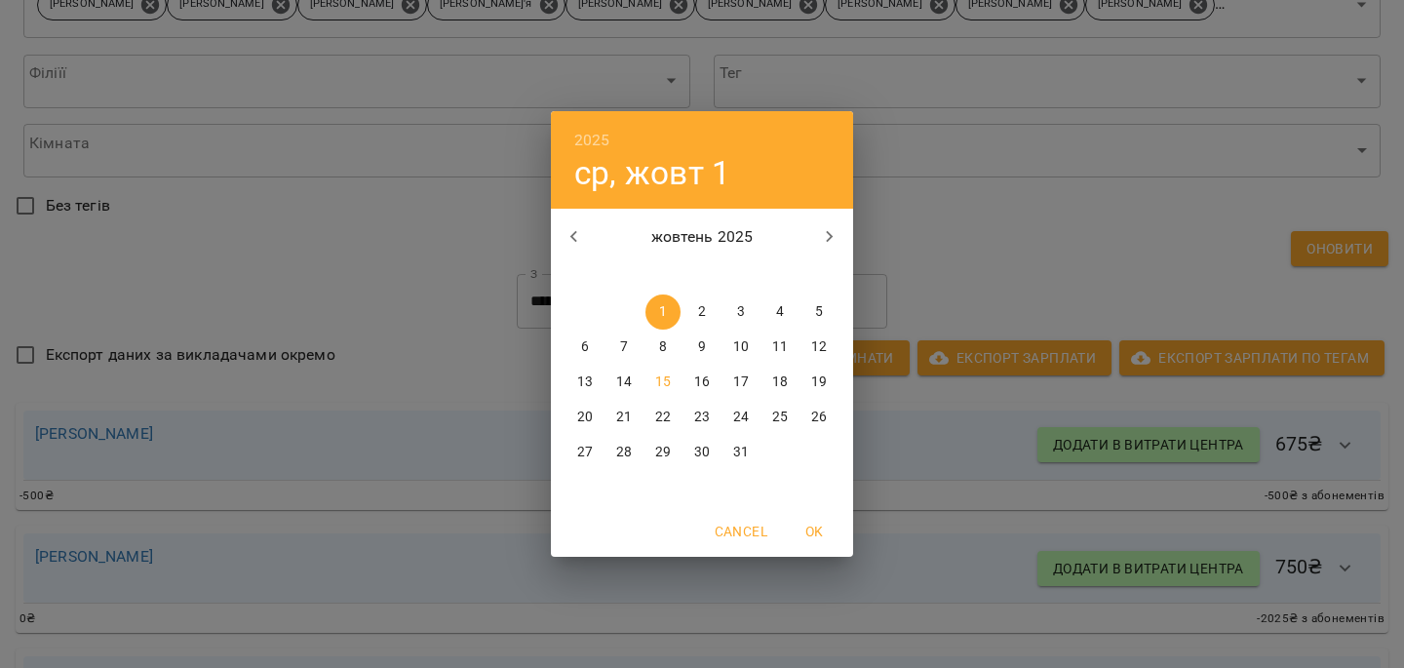
click at [596, 213] on div "жовтень 2025" at bounding box center [702, 236] width 302 height 47
click at [584, 245] on icon "button" at bounding box center [573, 236] width 23 height 23
click at [589, 311] on span "1" at bounding box center [584, 311] width 35 height 19
type input "**********"
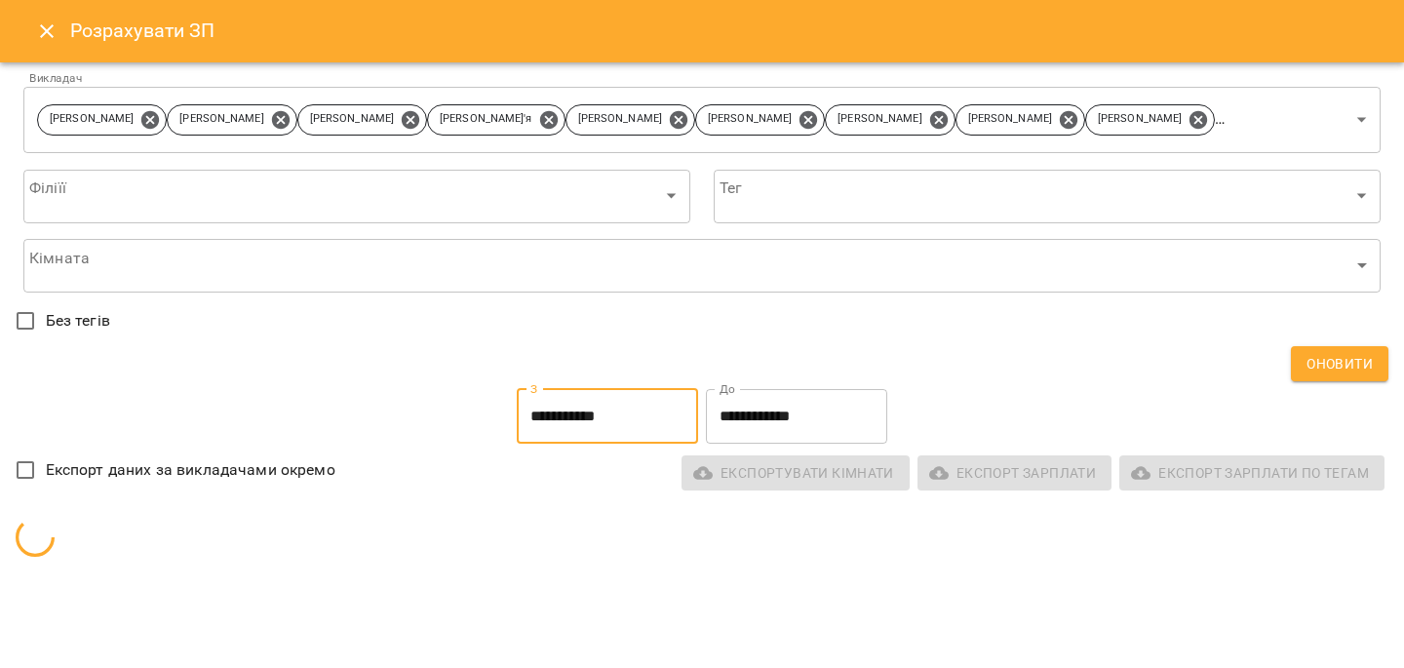
click at [765, 402] on input "**********" at bounding box center [796, 416] width 181 height 55
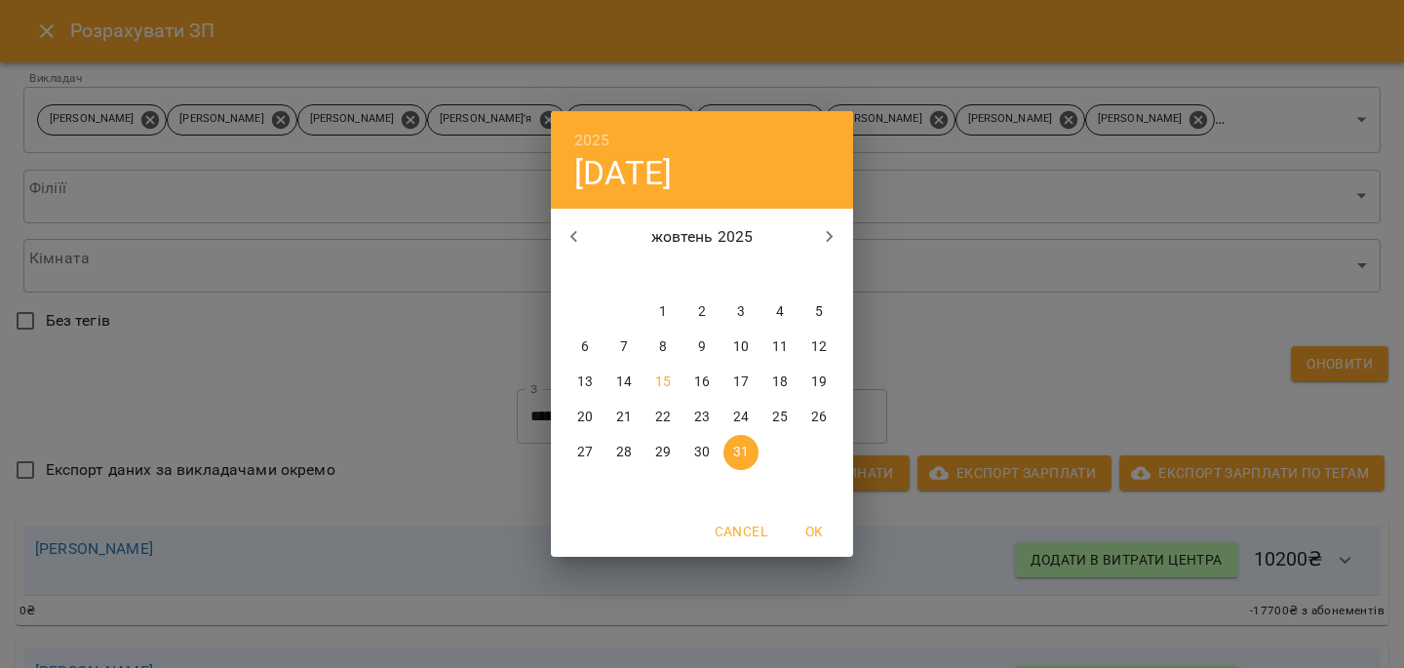
click at [556, 230] on button "button" at bounding box center [574, 236] width 47 height 47
click at [626, 442] on button "30" at bounding box center [623, 452] width 35 height 35
type input "**********"
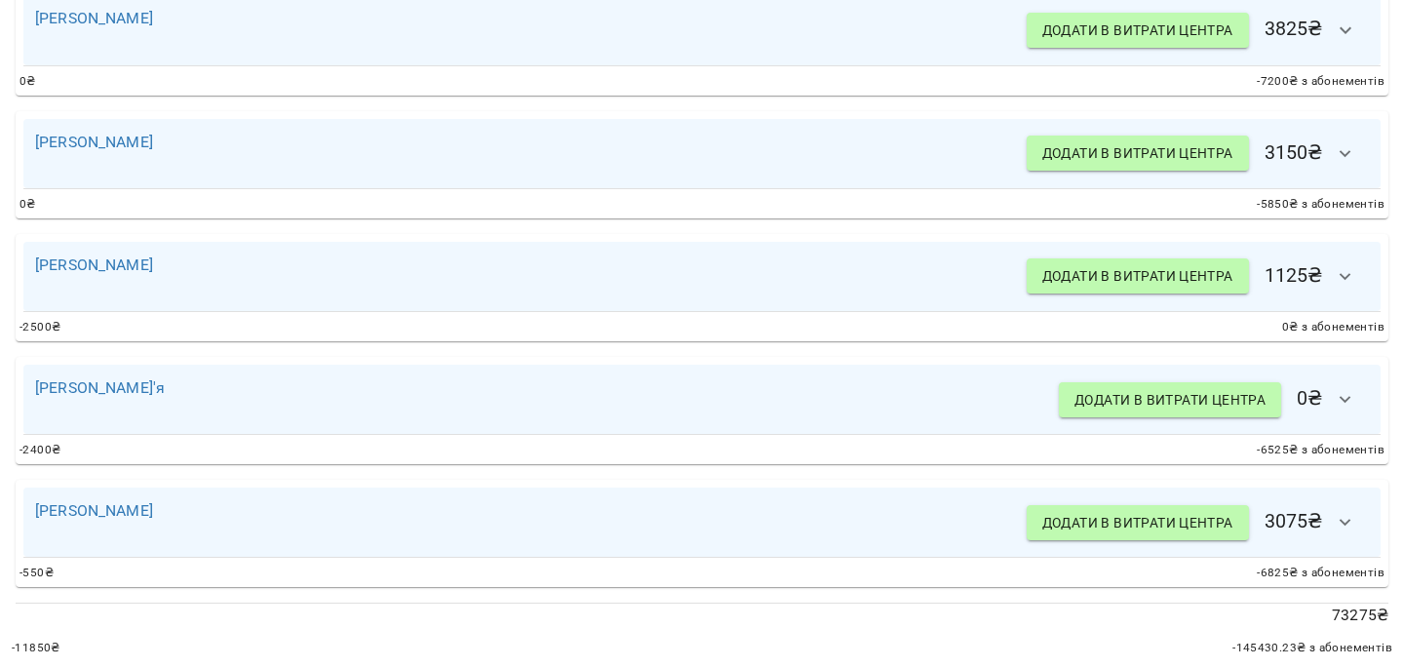
scroll to position [1410, 0]
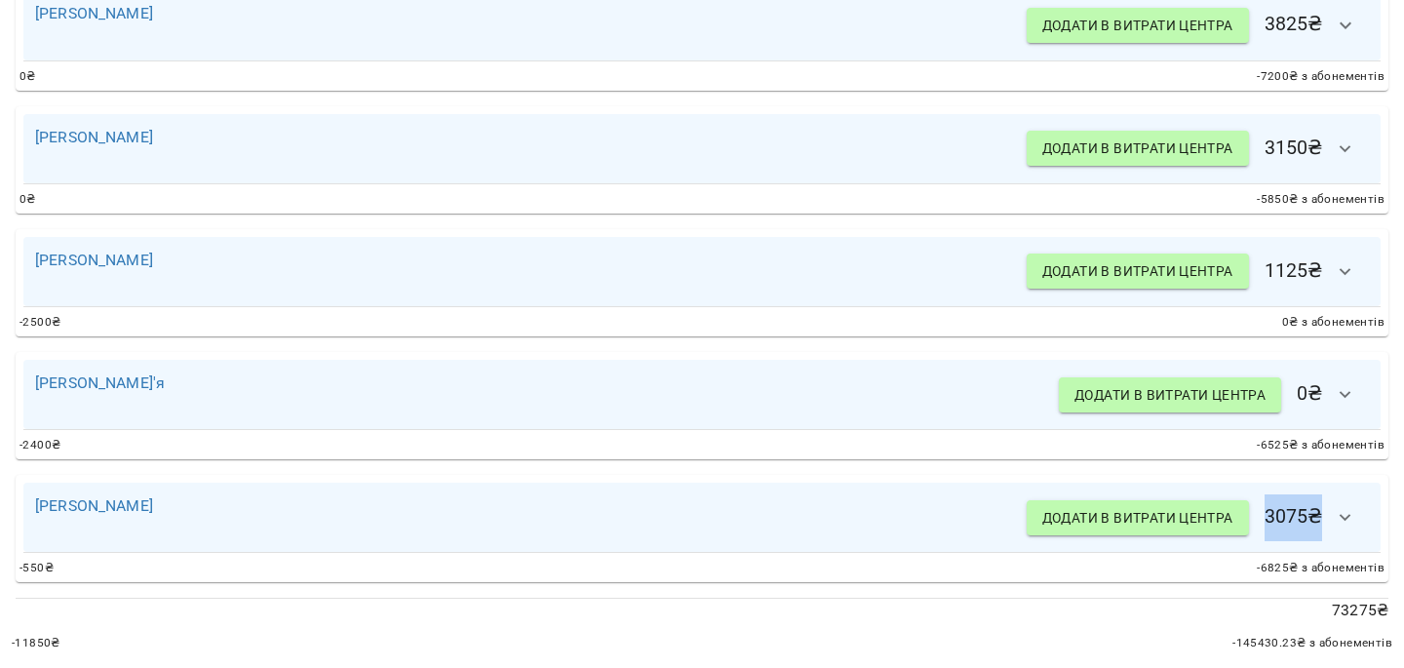
drag, startPoint x: 1250, startPoint y: 497, endPoint x: 1332, endPoint y: 500, distance: 81.9
click at [1332, 500] on h6 "Додати в витрати центра 3075 ₴" at bounding box center [1198, 517] width 342 height 47
click at [1287, 510] on h6 "Додати в витрати центра 3075 ₴" at bounding box center [1198, 517] width 342 height 47
drag, startPoint x: 1319, startPoint y: 599, endPoint x: 1340, endPoint y: 610, distance: 24.4
click at [1367, 601] on p "73275 ₴" at bounding box center [702, 610] width 1373 height 23
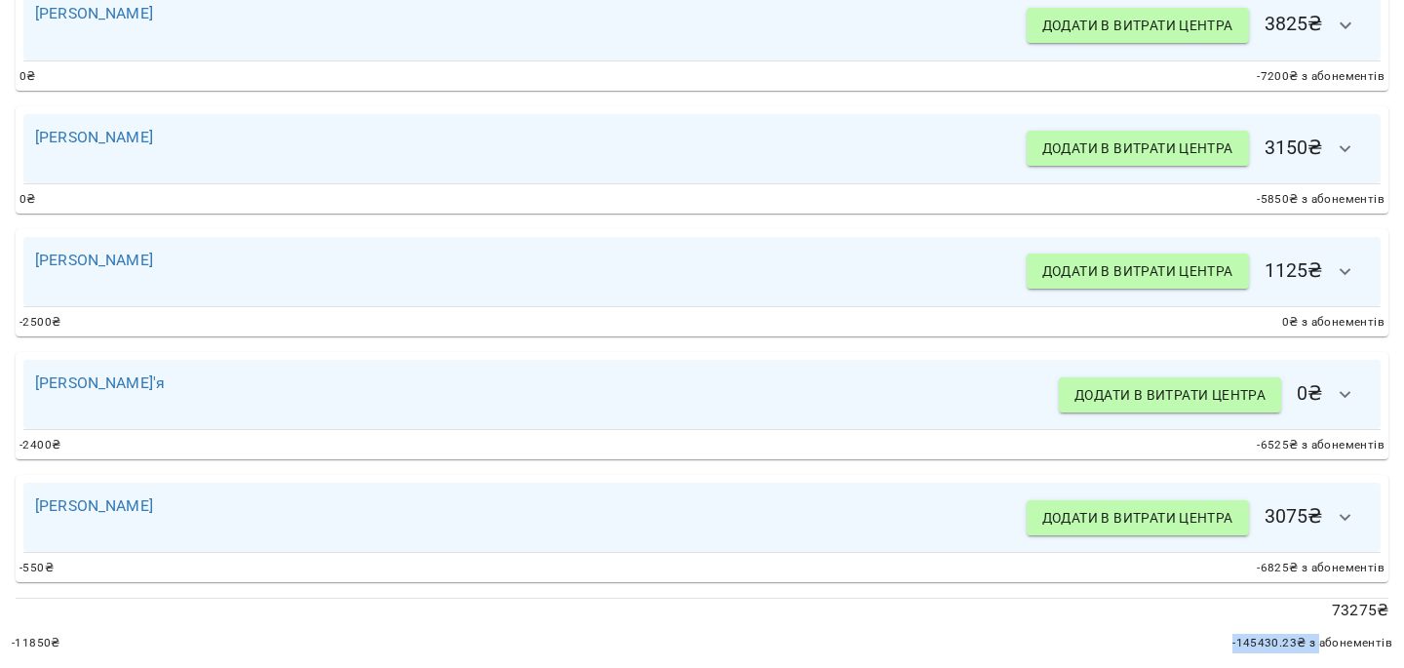
drag, startPoint x: 1204, startPoint y: 633, endPoint x: 1303, endPoint y: 636, distance: 99.5
click at [1303, 636] on div "-11850 ₴ -145430.23 ₴ з абонементів" at bounding box center [702, 643] width 1380 height 19
drag, startPoint x: 1304, startPoint y: 606, endPoint x: 1369, endPoint y: 606, distance: 64.3
click at [1369, 606] on div "73275 ₴" at bounding box center [702, 610] width 1388 height 40
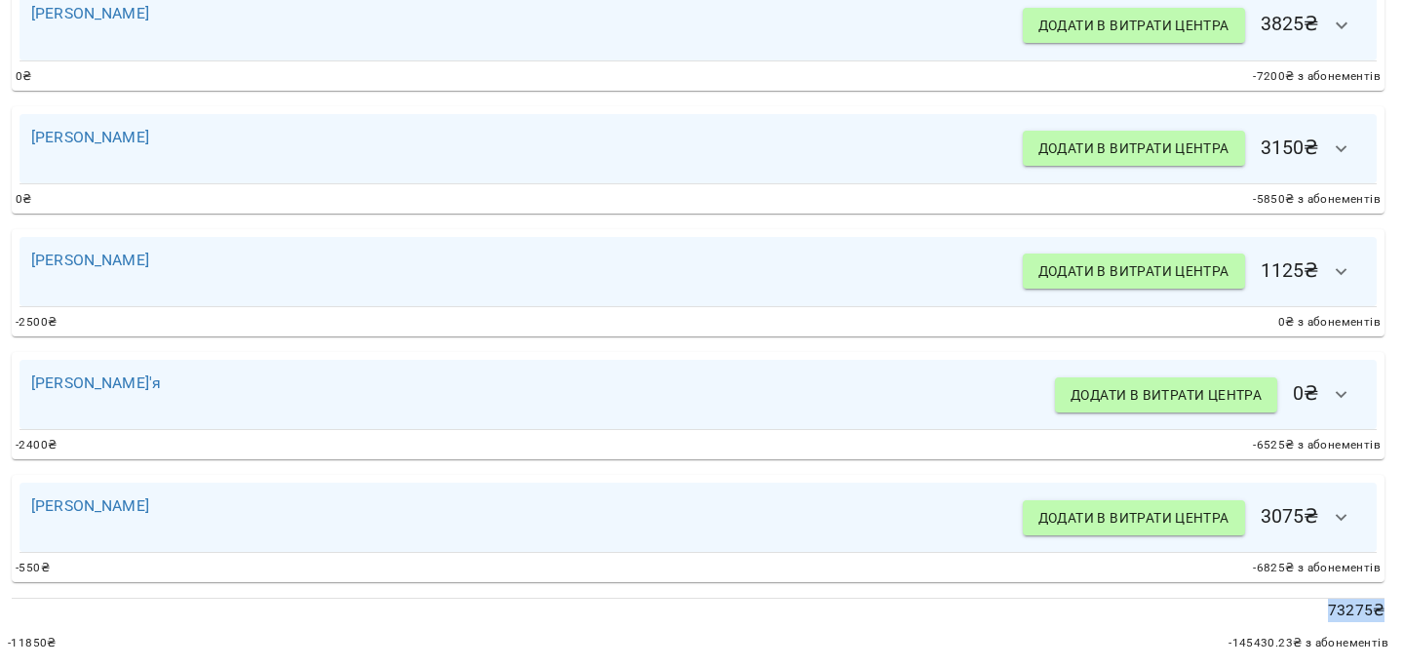
drag, startPoint x: 1321, startPoint y: 594, endPoint x: 1372, endPoint y: 601, distance: 51.3
click at [1301, 601] on p "73275 ₴" at bounding box center [698, 610] width 1373 height 23
drag, startPoint x: 1305, startPoint y: 600, endPoint x: 1338, endPoint y: 604, distance: 32.5
click at [1338, 604] on p "73275 ₴" at bounding box center [698, 610] width 1373 height 23
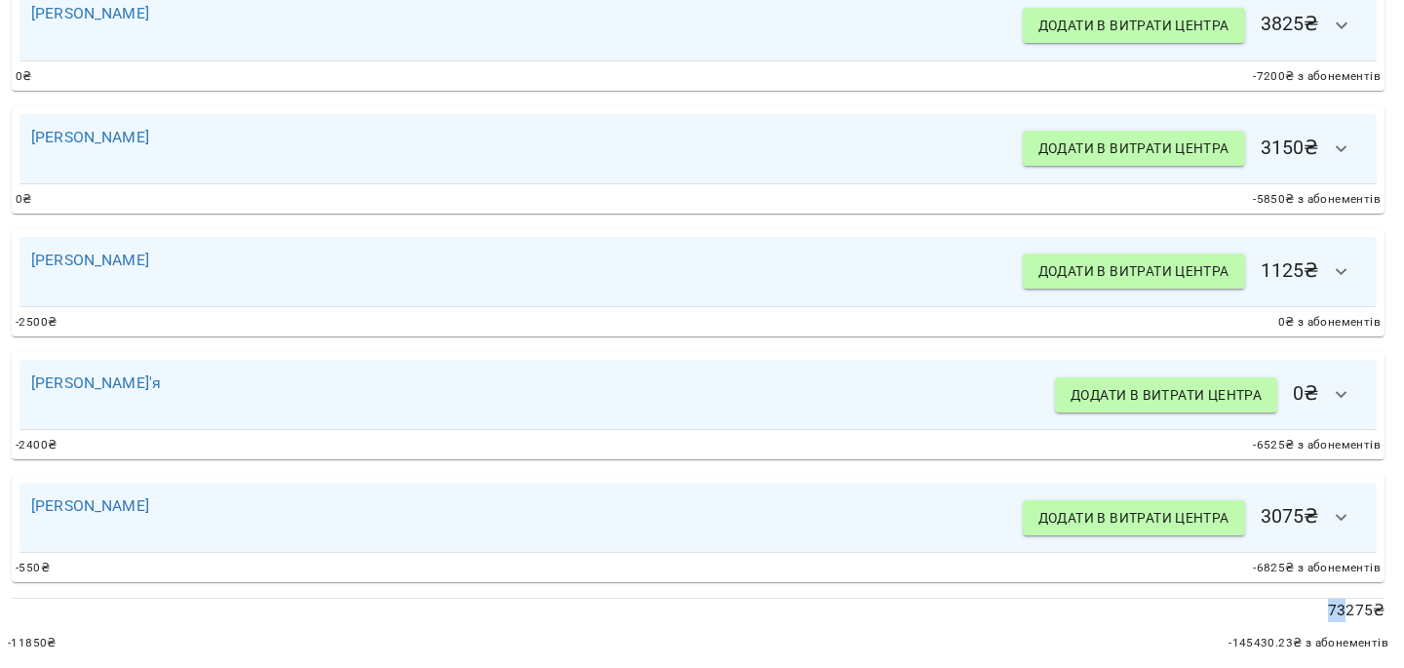
click at [1337, 601] on p "73275 ₴" at bounding box center [698, 610] width 1373 height 23
drag, startPoint x: 1336, startPoint y: 599, endPoint x: 1368, endPoint y: 596, distance: 32.3
click at [1368, 599] on p "73275 ₴" at bounding box center [698, 610] width 1373 height 23
drag, startPoint x: 1336, startPoint y: 607, endPoint x: 1329, endPoint y: 600, distance: 10.4
click at [1329, 600] on div "73275 ₴" at bounding box center [698, 610] width 1388 height 40
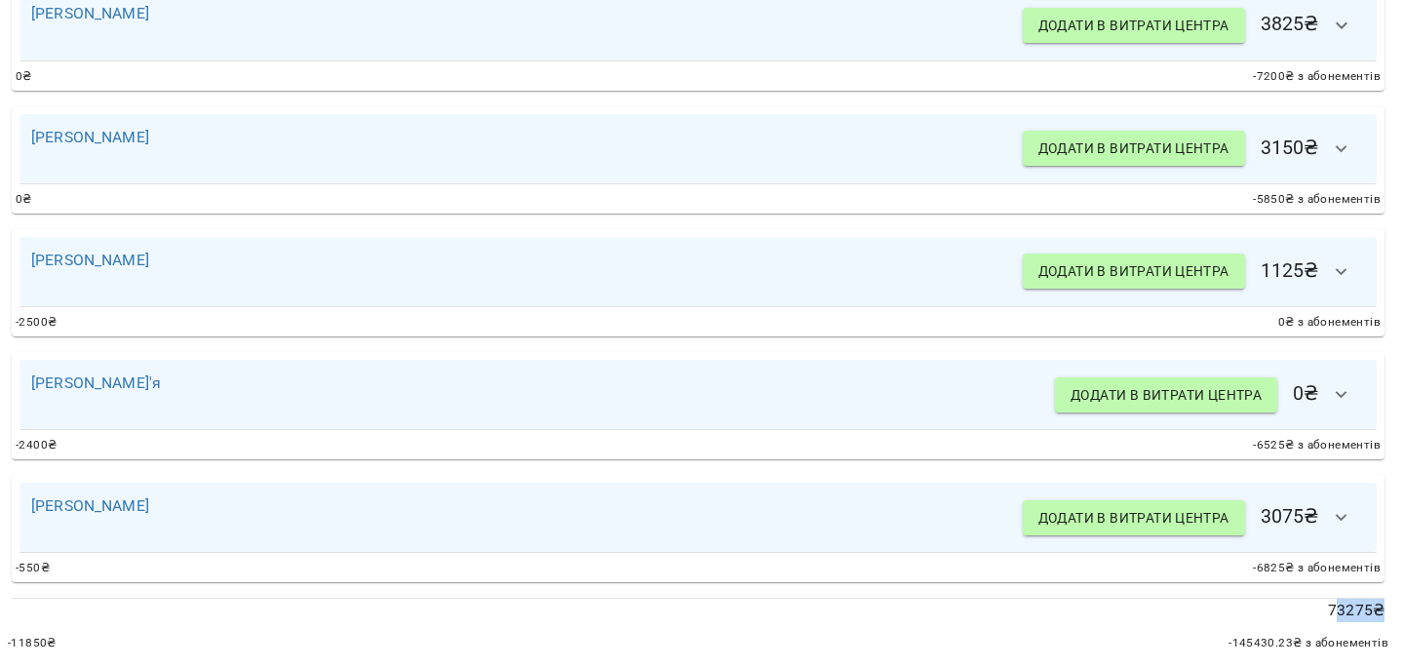
click at [1329, 599] on p "73275 ₴" at bounding box center [698, 610] width 1373 height 23
drag, startPoint x: 1329, startPoint y: 595, endPoint x: 1288, endPoint y: 596, distance: 41.0
click at [1288, 599] on p "73275 ₴" at bounding box center [698, 610] width 1373 height 23
click at [1310, 599] on p "73275 ₴" at bounding box center [698, 610] width 1373 height 23
drag, startPoint x: 1310, startPoint y: 594, endPoint x: 1376, endPoint y: 600, distance: 65.6
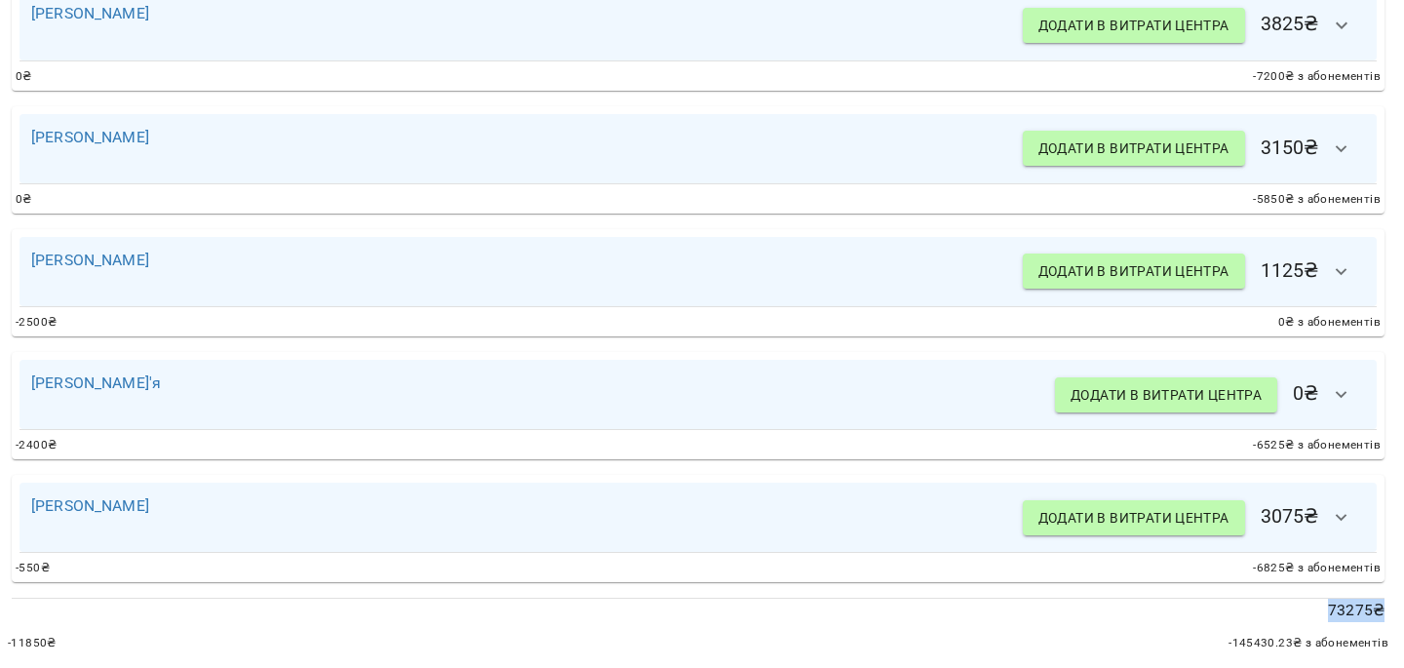
click at [1376, 600] on div "73275 ₴" at bounding box center [698, 610] width 1388 height 40
drag, startPoint x: 1214, startPoint y: 631, endPoint x: 1321, endPoint y: 640, distance: 107.6
click at [1321, 640] on div "-11850 ₴ -145430.23 ₴ з абонементів" at bounding box center [698, 643] width 1388 height 27
click at [100, 634] on div "-11850 ₴ -145430.23 ₴ з абонементів" at bounding box center [698, 643] width 1380 height 19
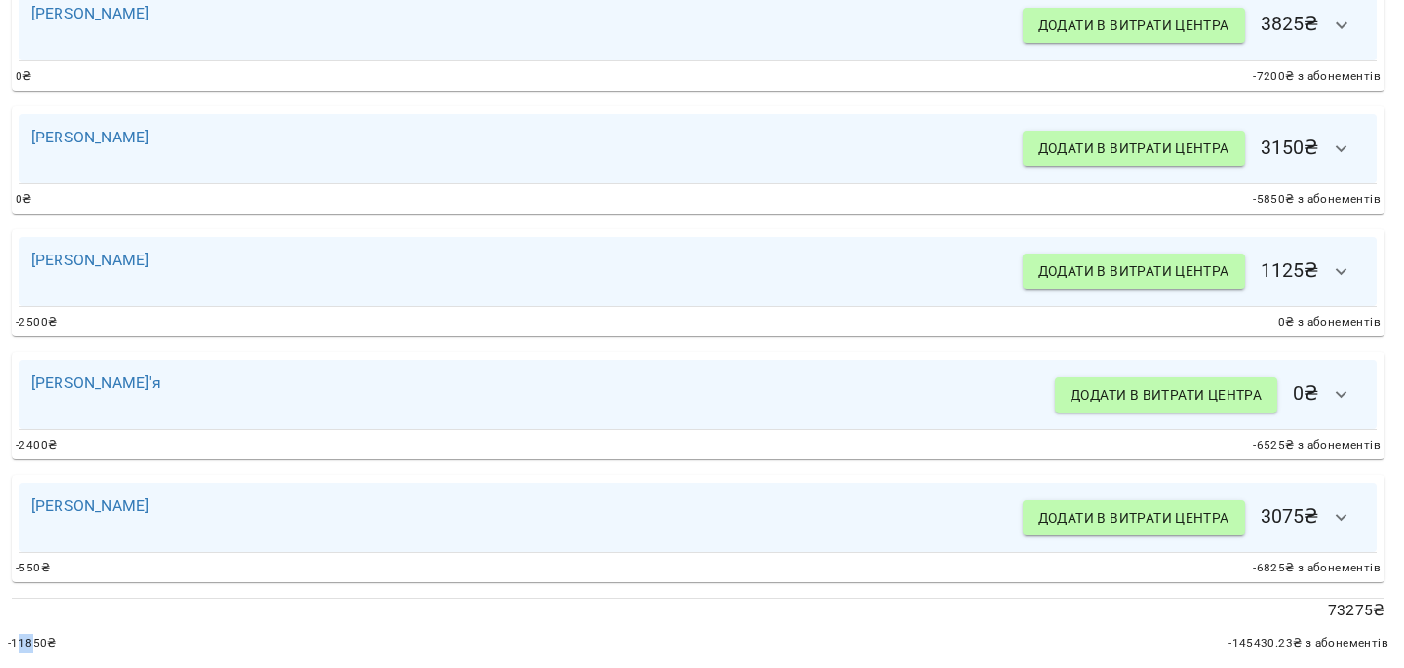
drag, startPoint x: 29, startPoint y: 625, endPoint x: 15, endPoint y: 627, distance: 14.8
click at [15, 634] on span "-11850 ₴" at bounding box center [32, 643] width 49 height 19
click at [17, 634] on span "-11850 ₴" at bounding box center [32, 643] width 49 height 19
click at [1313, 600] on p "73275 ₴" at bounding box center [698, 610] width 1373 height 23
click at [1314, 600] on p "73275 ₴" at bounding box center [698, 610] width 1373 height 23
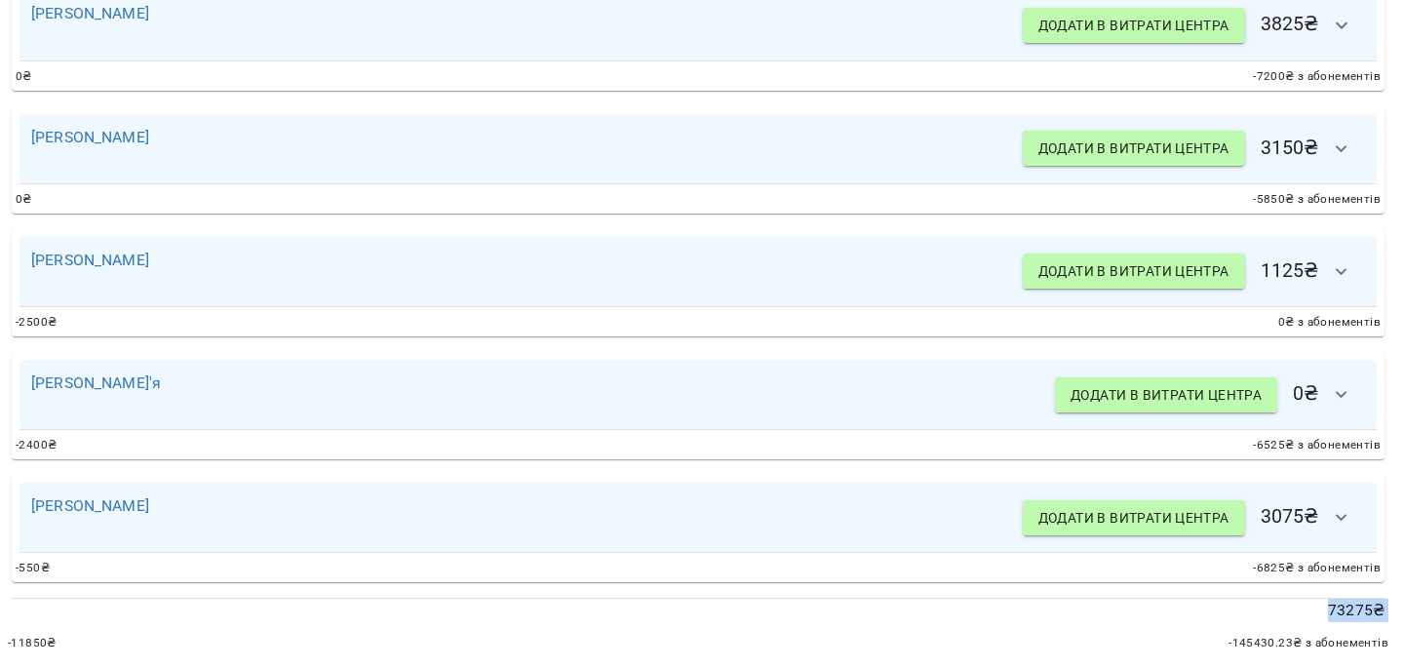
click at [1314, 600] on p "73275 ₴" at bounding box center [698, 610] width 1373 height 23
click at [1248, 634] on span "-145430.23 ₴ з абонементів" at bounding box center [1308, 643] width 160 height 19
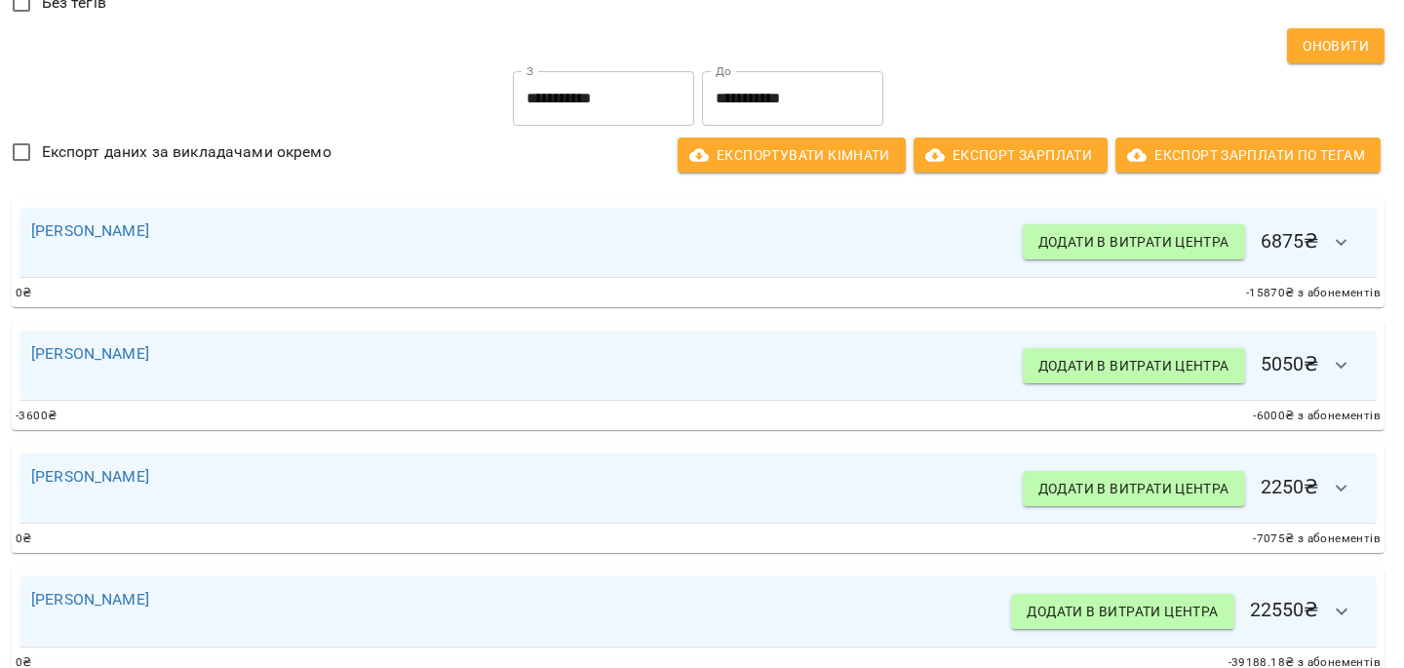
scroll to position [32, 4]
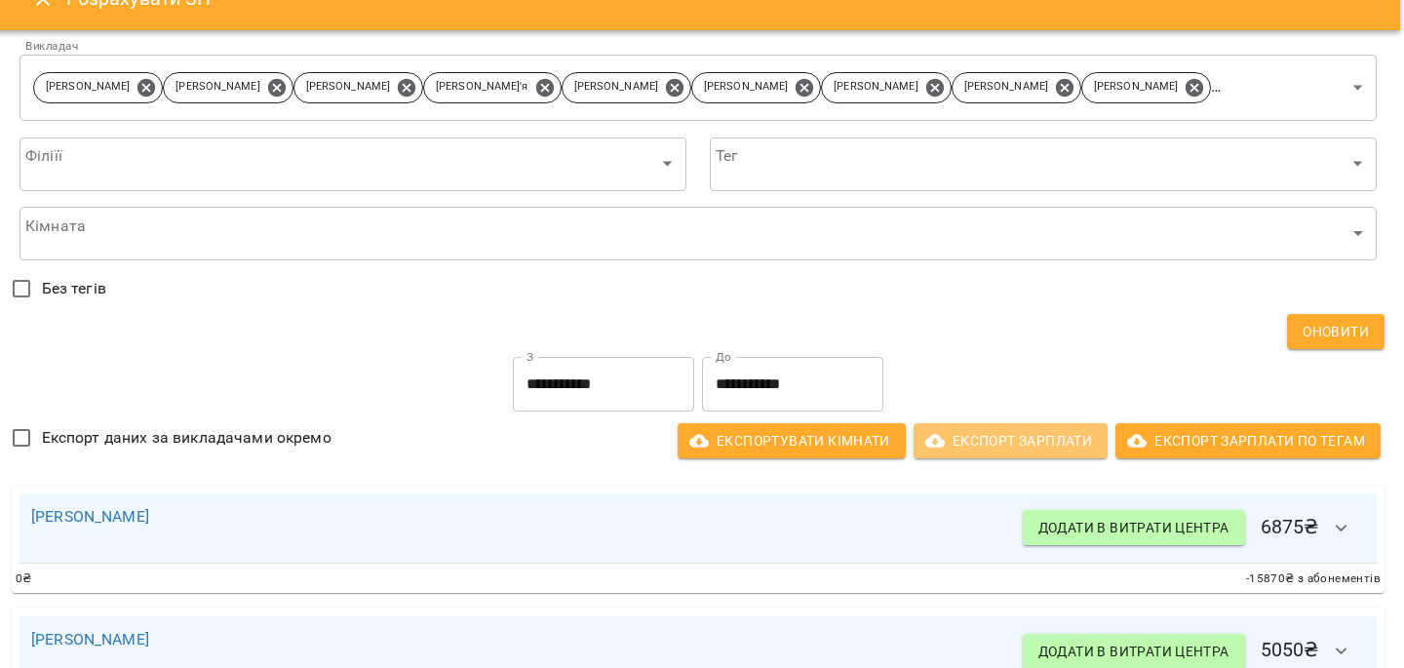
click at [976, 434] on span "Експорт Зарплати" at bounding box center [1010, 440] width 163 height 23
